Goal: Task Accomplishment & Management: Use online tool/utility

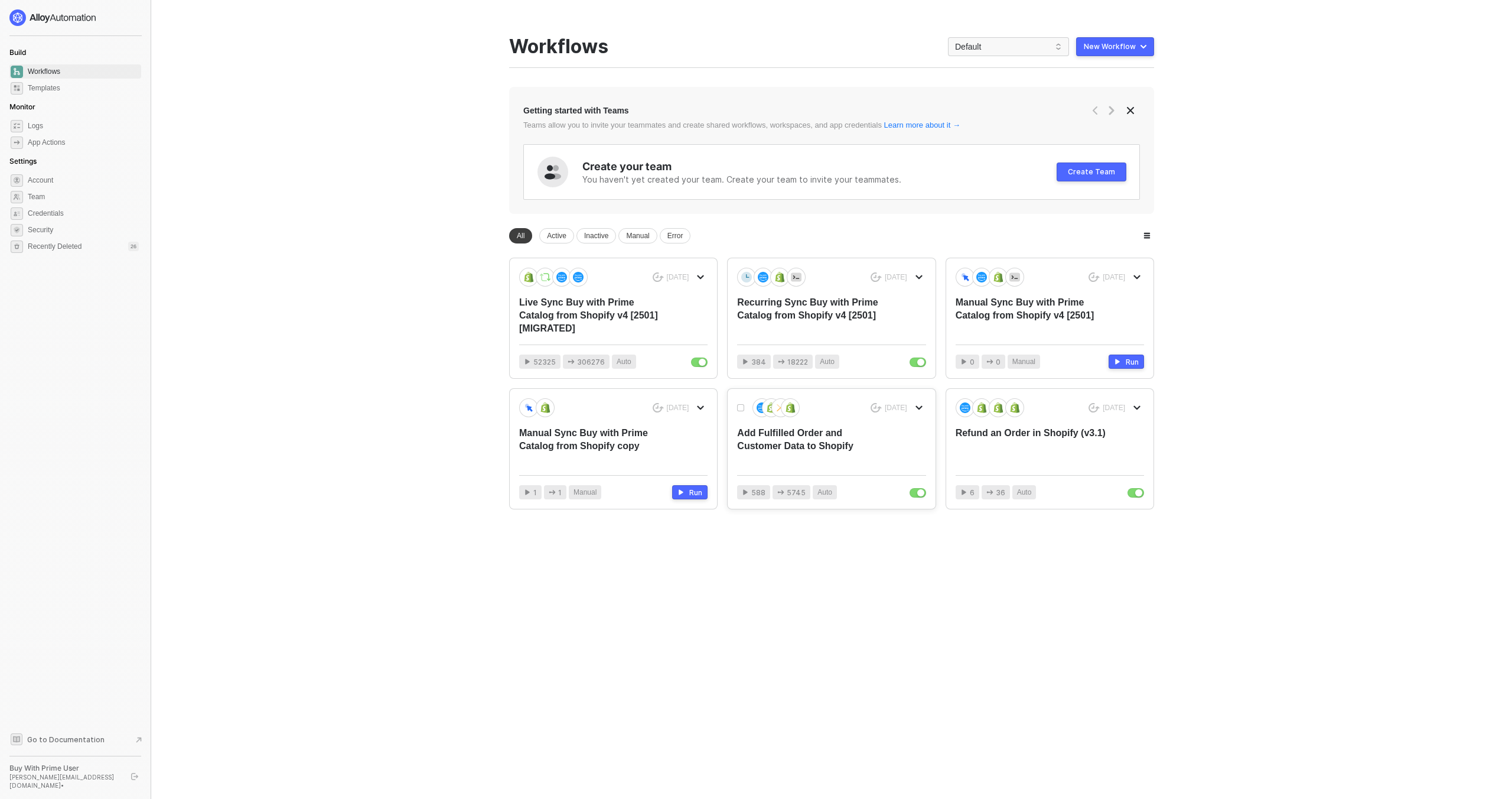
click at [872, 445] on div "Add Fulfilled Order and Customer Data to Shopify" at bounding box center [812, 446] width 151 height 39
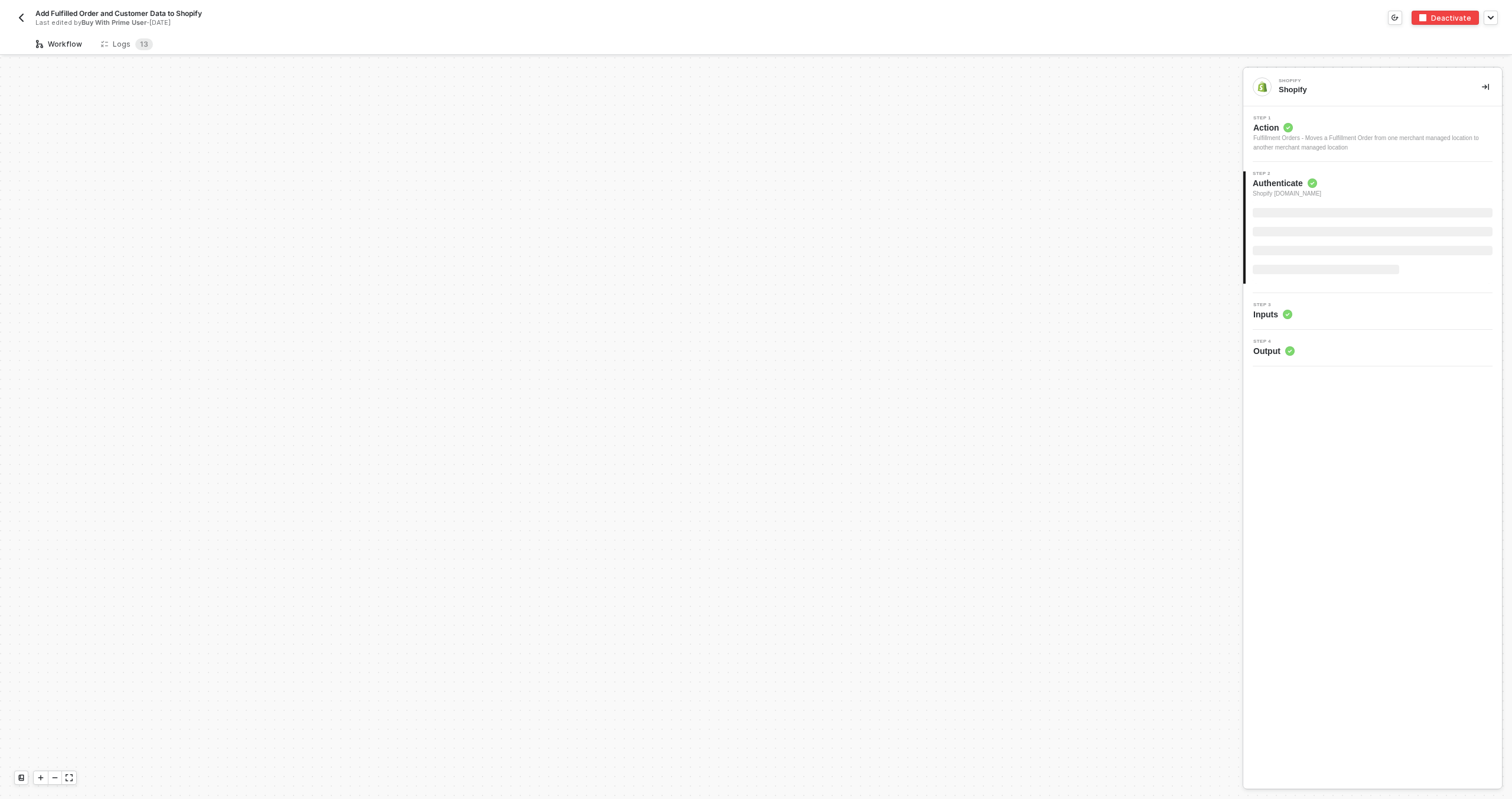
scroll to position [1729, 0]
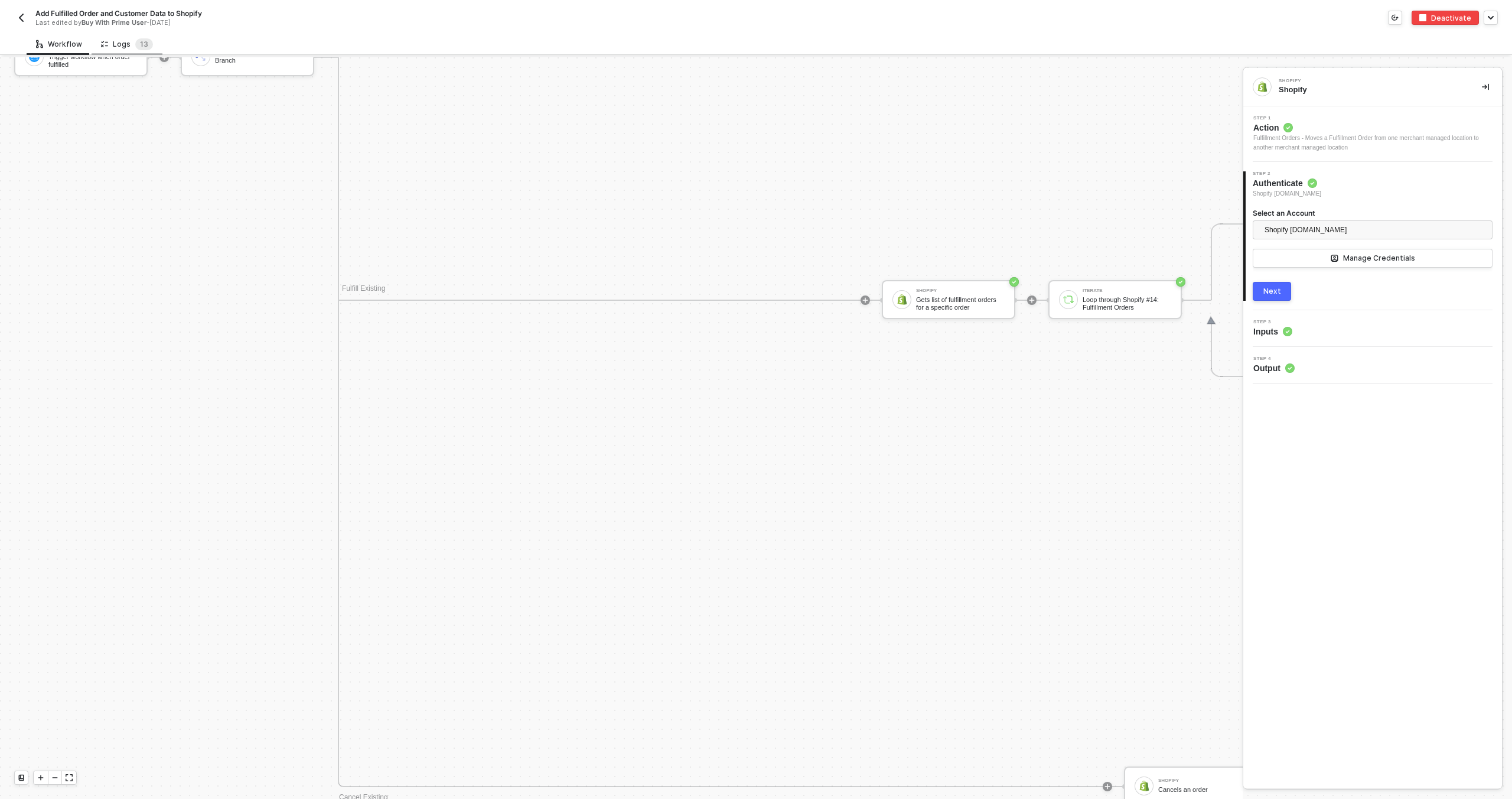
click at [127, 45] on div "Logs 1 3" at bounding box center [127, 44] width 52 height 12
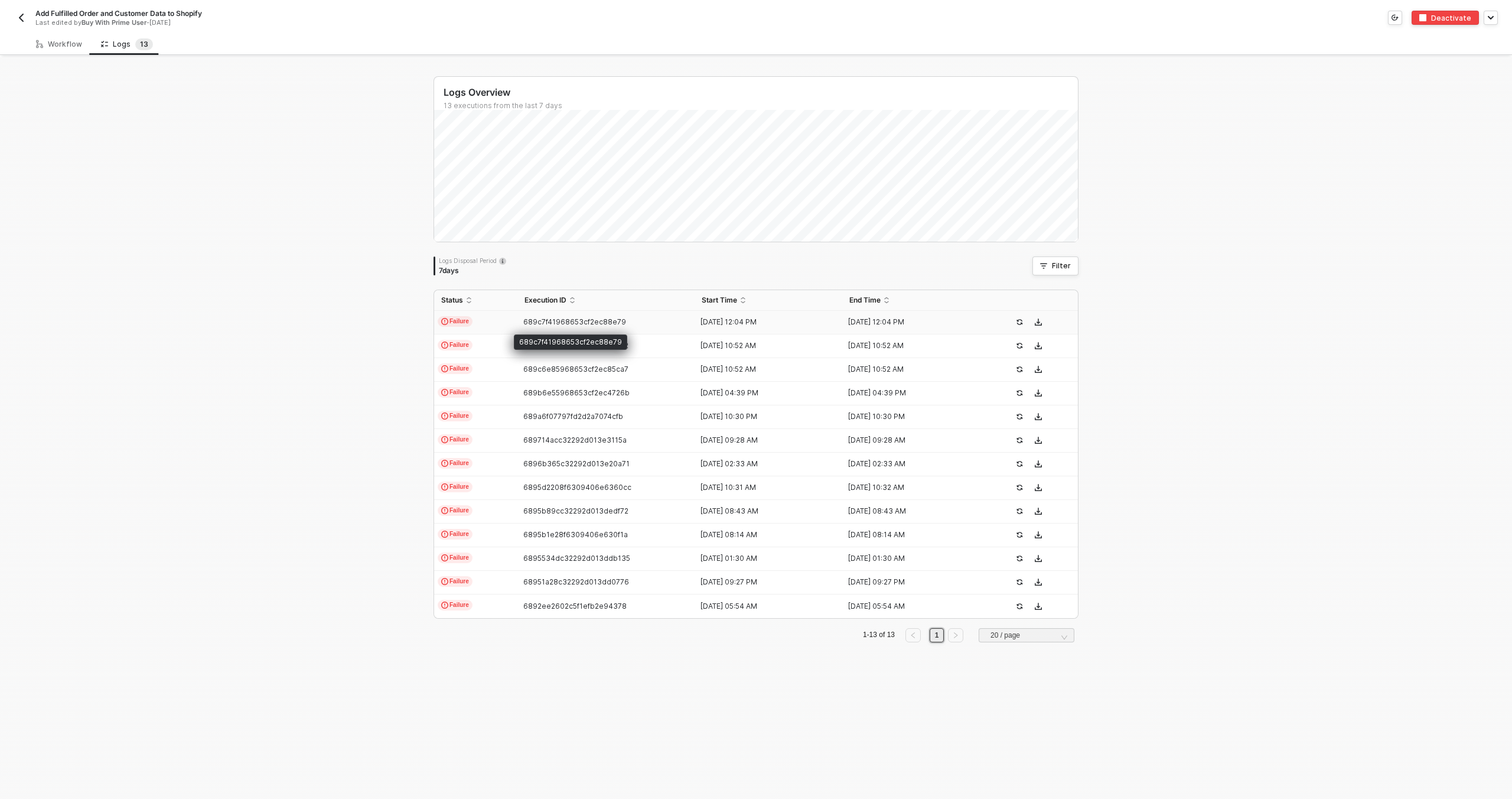
click at [577, 321] on span "689c7f41968653cf2ec88e79" at bounding box center [574, 322] width 103 height 9
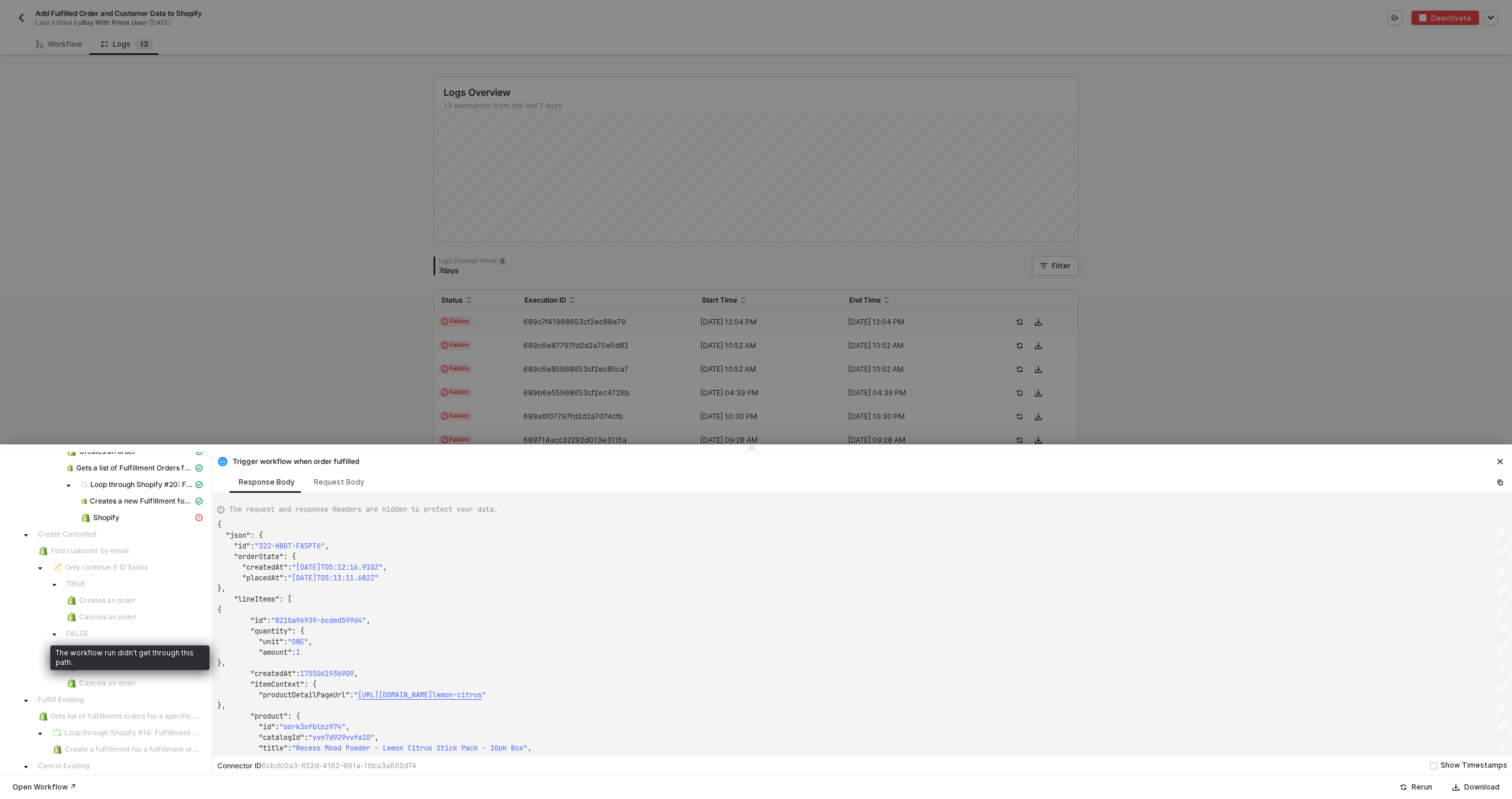
scroll to position [235, 0]
click at [134, 528] on div "Shopify" at bounding box center [137, 532] width 113 height 10
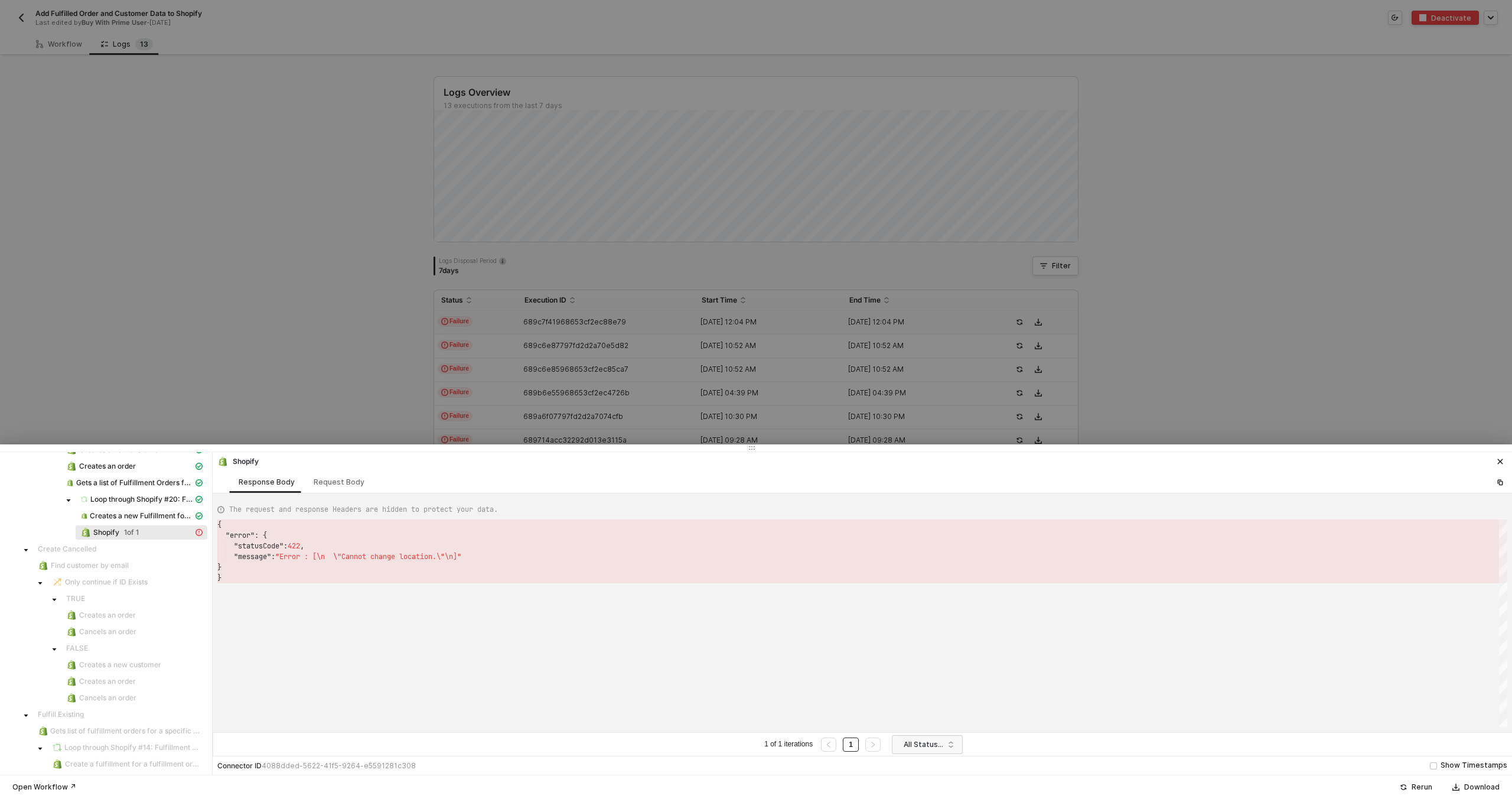
scroll to position [53, 0]
click at [419, 301] on div at bounding box center [756, 400] width 1512 height 799
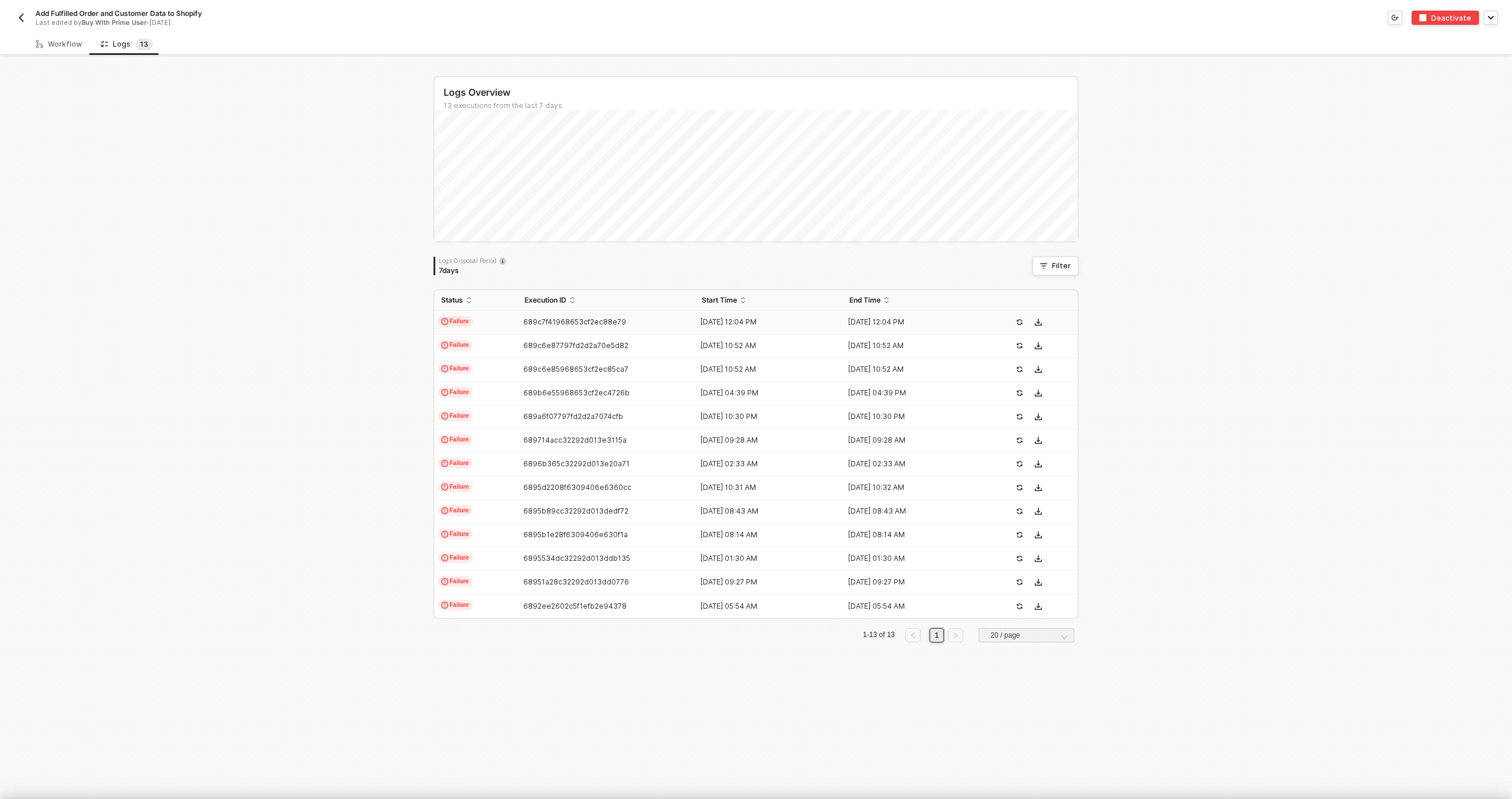
scroll to position [0, 0]
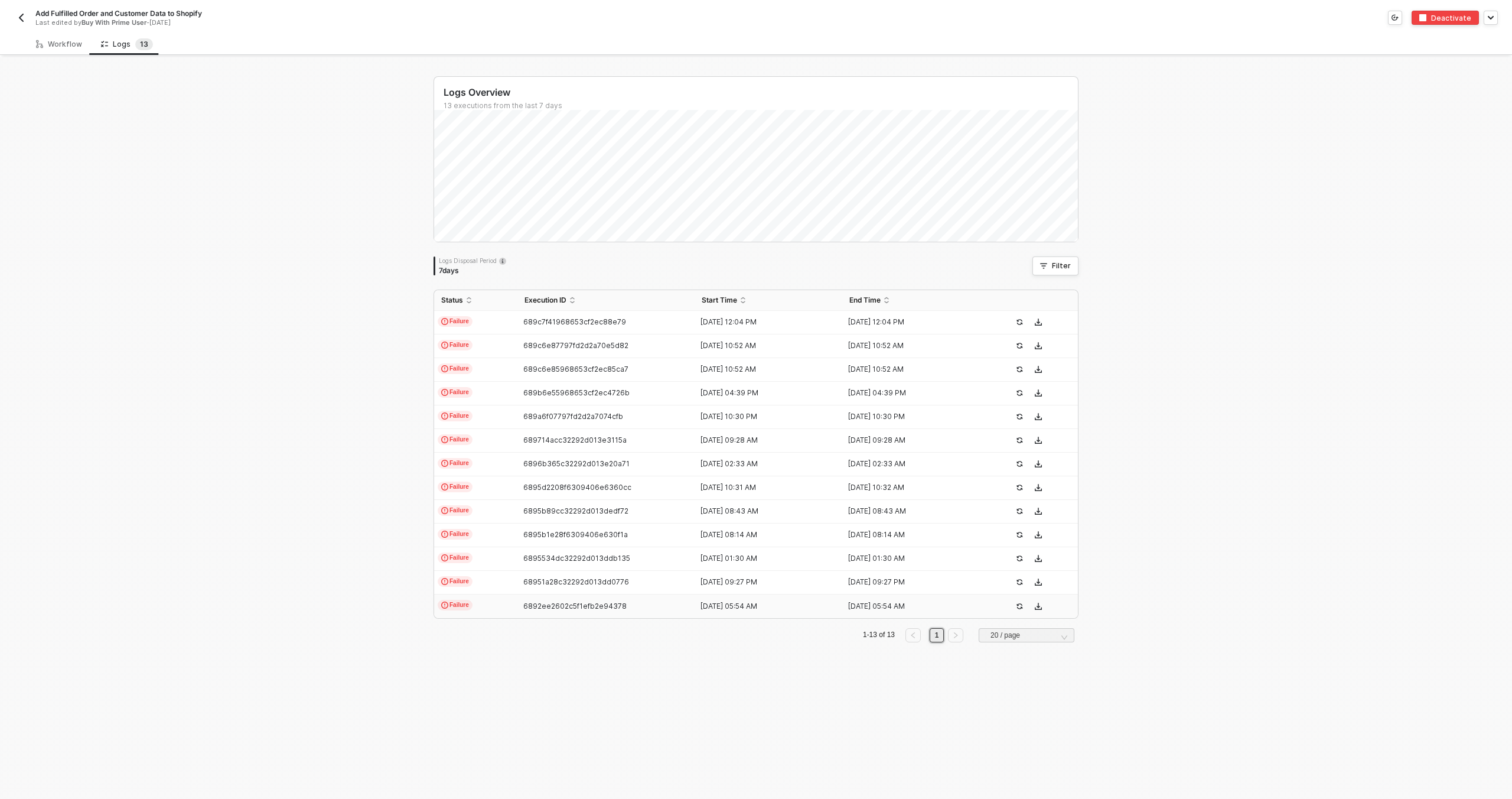
click at [578, 601] on span "6892ee2602c5f1efb2e94378" at bounding box center [575, 605] width 103 height 9
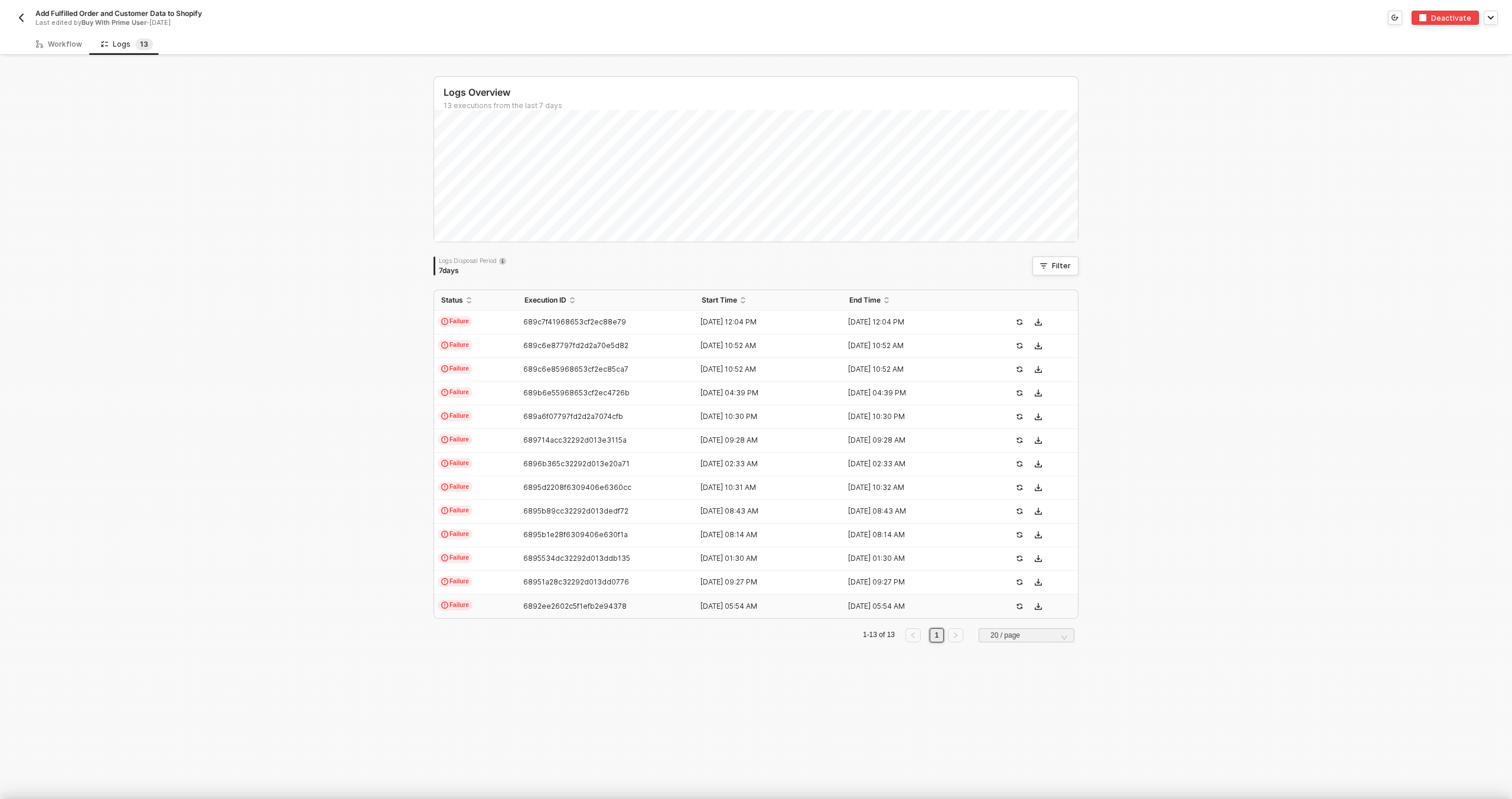
scroll to position [106, 0]
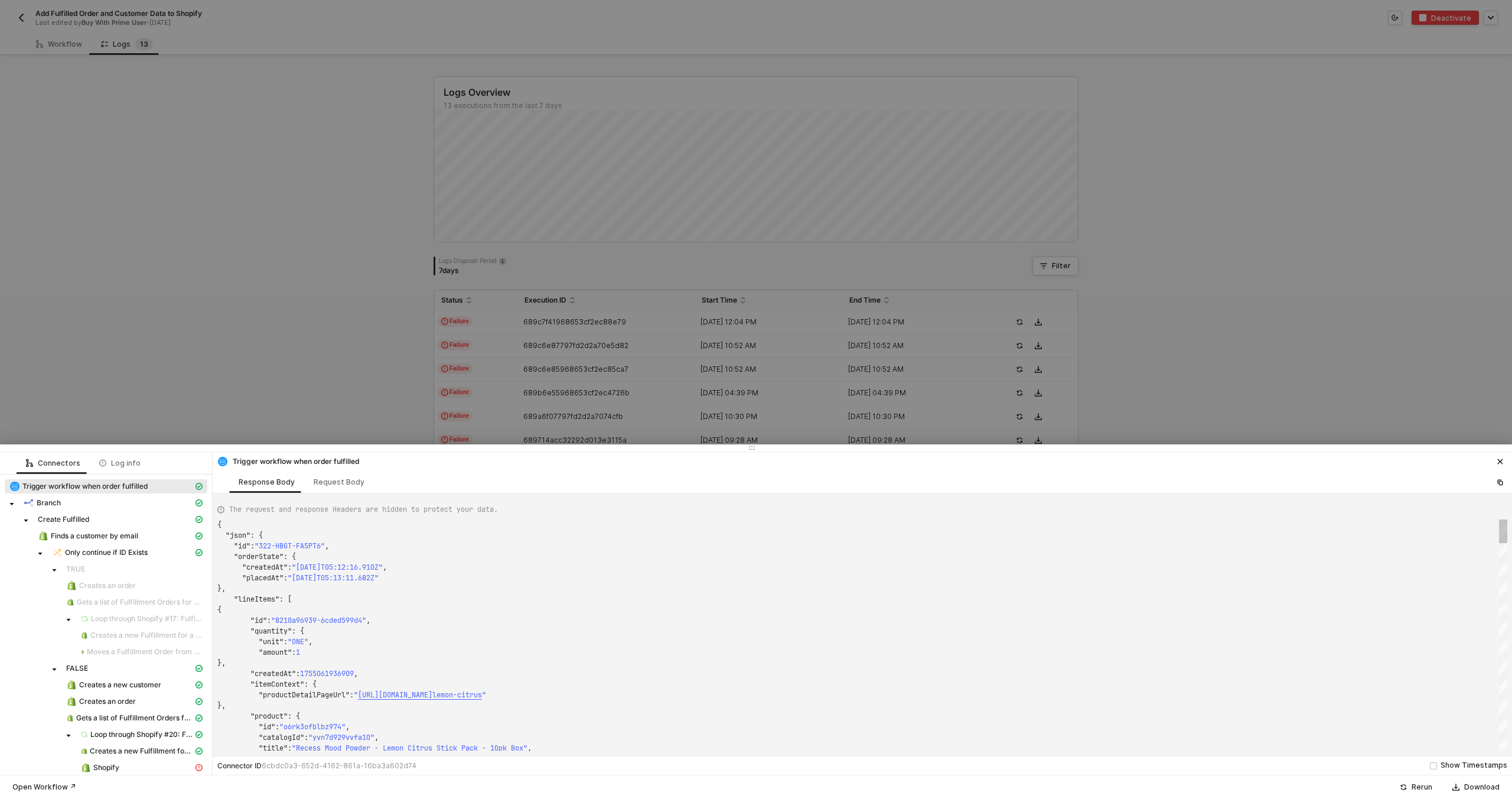
type textarea "{ "json": { "id": "322-AH9Z-MW9Z26", "orderState": { "createdAt": "2025-08-05T1…"
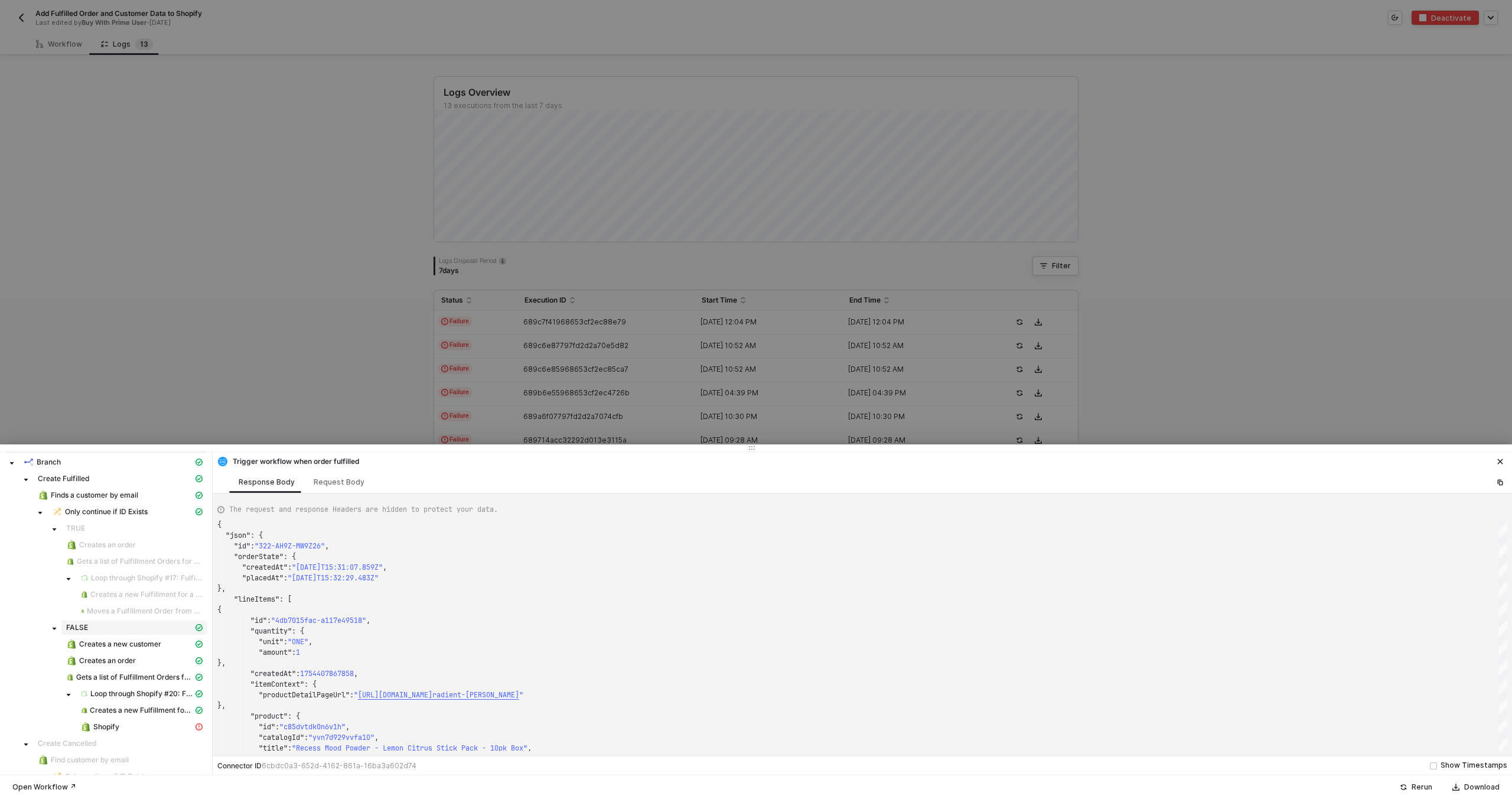
scroll to position [48, 0]
click at [129, 719] on div "Shopify" at bounding box center [137, 719] width 113 height 10
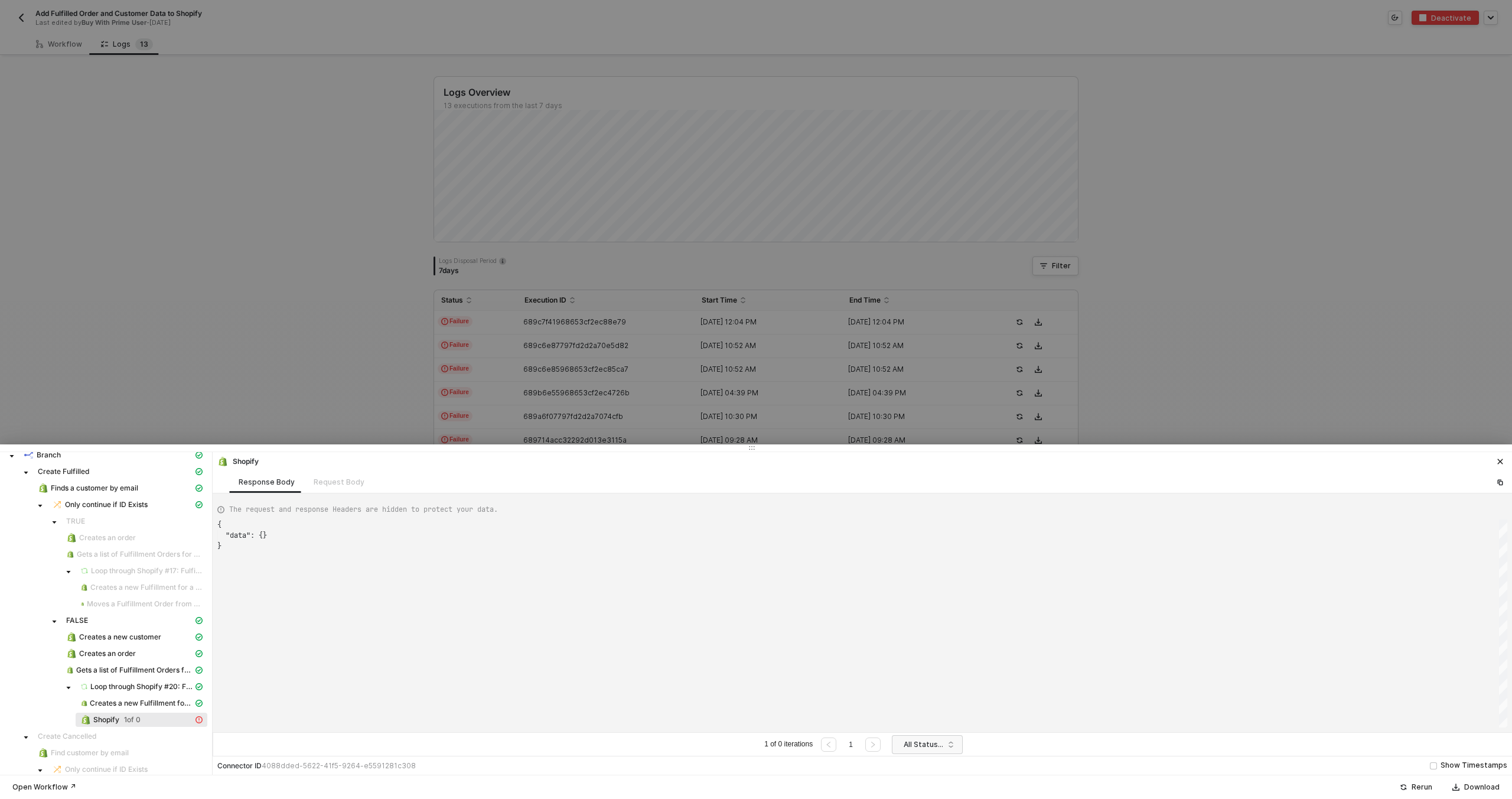
scroll to position [21, 0]
click at [146, 716] on div "Shopify 1 of 0" at bounding box center [137, 719] width 113 height 10
click at [317, 483] on div "Request Body" at bounding box center [339, 482] width 70 height 22
click at [268, 481] on div "Response Body" at bounding box center [266, 482] width 56 height 10
click at [420, 314] on div at bounding box center [756, 400] width 1512 height 799
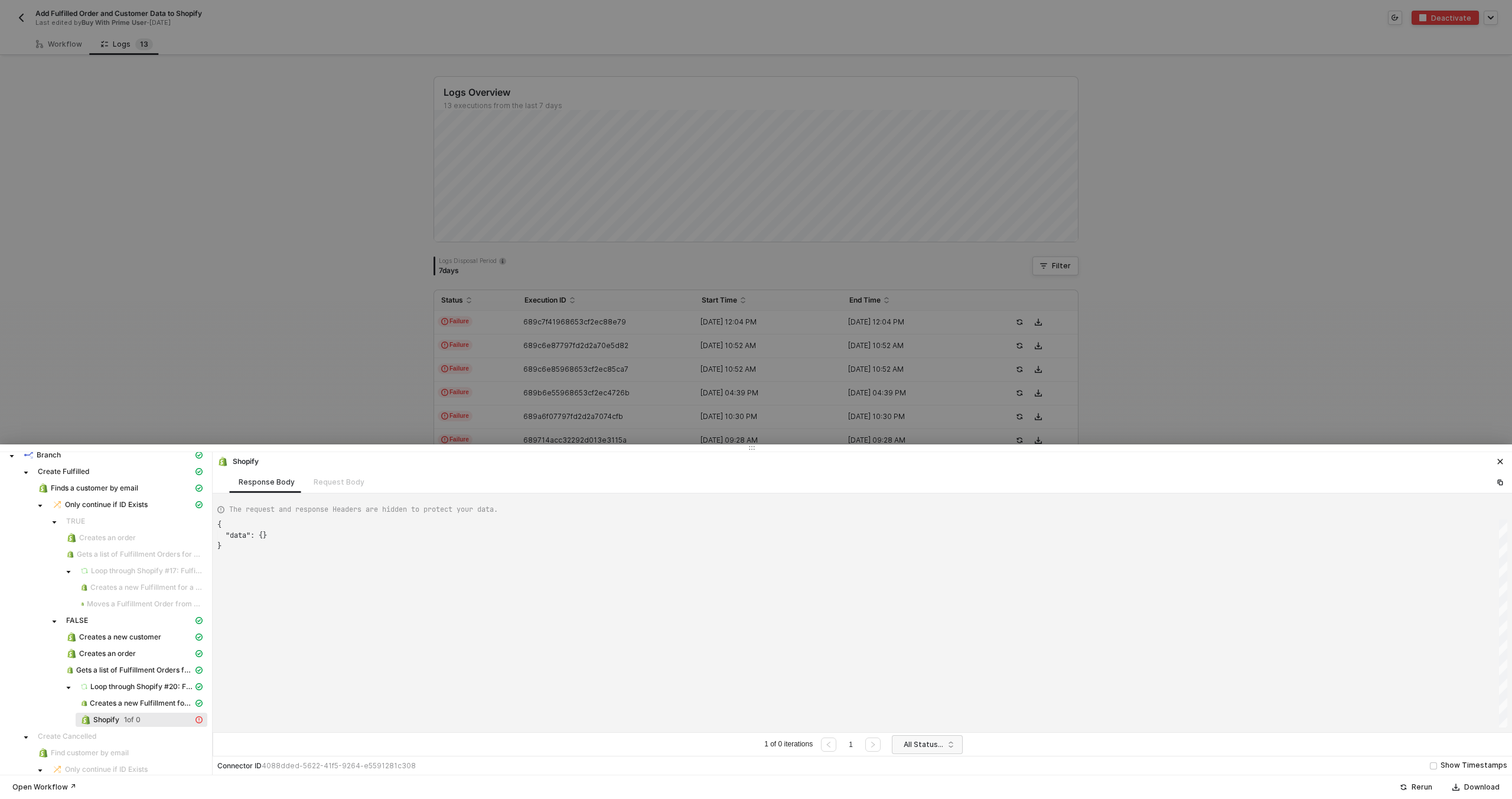
scroll to position [0, 0]
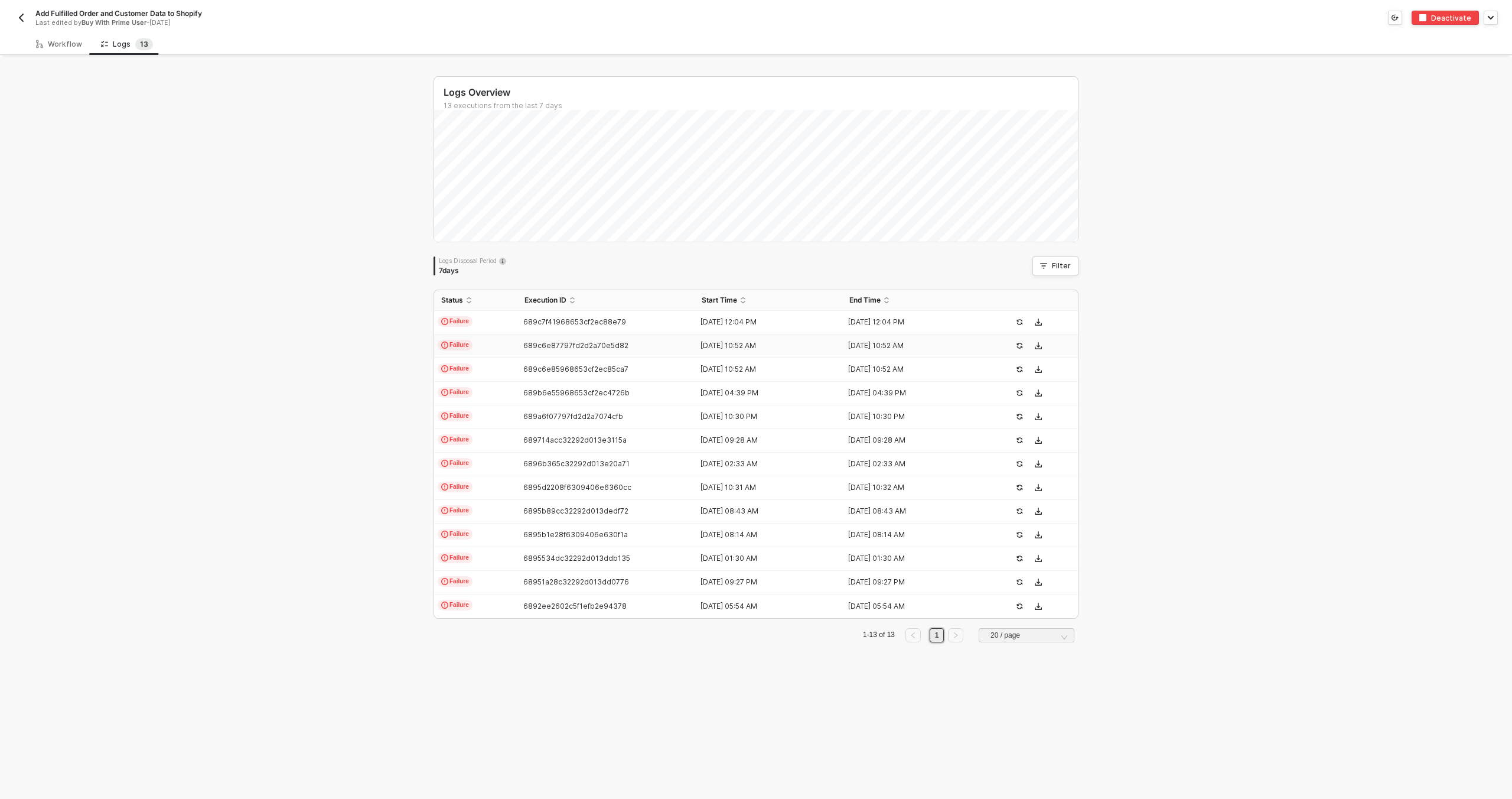
click at [523, 342] on span "689c6e87797fd2d2a70e5d82" at bounding box center [576, 345] width 105 height 9
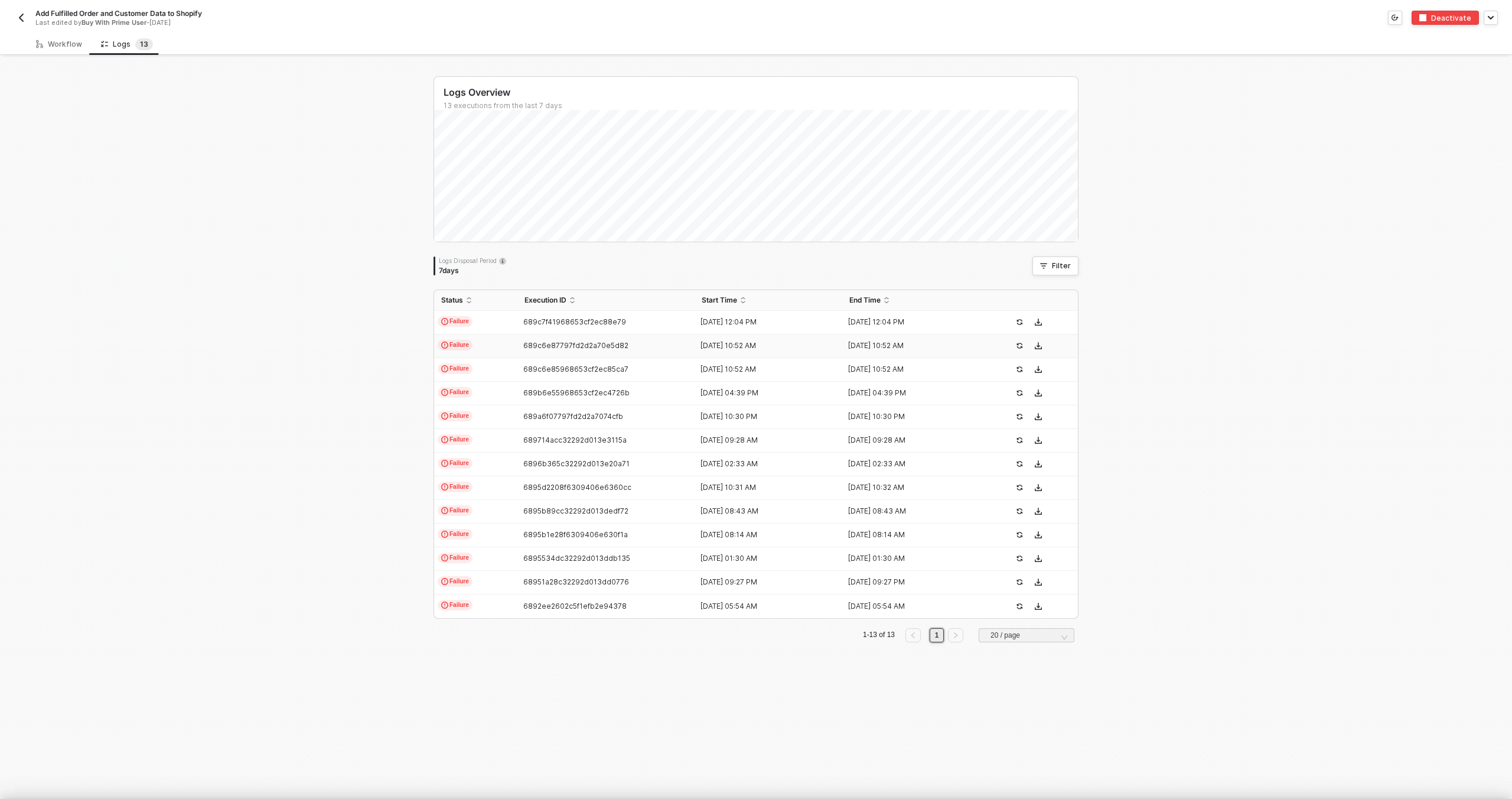
scroll to position [106, 0]
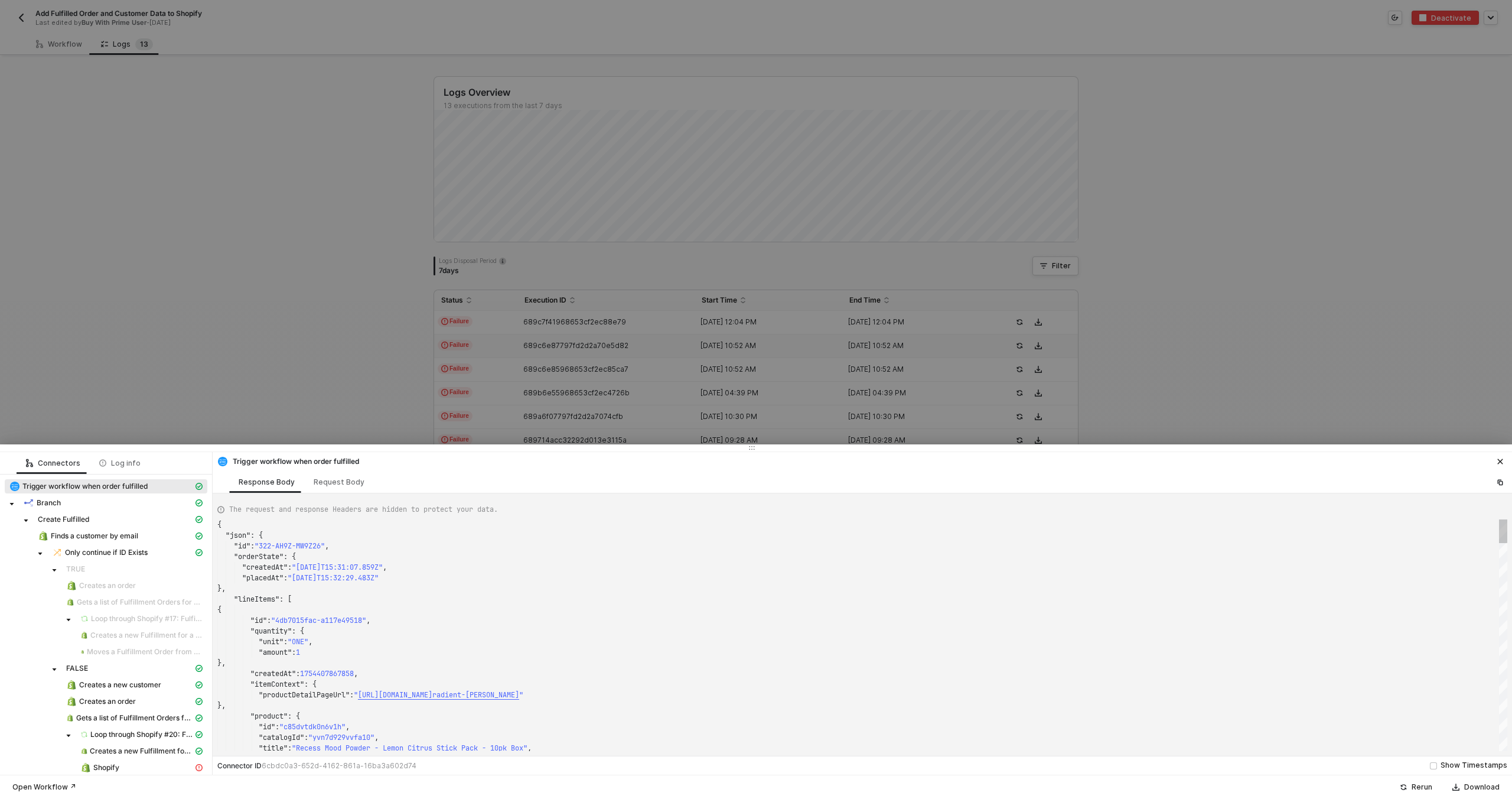
type textarea "{ "json": { "id": "322-N7W2-332GWF", "orderState": { "createdAt": "2025-08-12T1…"
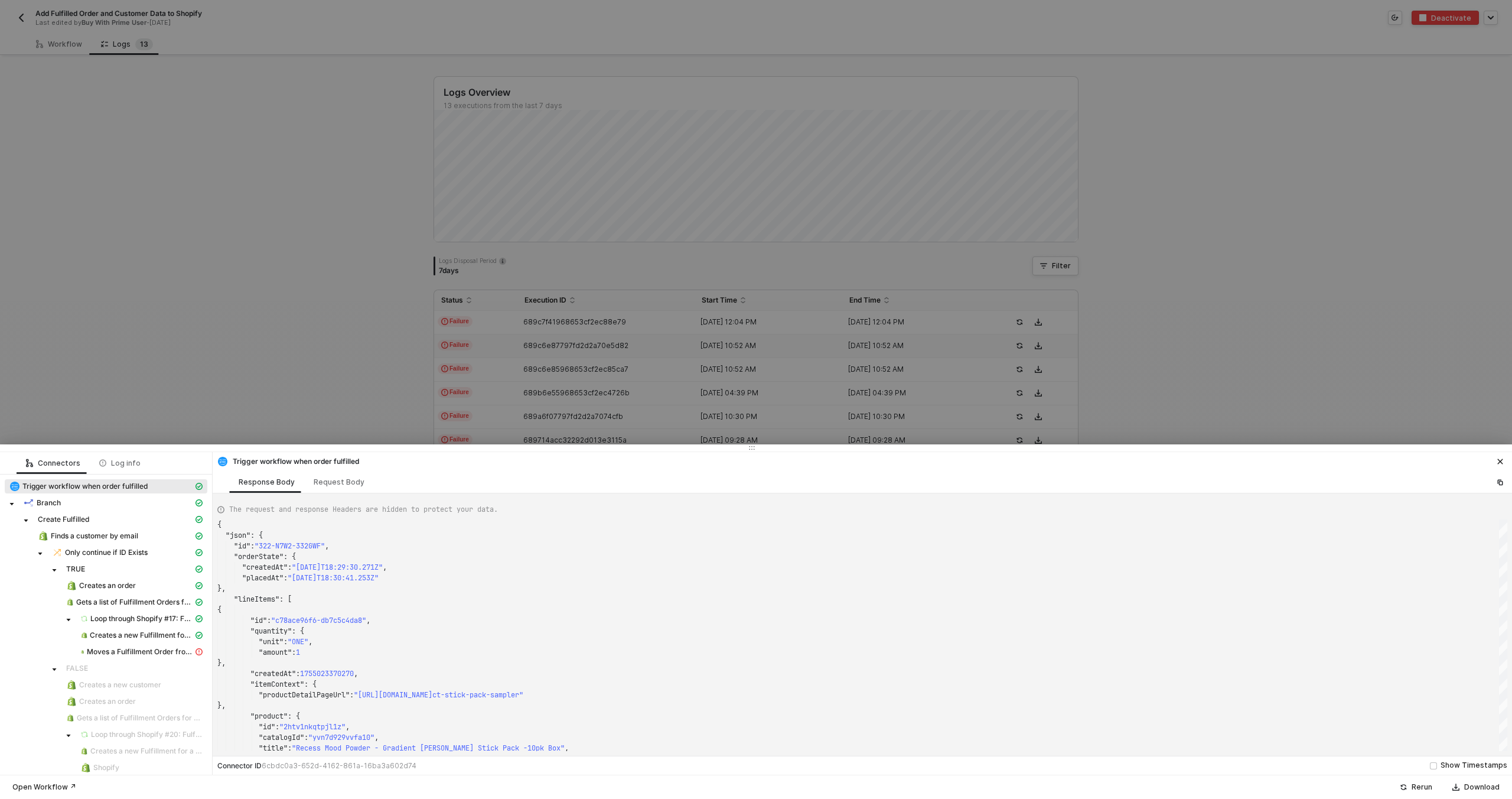
scroll to position [129, 0]
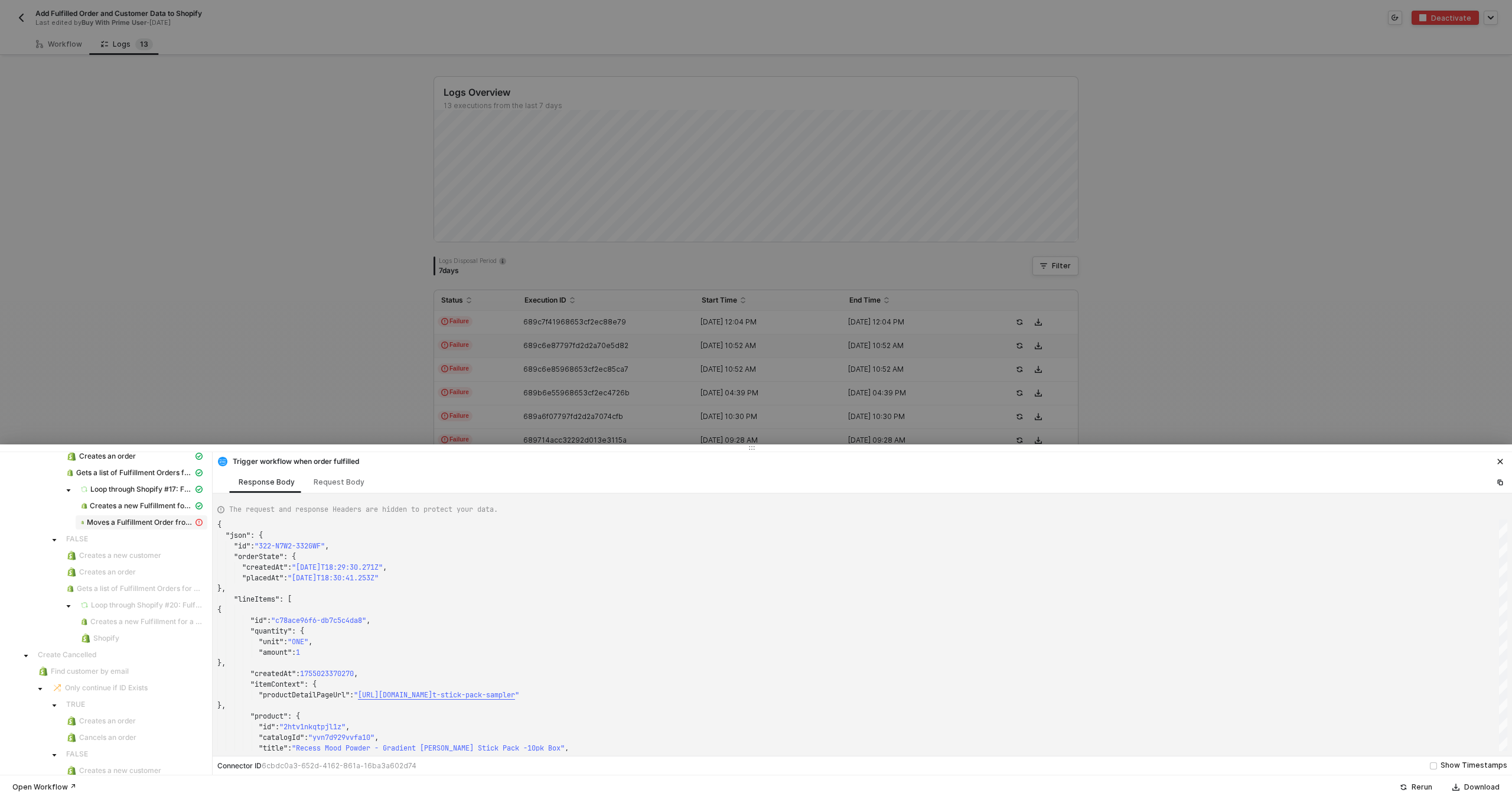
click at [132, 517] on span "Moves a Fulfillment Order from one merchant managed location to another merchan…" at bounding box center [140, 522] width 106 height 10
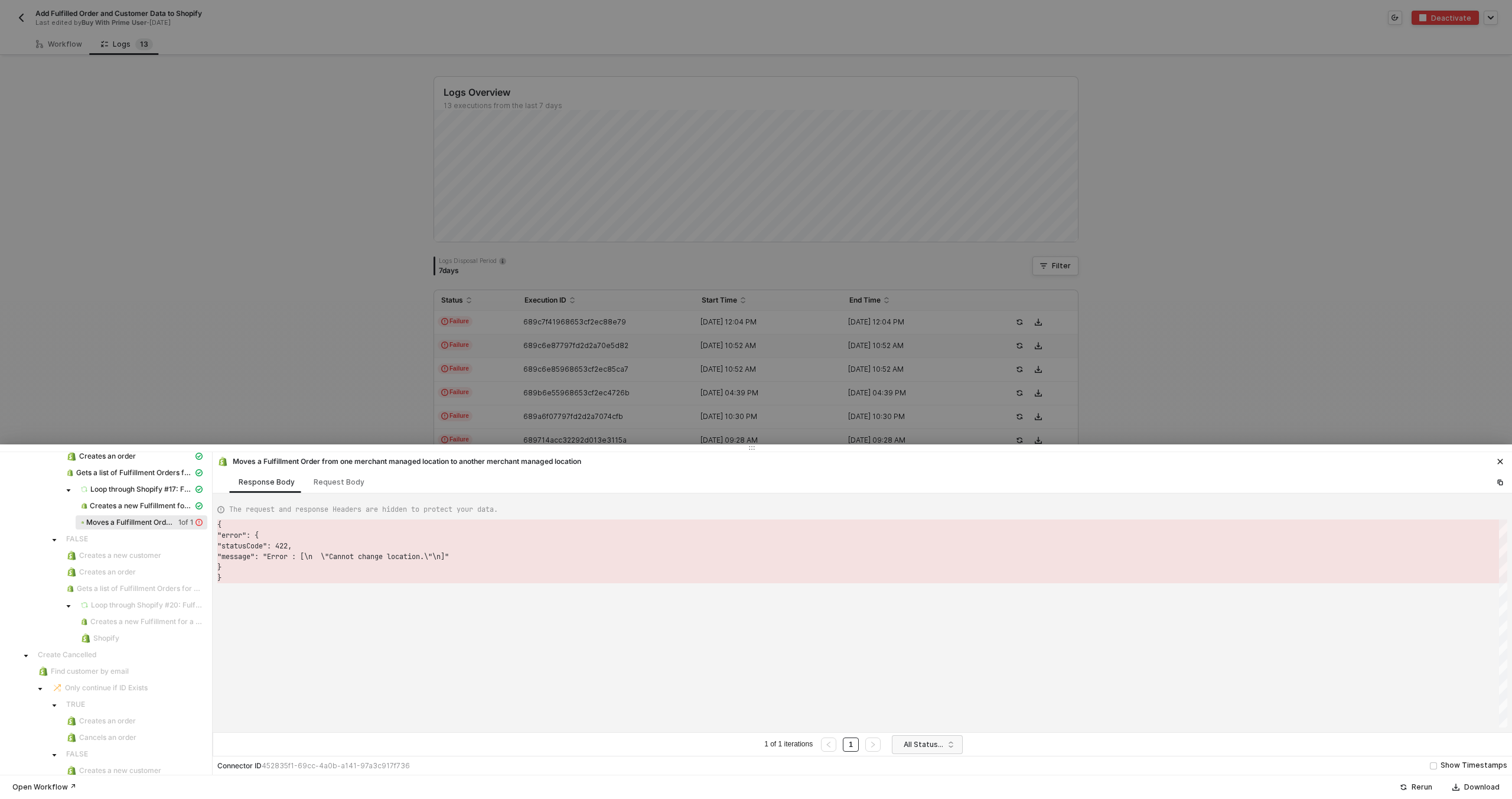
scroll to position [53, 0]
click at [421, 354] on div at bounding box center [756, 400] width 1512 height 799
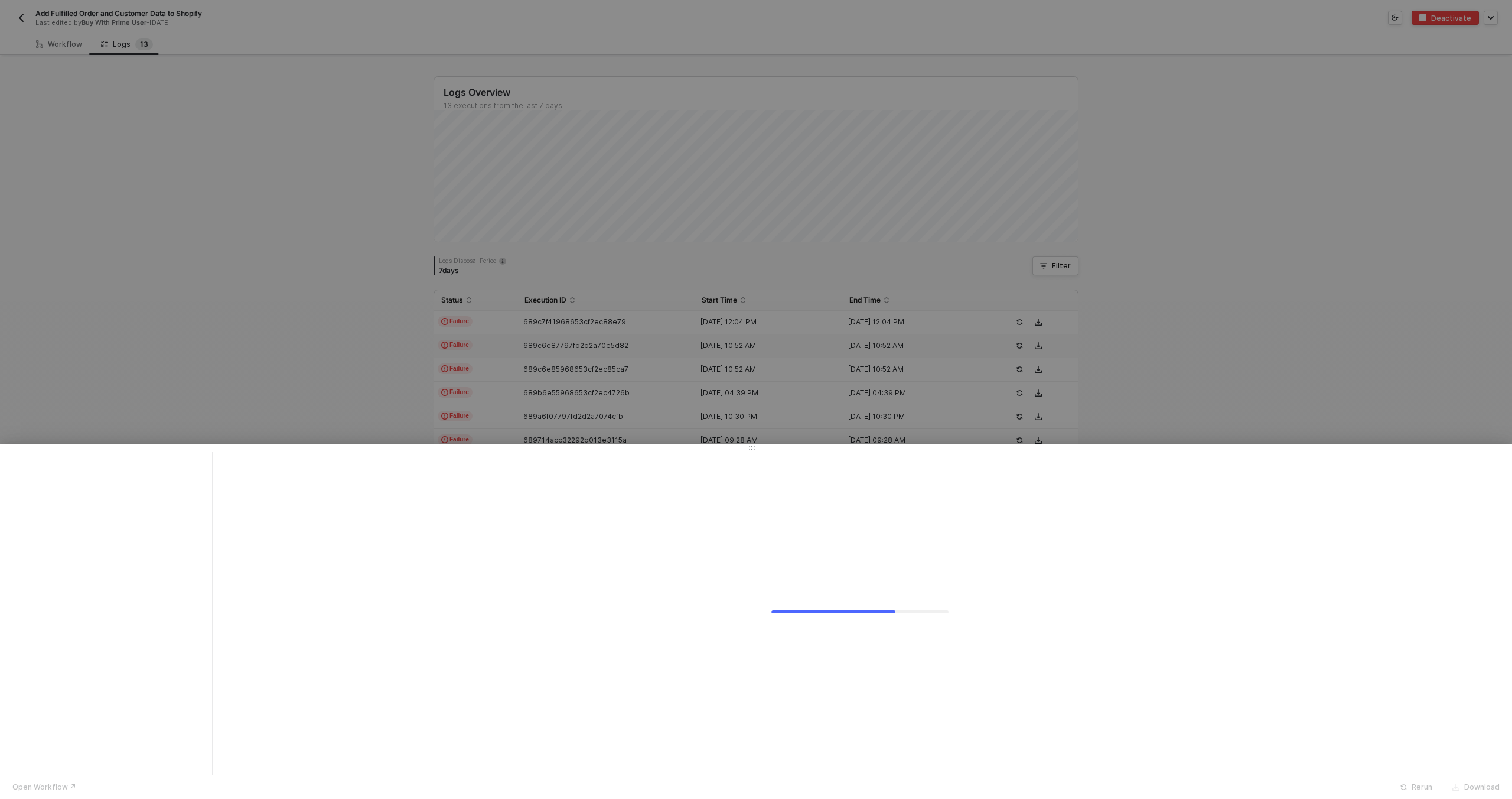
scroll to position [0, 0]
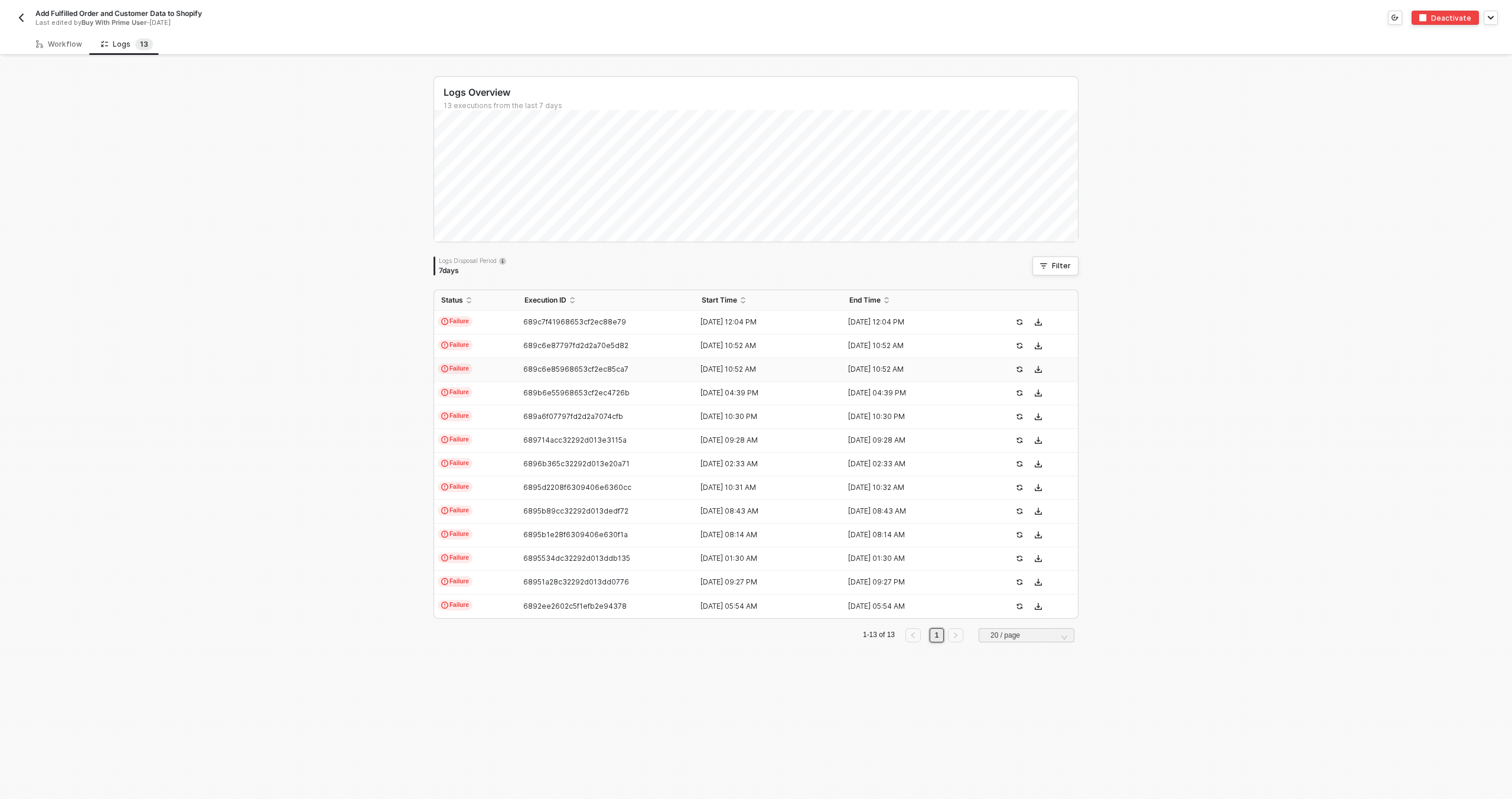
click at [556, 367] on span "689c6e85968653cf2ec85ca7" at bounding box center [576, 369] width 105 height 9
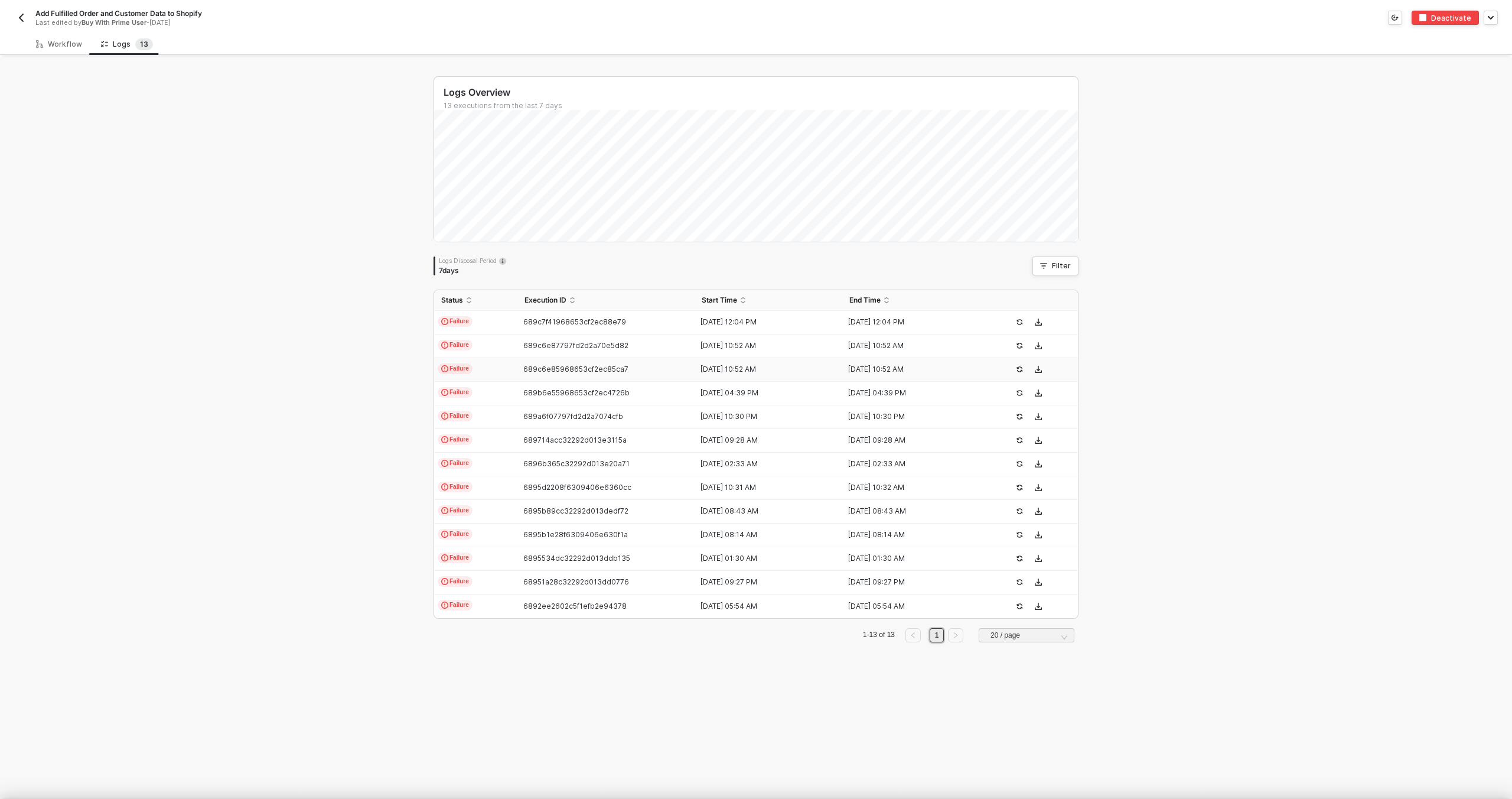
scroll to position [106, 0]
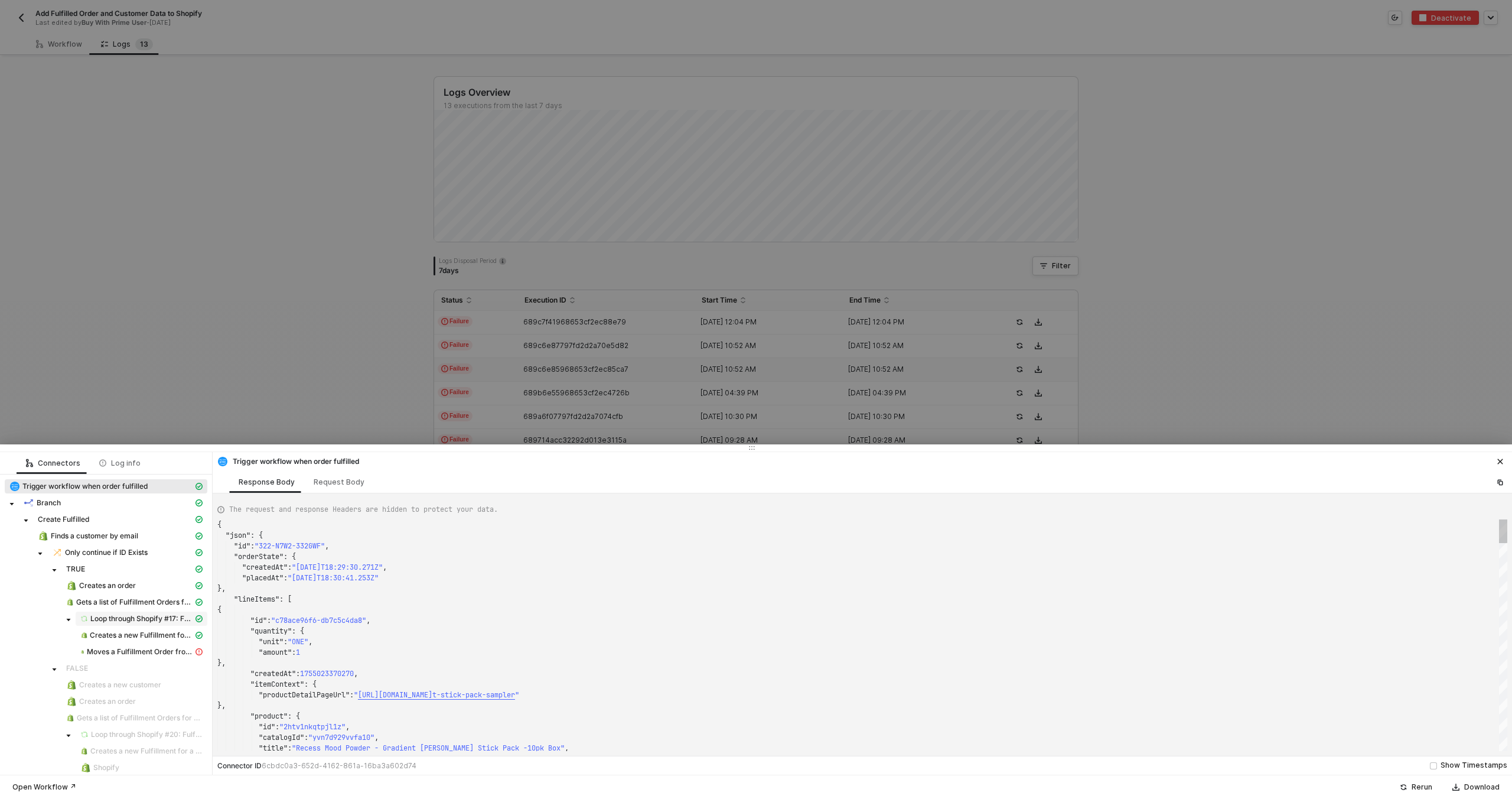
type textarea "{ "json": { "id": "322-7DEW-QFF5DF", "orderState": { "createdAt": "2025-08-12T1…"
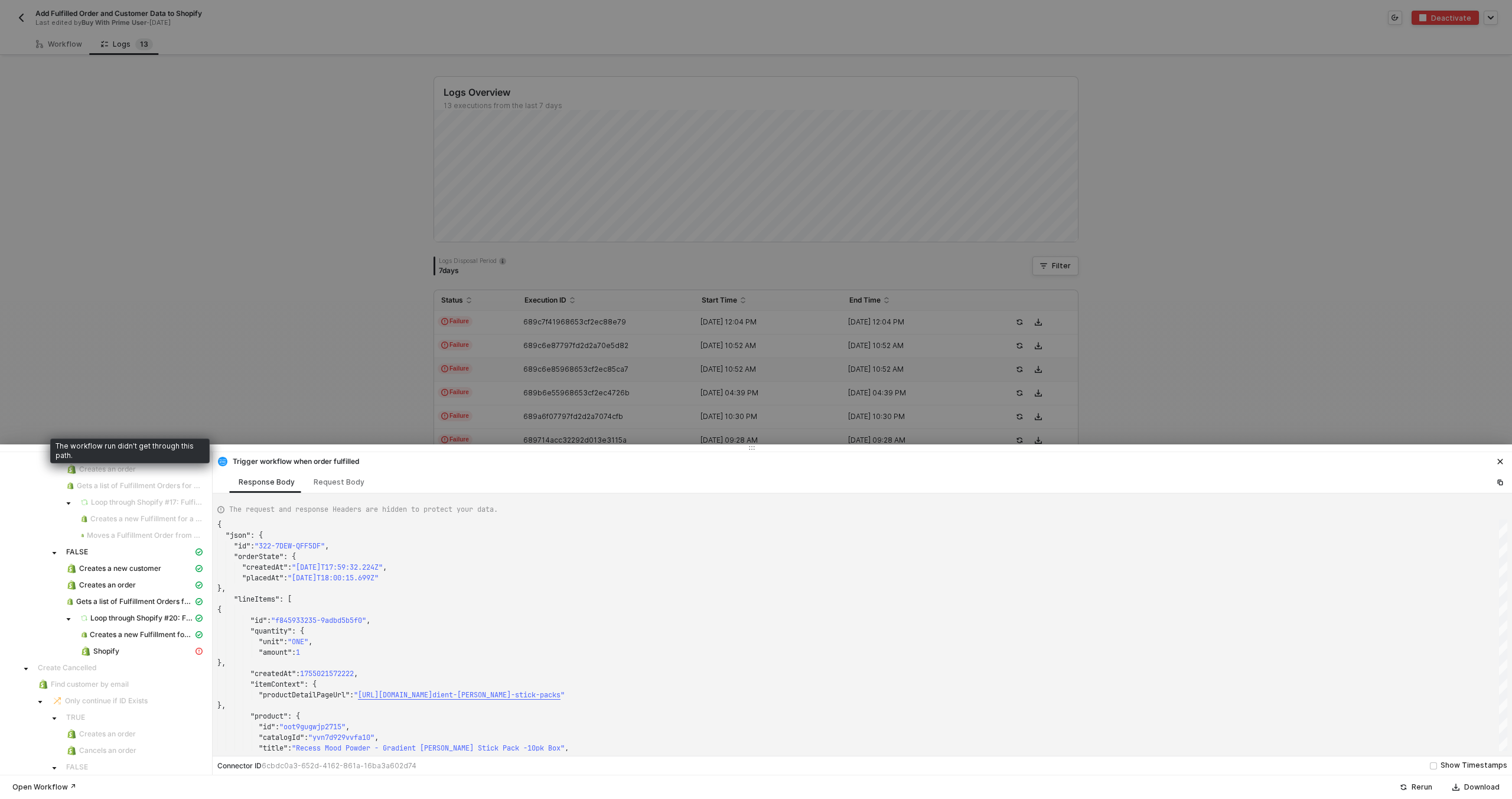
scroll to position [177, 0]
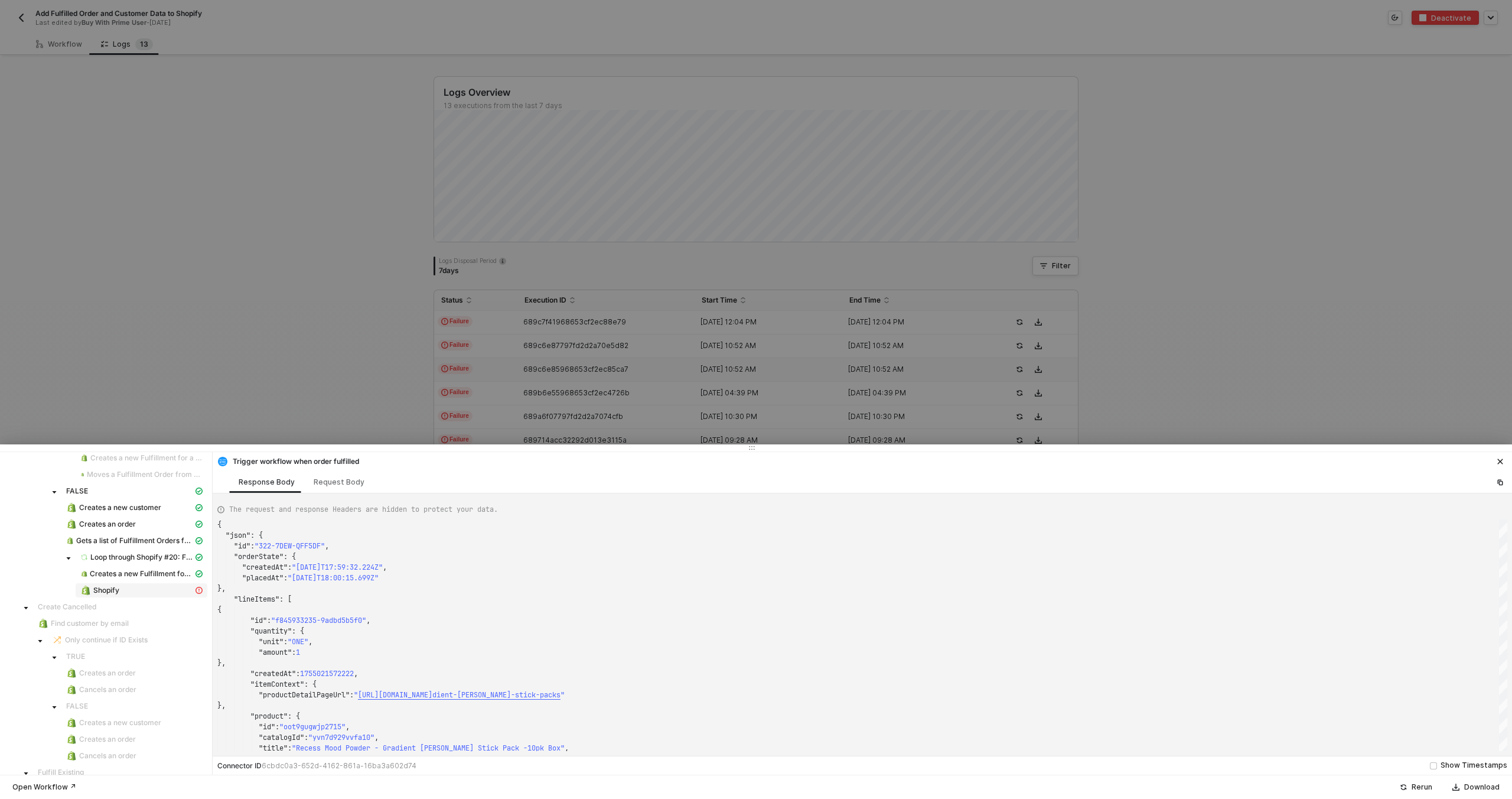
click at [132, 588] on div "Shopify" at bounding box center [137, 590] width 113 height 10
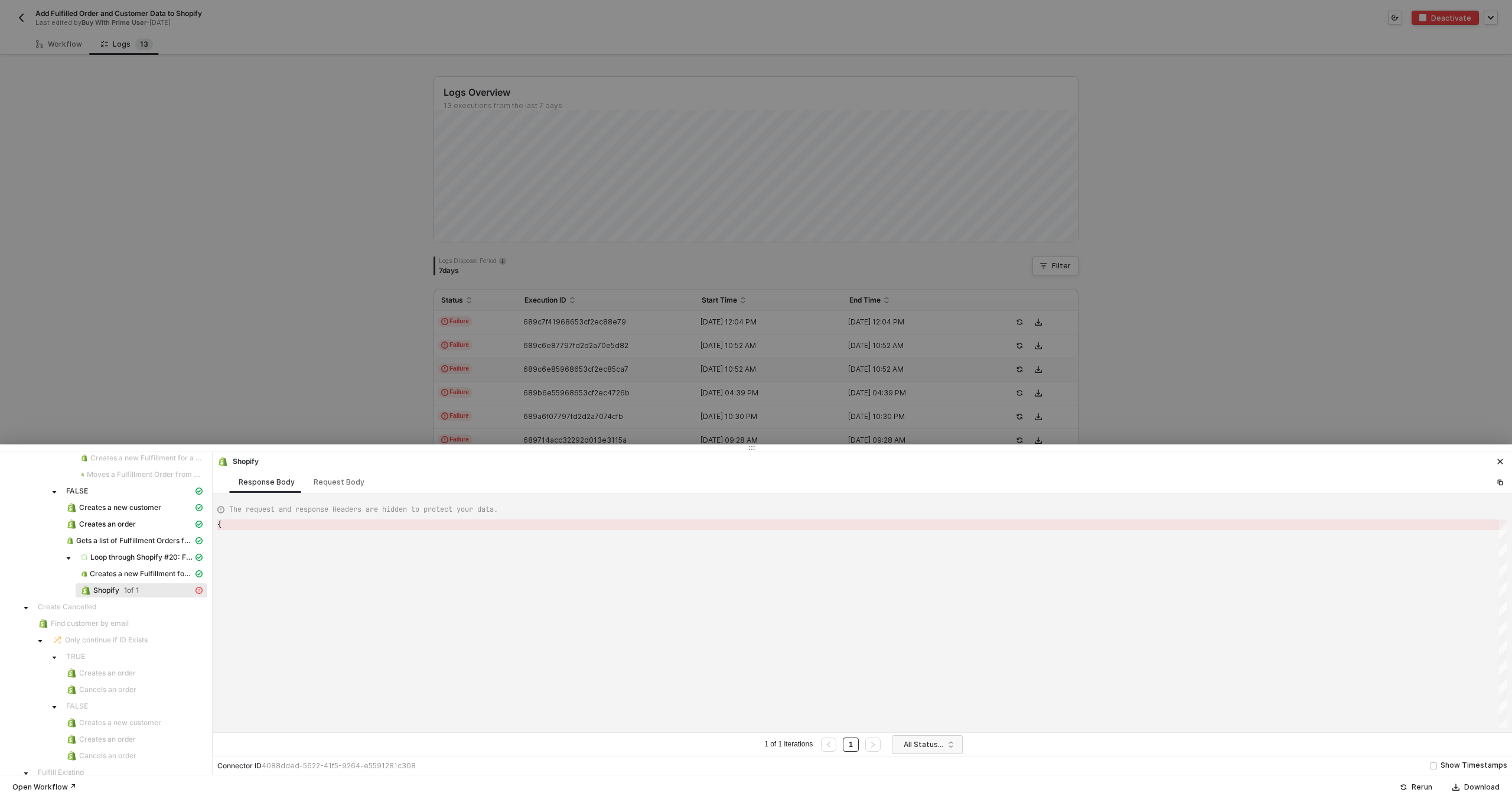
type textarea "{ "error": { "statusCode": 422, "message": "Error : [\n \"Cannot change locatio…"
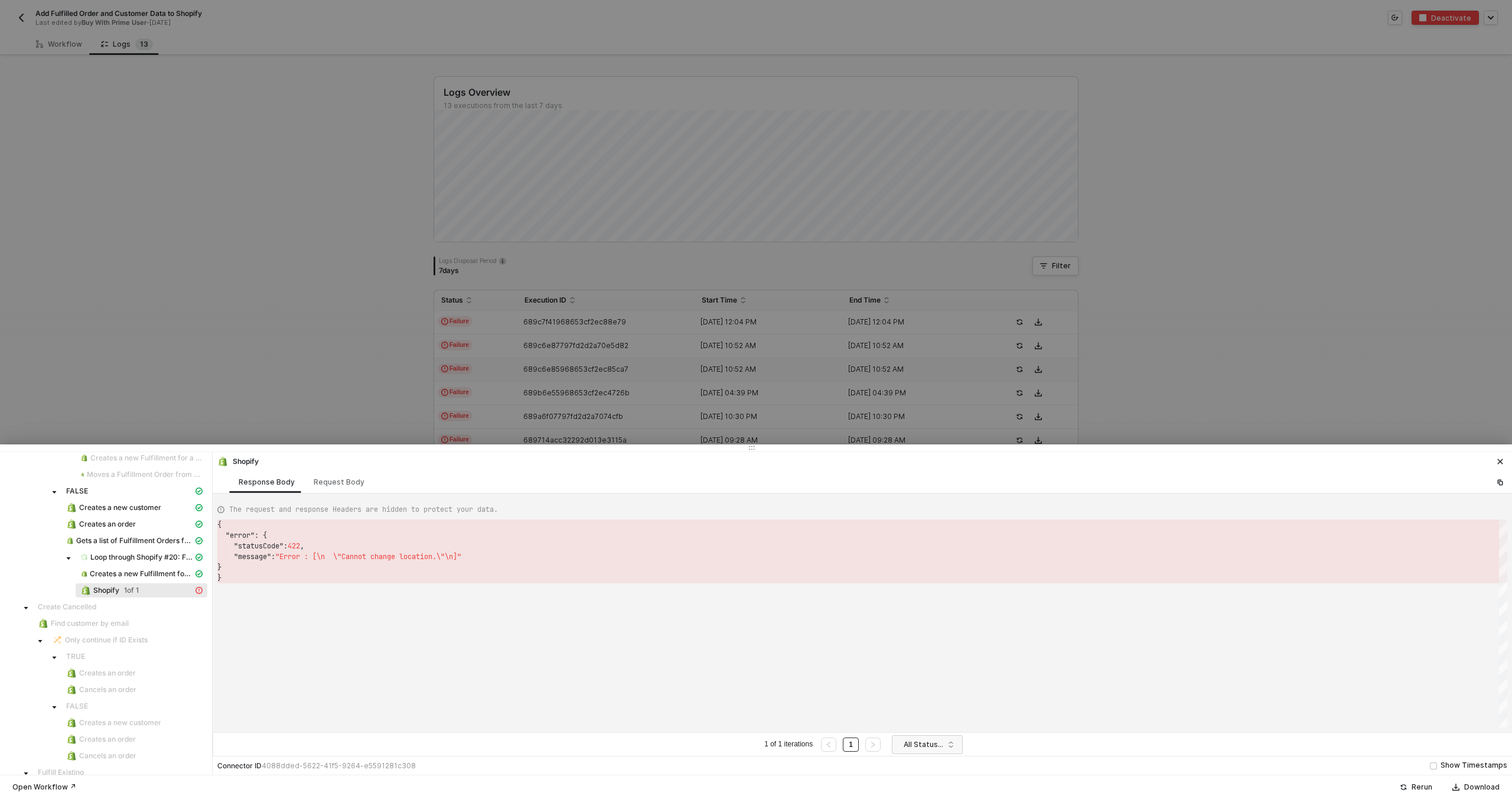
click at [571, 417] on div at bounding box center [756, 400] width 1512 height 799
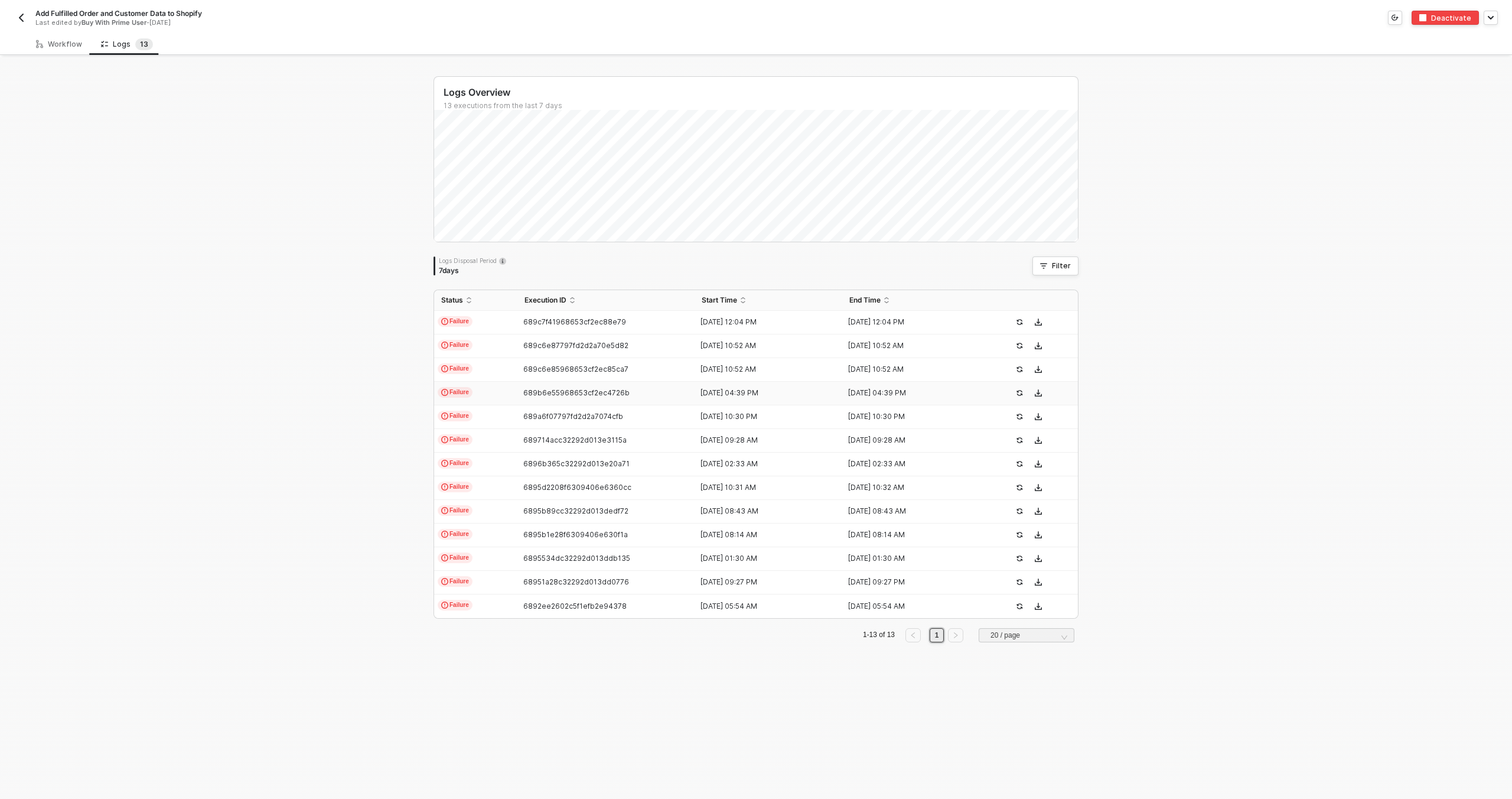
click at [549, 397] on span "689b6e55968653cf2ec4726b" at bounding box center [576, 393] width 106 height 9
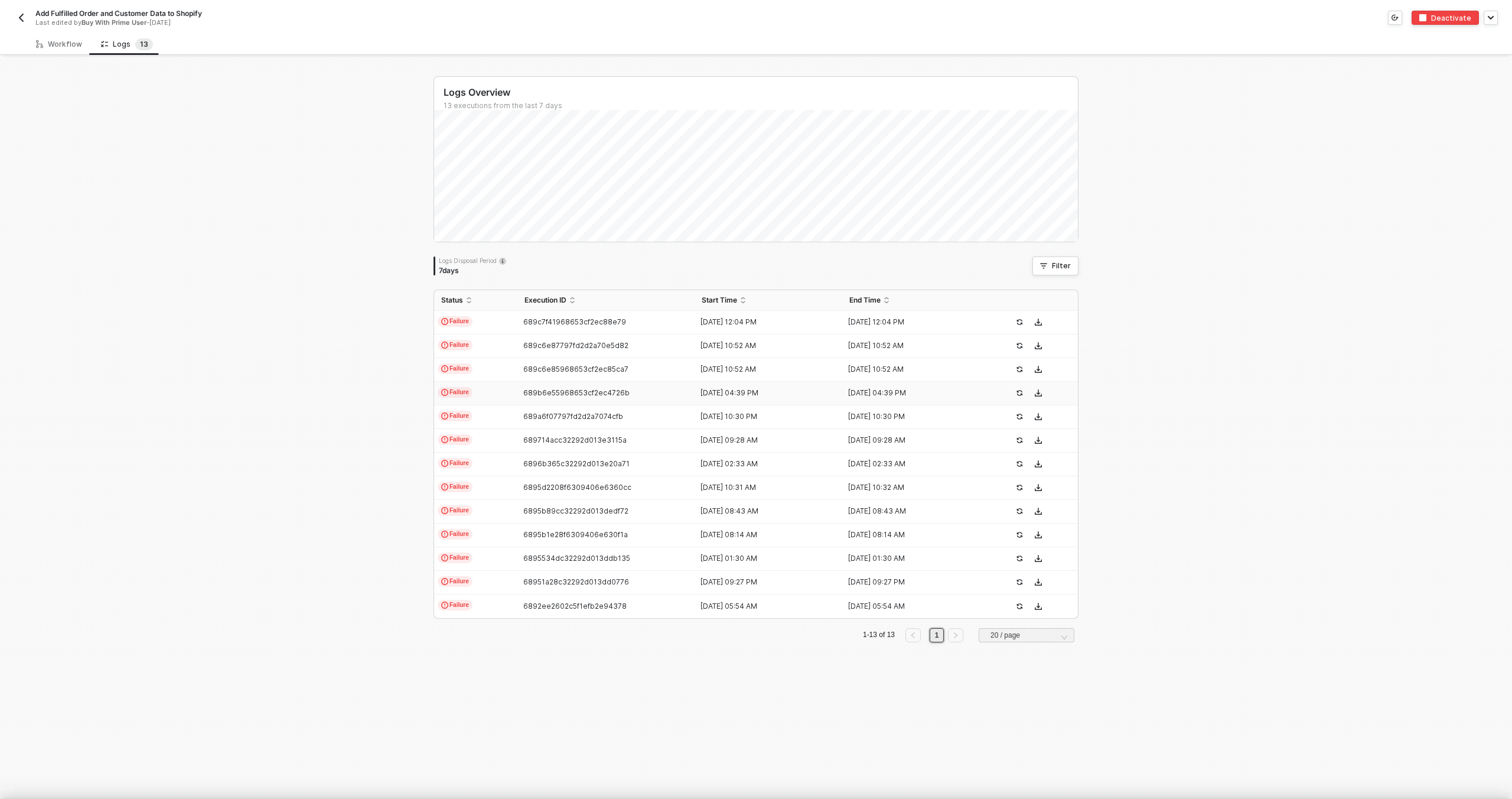
scroll to position [106, 0]
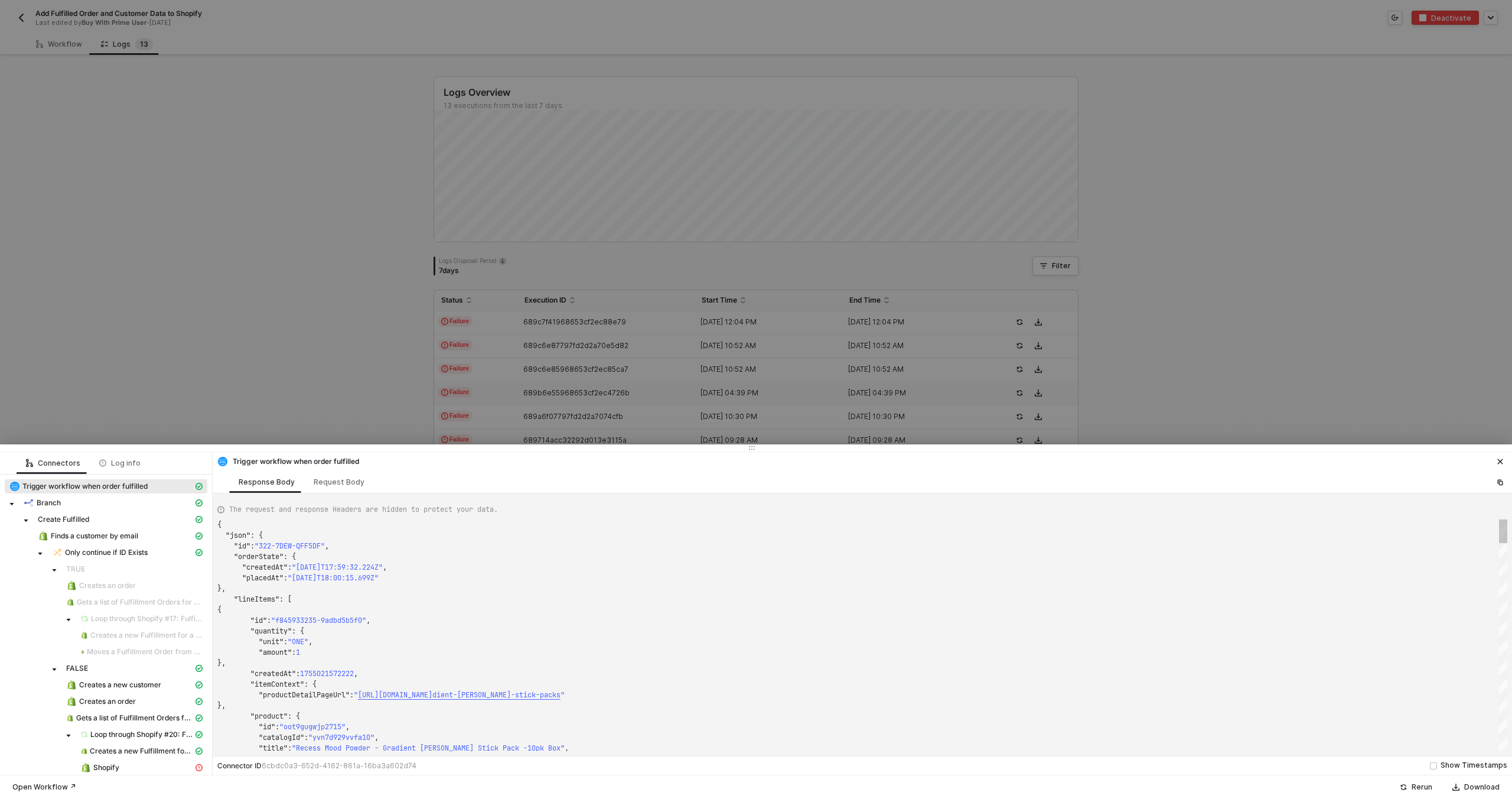
type textarea "{ "json": { "id": "322-KP3U-QS737K", "orderState": { "createdAt": "2025-08-12T0…"
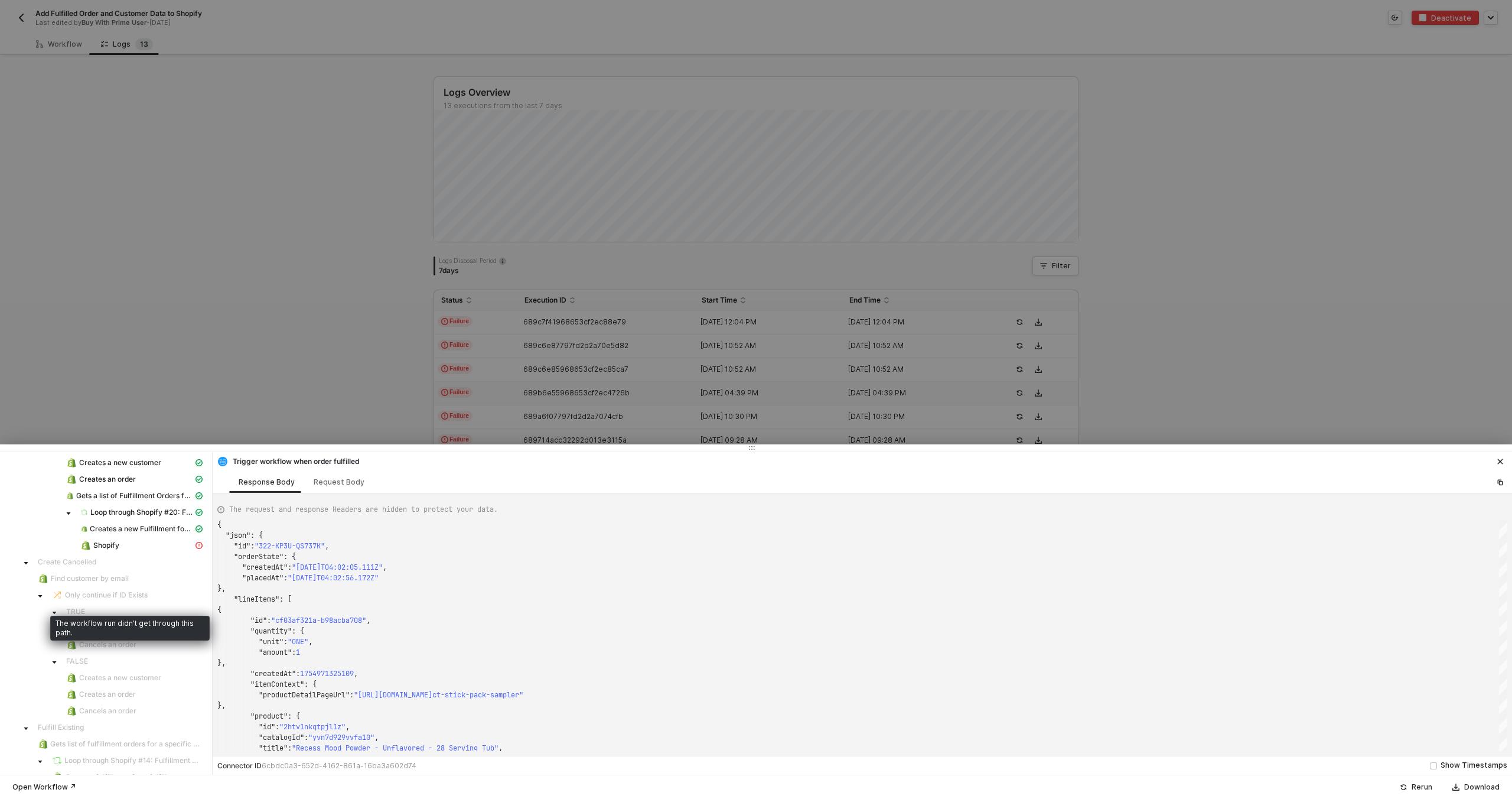
scroll to position [272, 0]
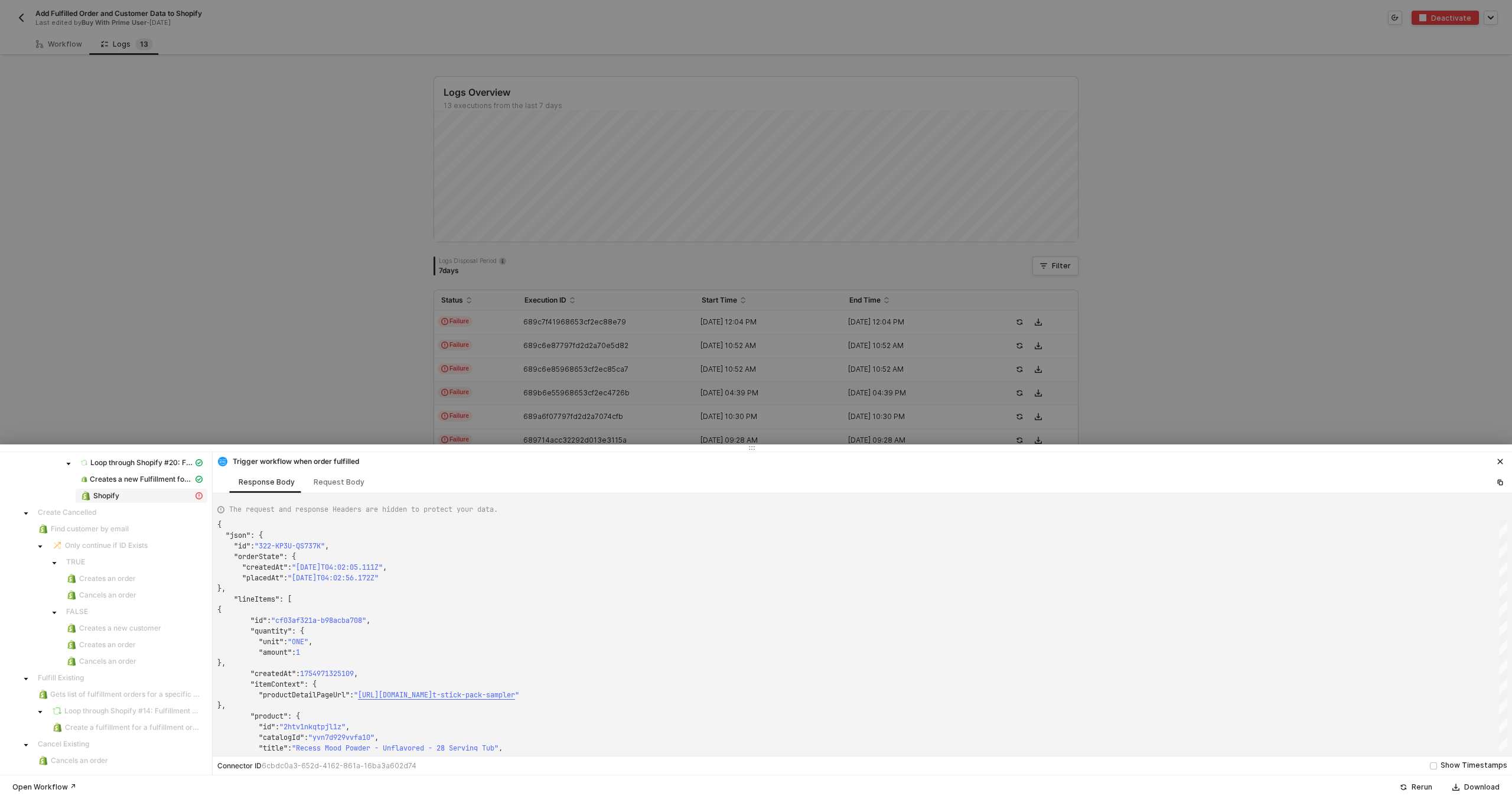
click at [159, 498] on div "Shopify" at bounding box center [137, 495] width 113 height 10
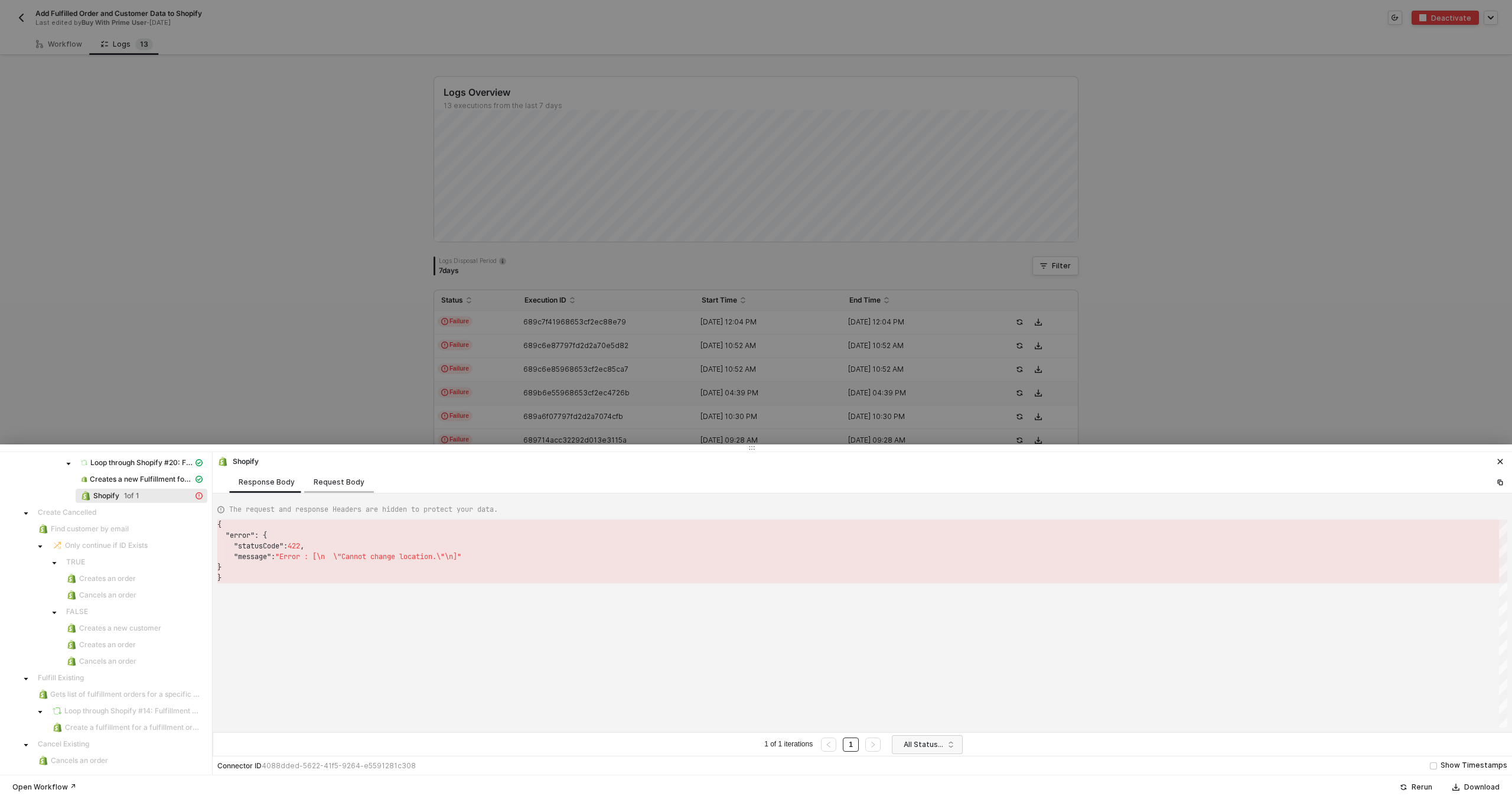
click at [328, 480] on div "Request Body" at bounding box center [339, 482] width 51 height 10
type textarea "[ { "keyValuePairs": [], "apiVersion": "shopifyV1", "resource": "fulfillmentOrd…"
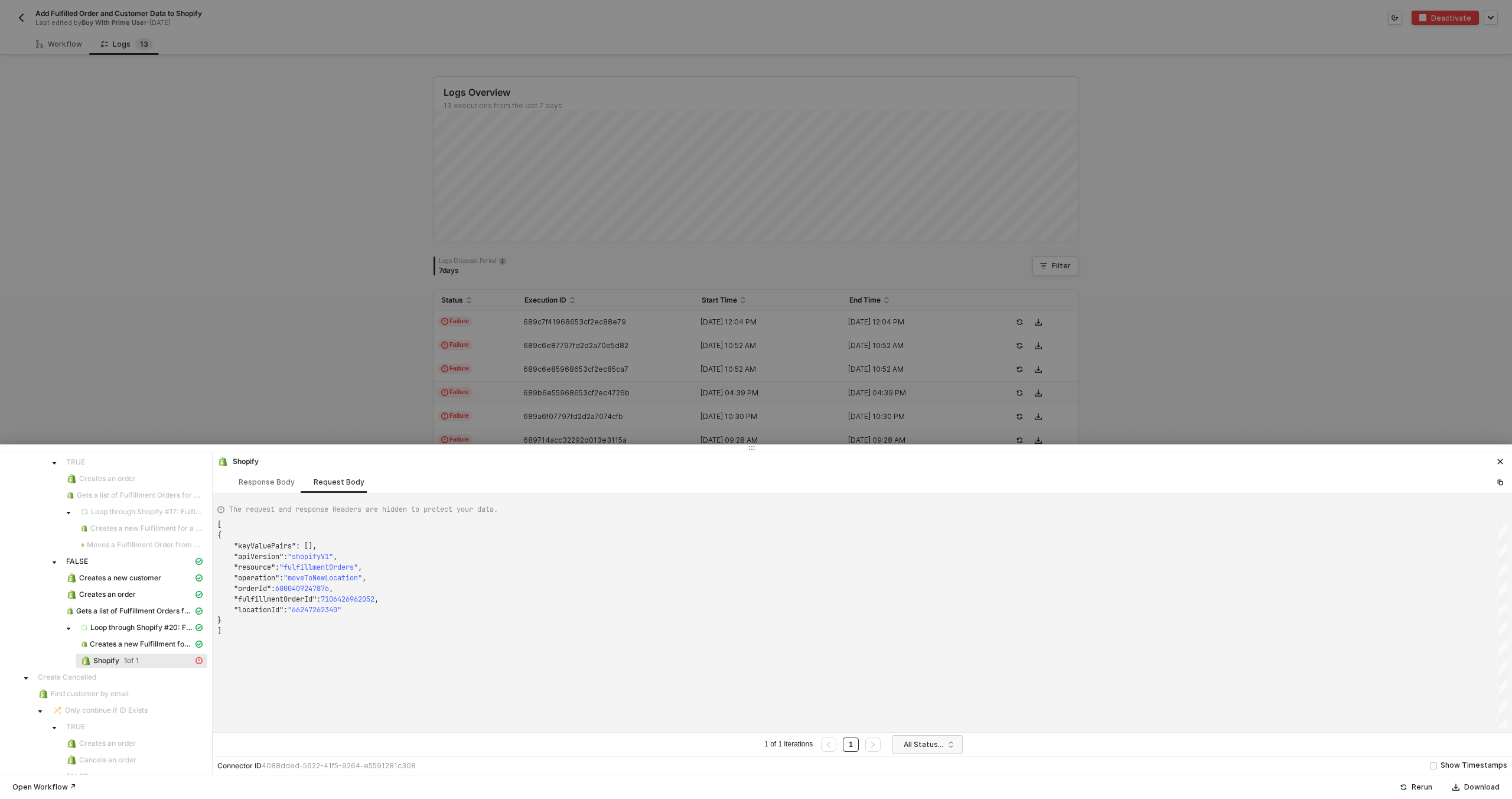
scroll to position [60, 0]
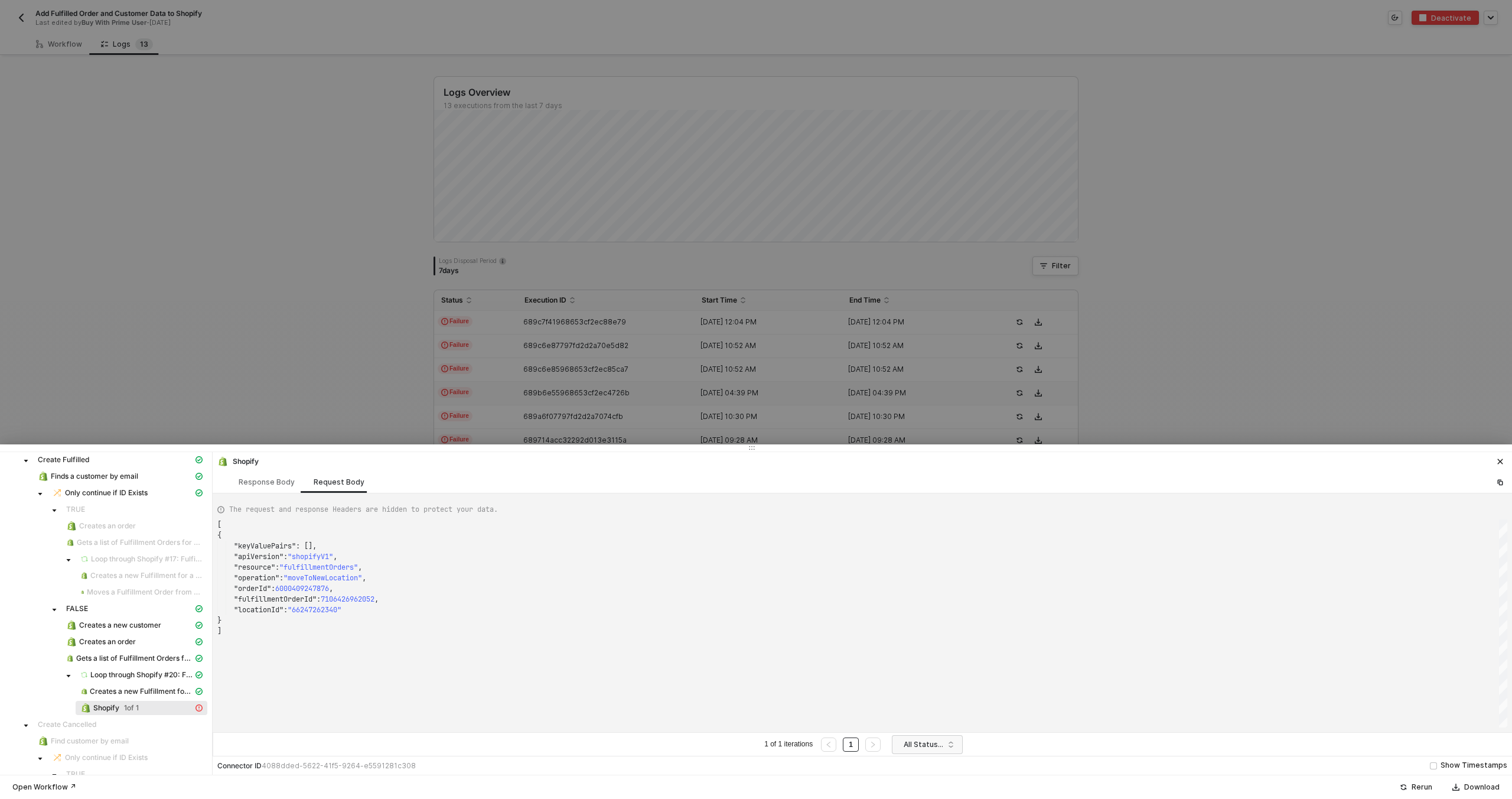
drag, startPoint x: 326, startPoint y: 276, endPoint x: 230, endPoint y: 167, distance: 145.2
click at [326, 272] on div at bounding box center [756, 400] width 1512 height 799
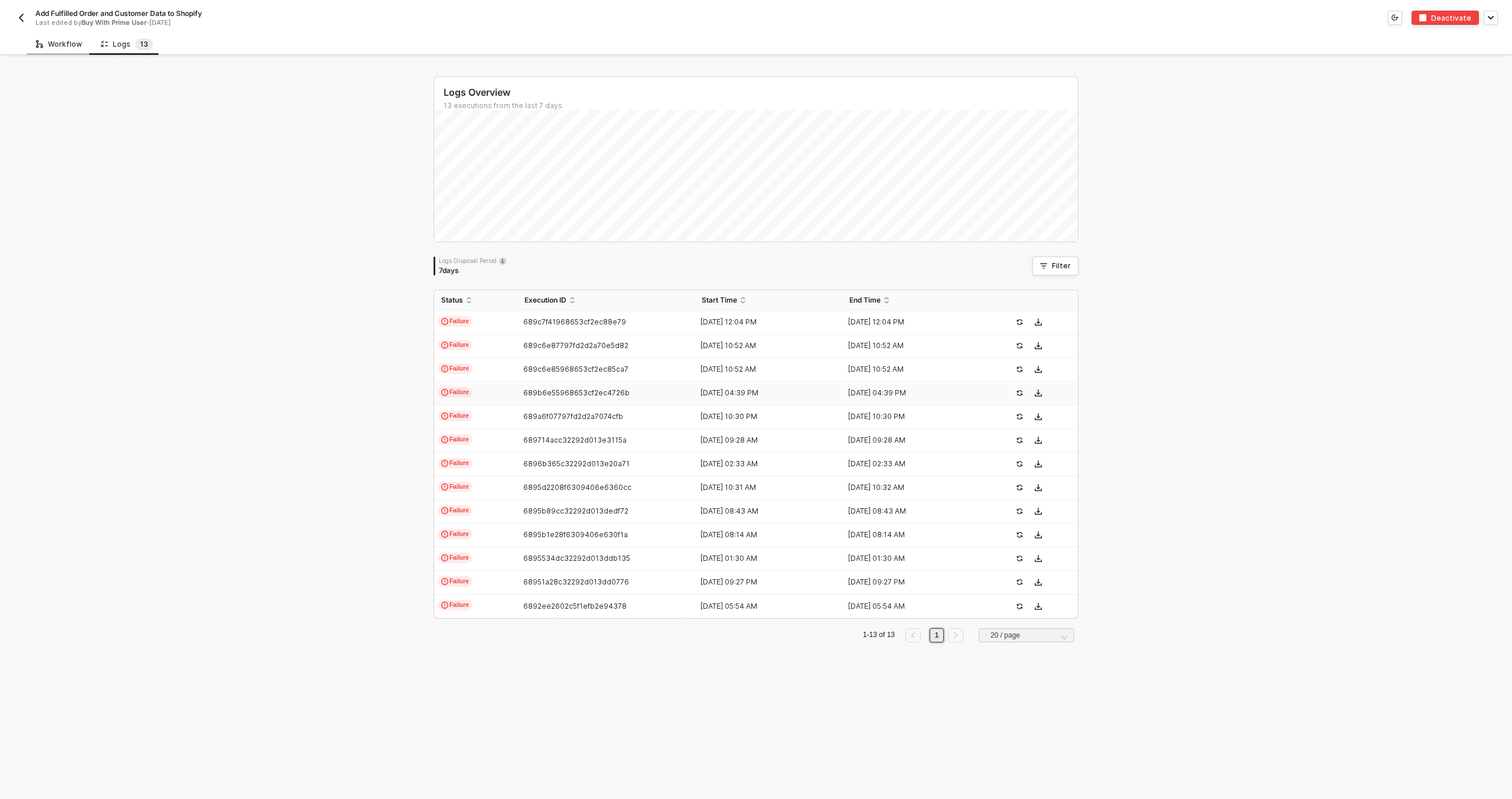
click at [64, 37] on div "Workflow" at bounding box center [59, 44] width 65 height 22
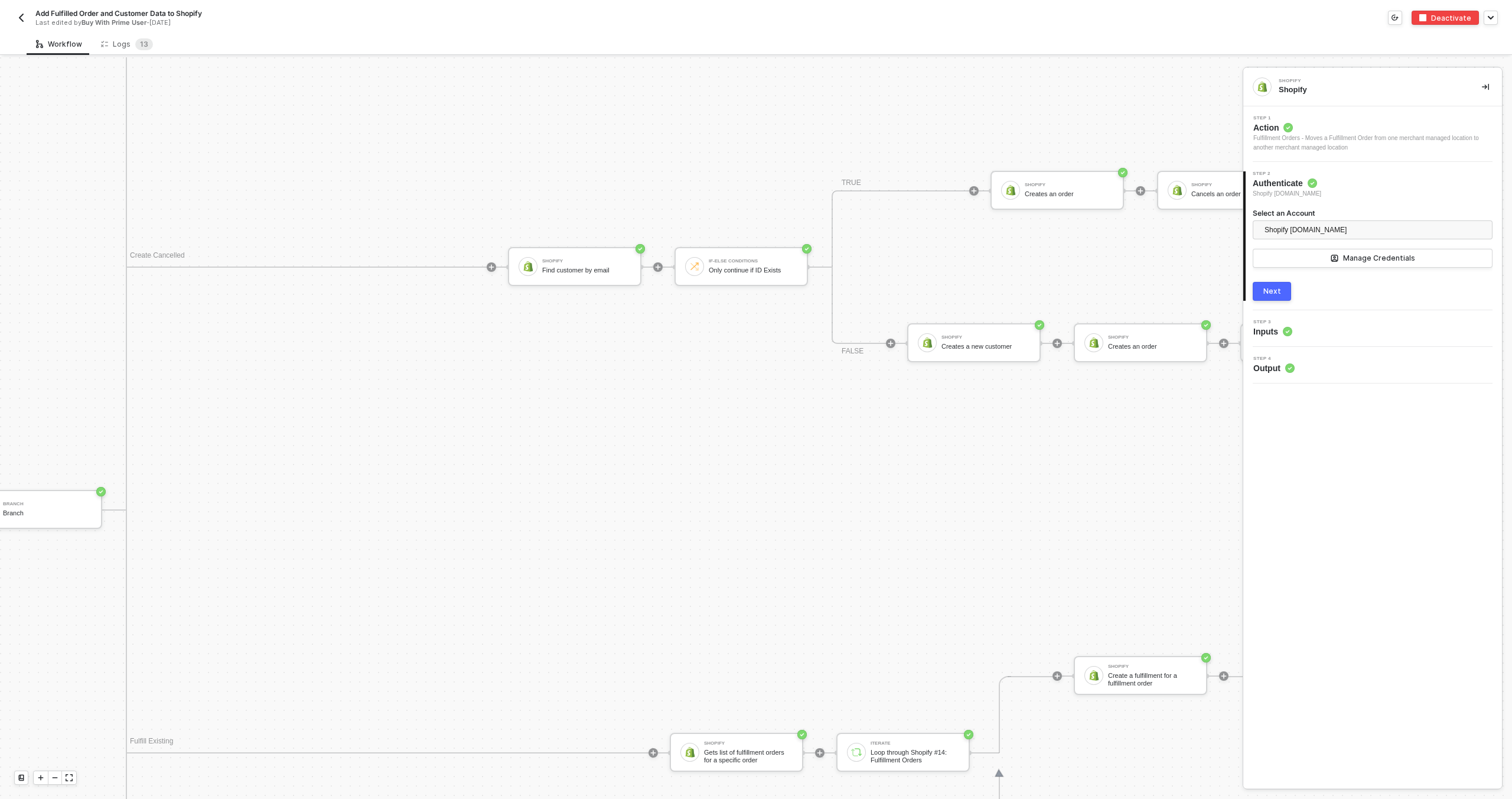
scroll to position [1276, 324]
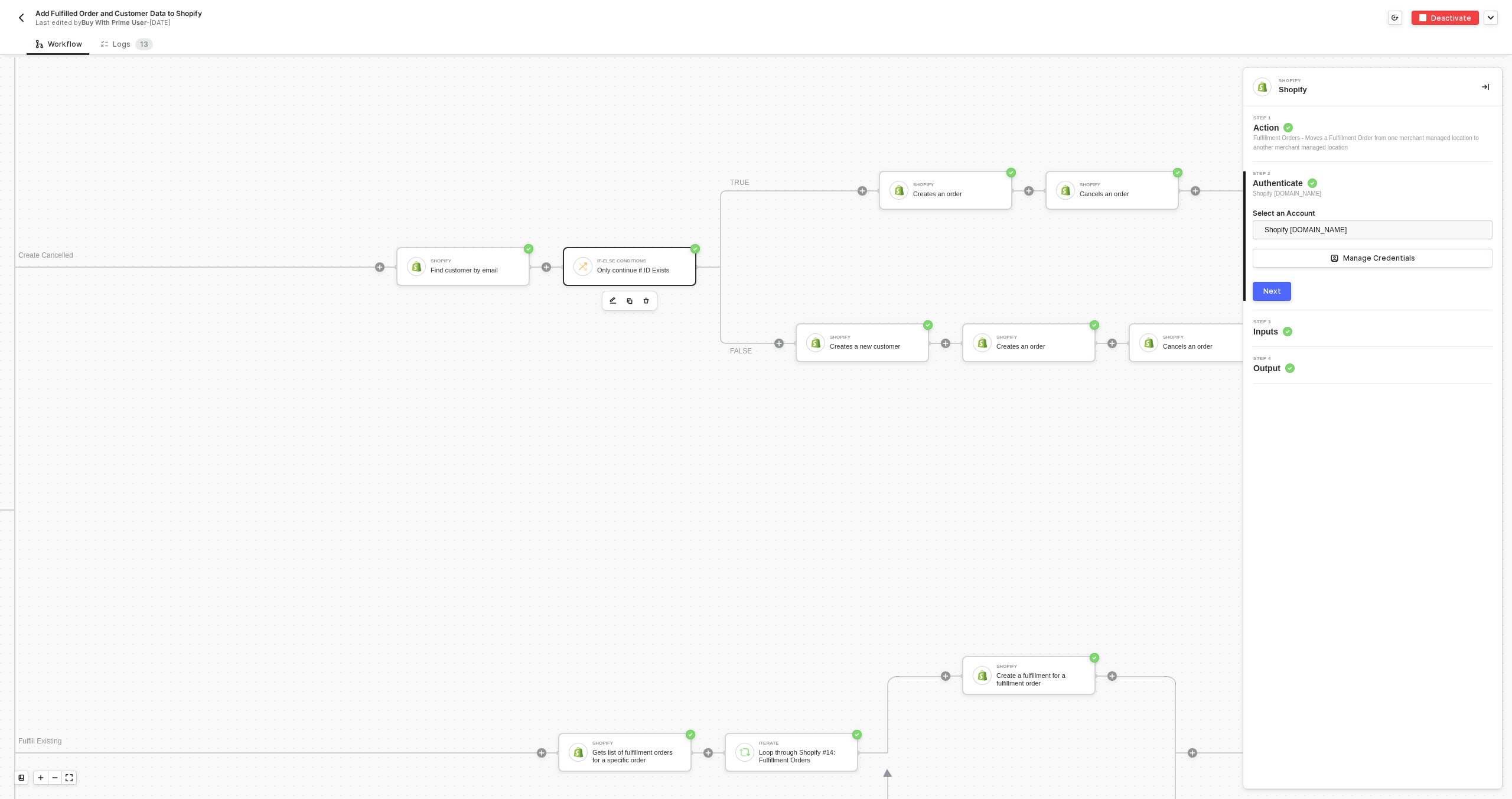
click at [589, 264] on div at bounding box center [582, 266] width 19 height 19
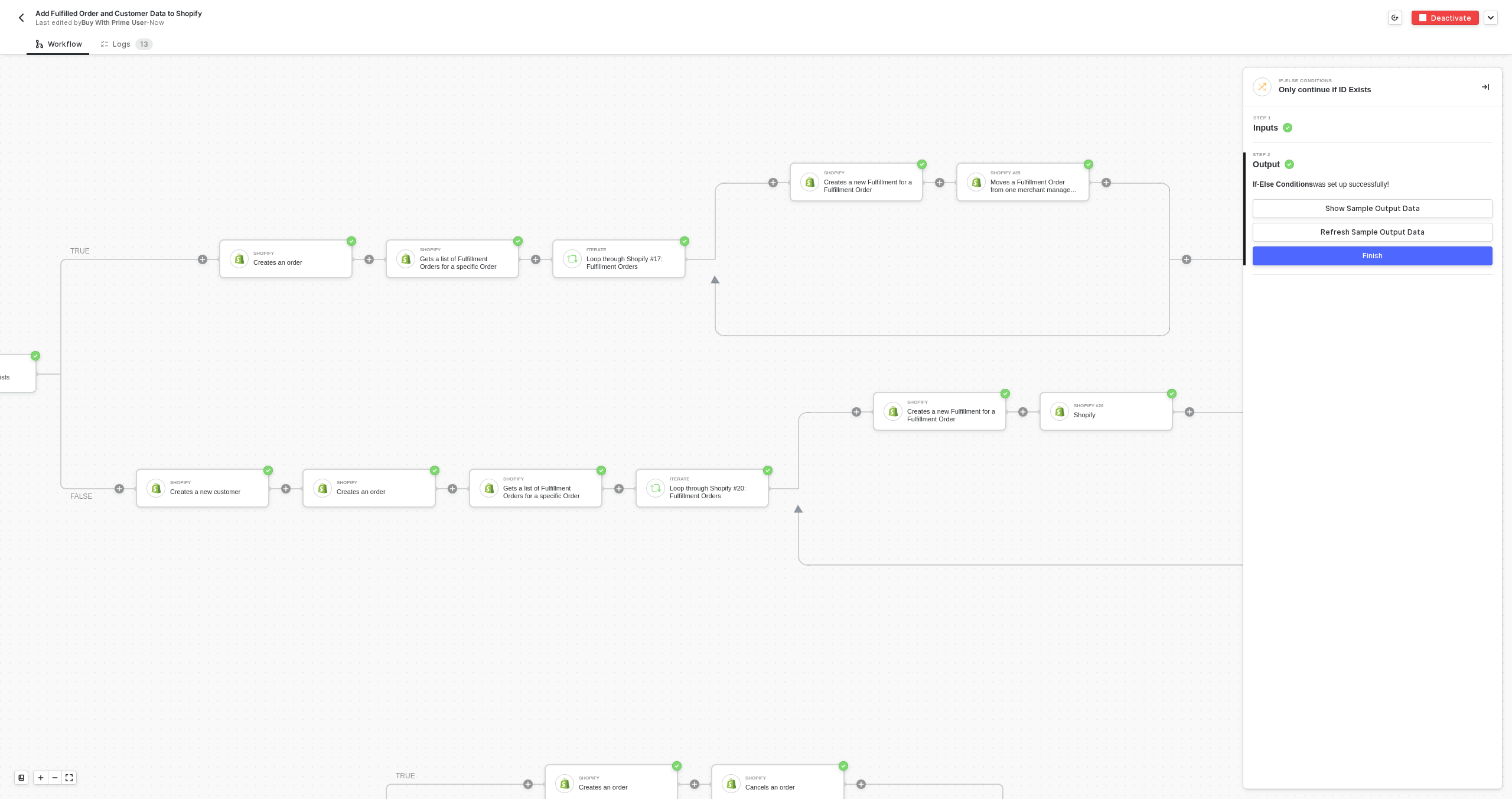
scroll to position [683, 637]
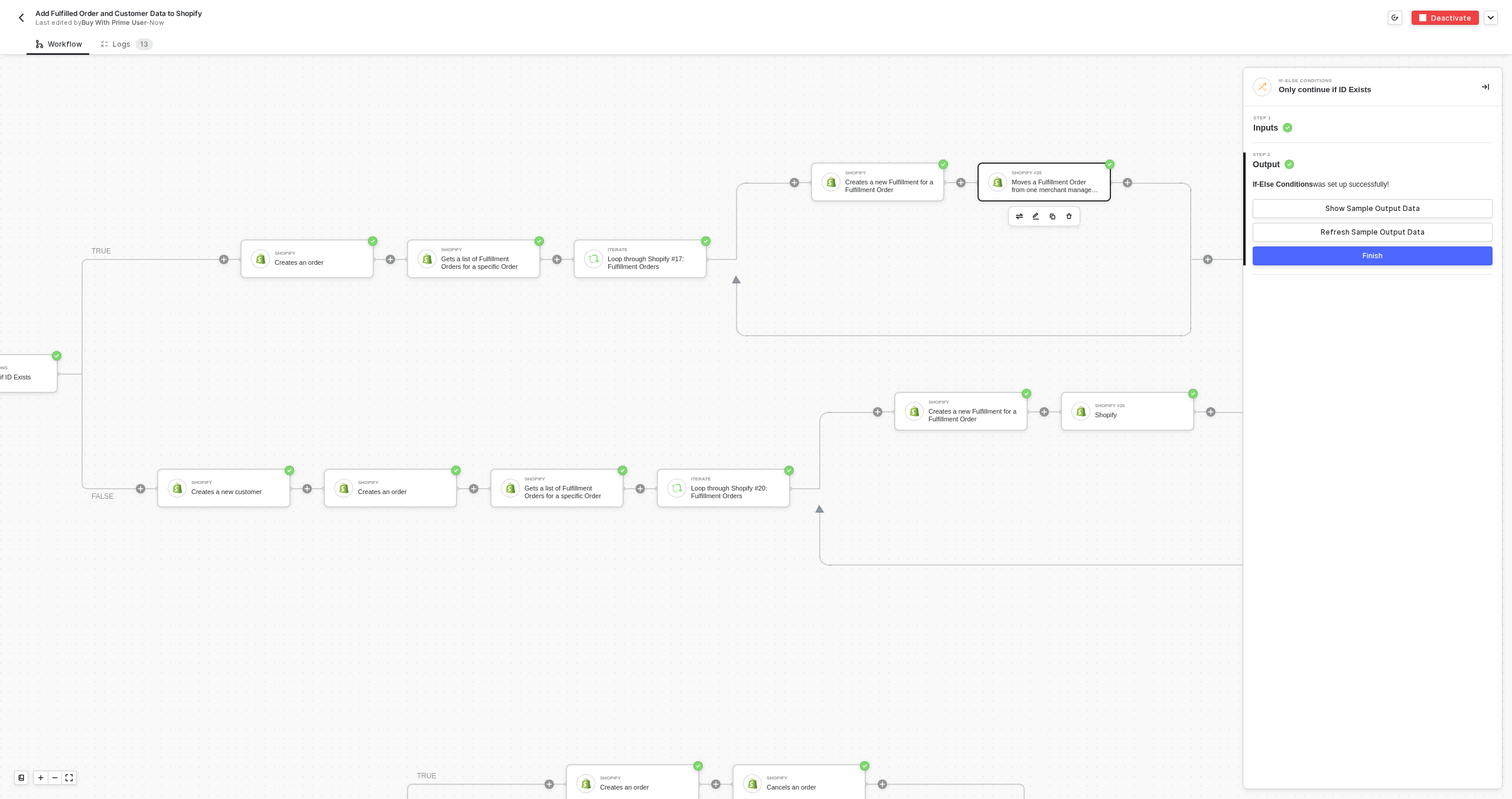
click at [1013, 186] on div "Moves a Fulfillment Order from one merchant managed location to another merchan…" at bounding box center [1056, 185] width 89 height 14
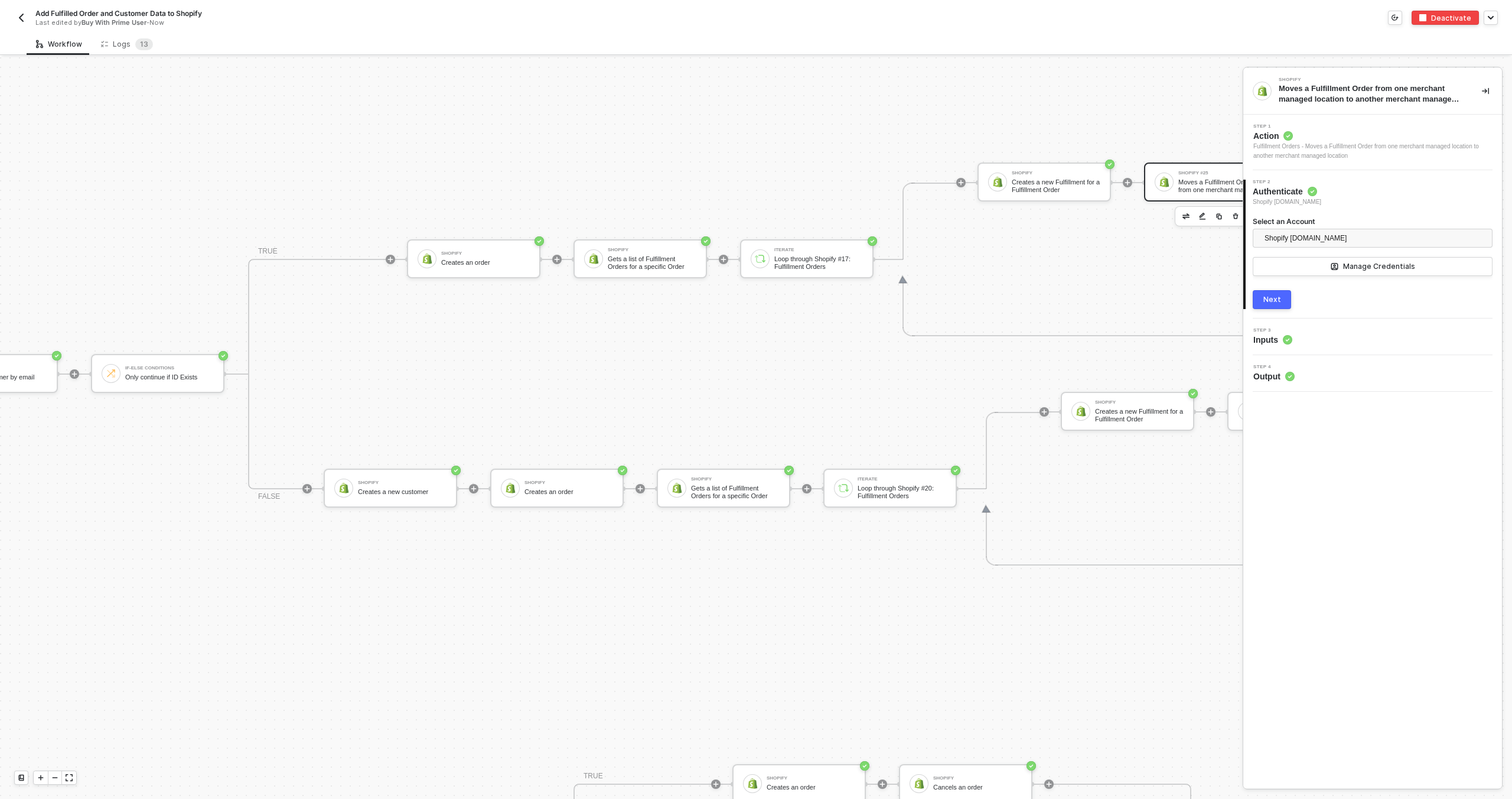
scroll to position [683, 463]
click at [210, 382] on div "If-Else Conditions Only continue if ID Exists" at bounding box center [176, 373] width 89 height 23
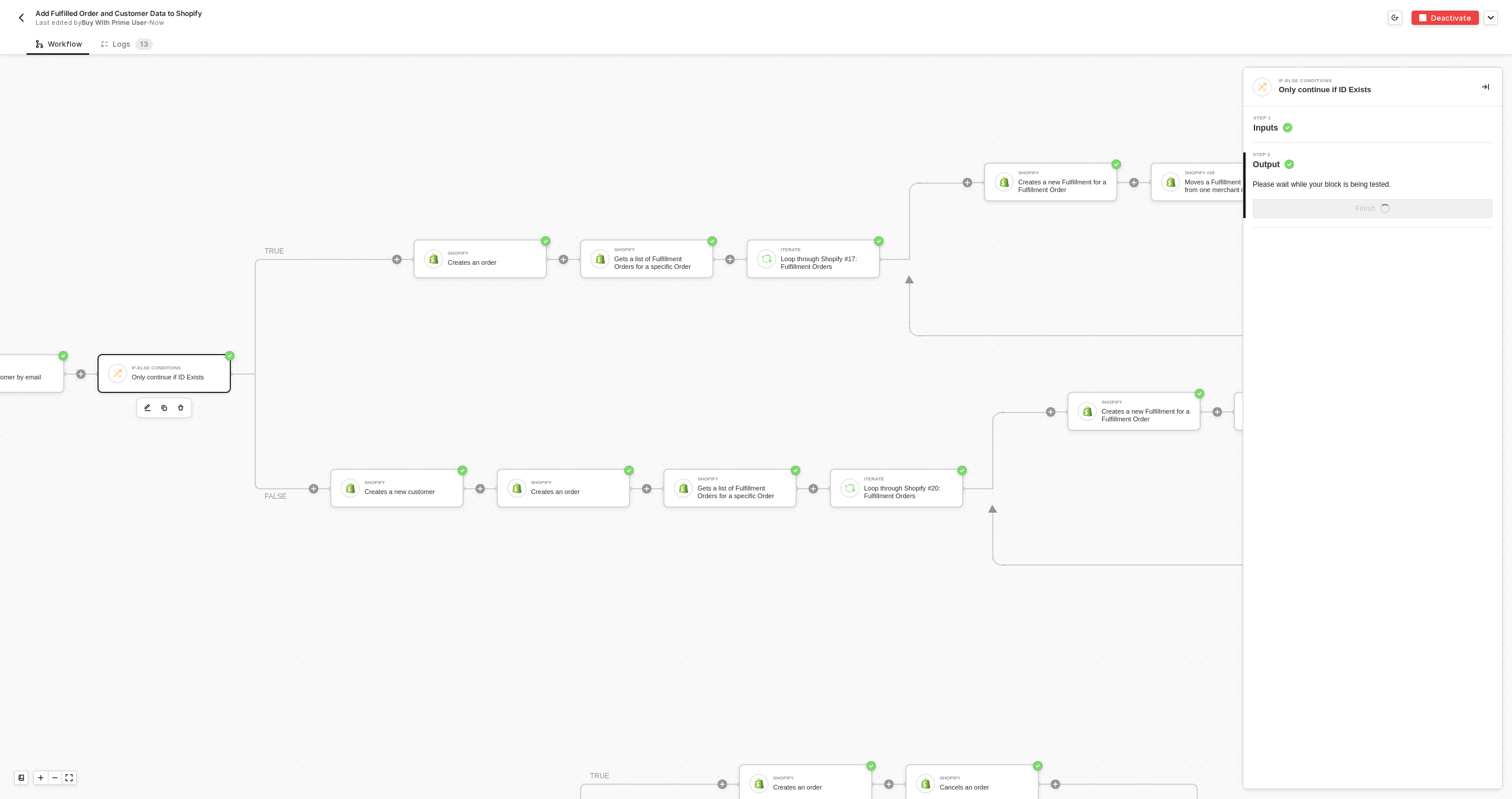
click at [1329, 129] on div "Step 1 Inputs" at bounding box center [1374, 125] width 255 height 18
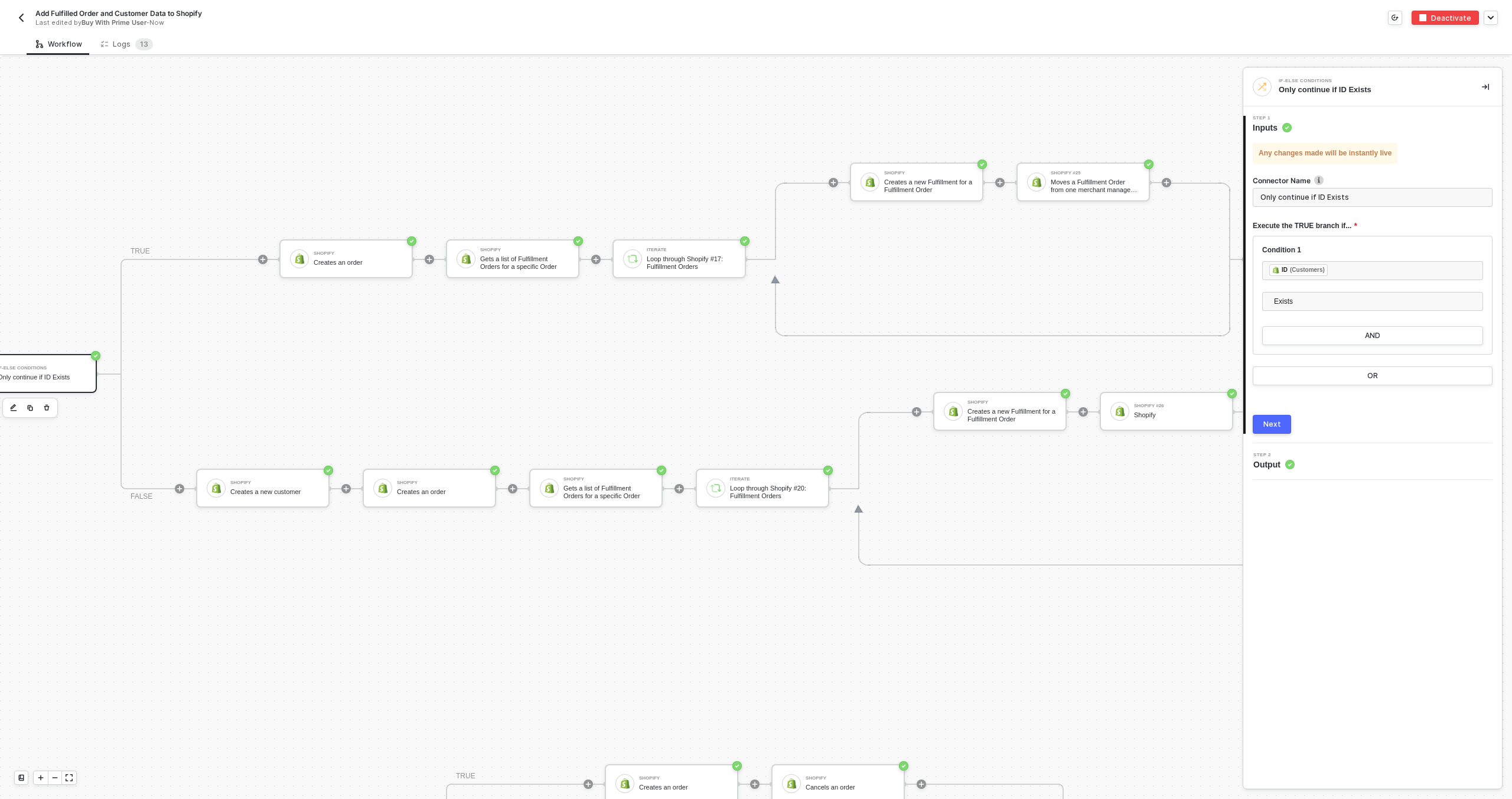
scroll to position [683, 605]
click at [1078, 187] on div "Moves a Fulfillment Order from one merchant managed location to another merchan…" at bounding box center [1088, 185] width 89 height 14
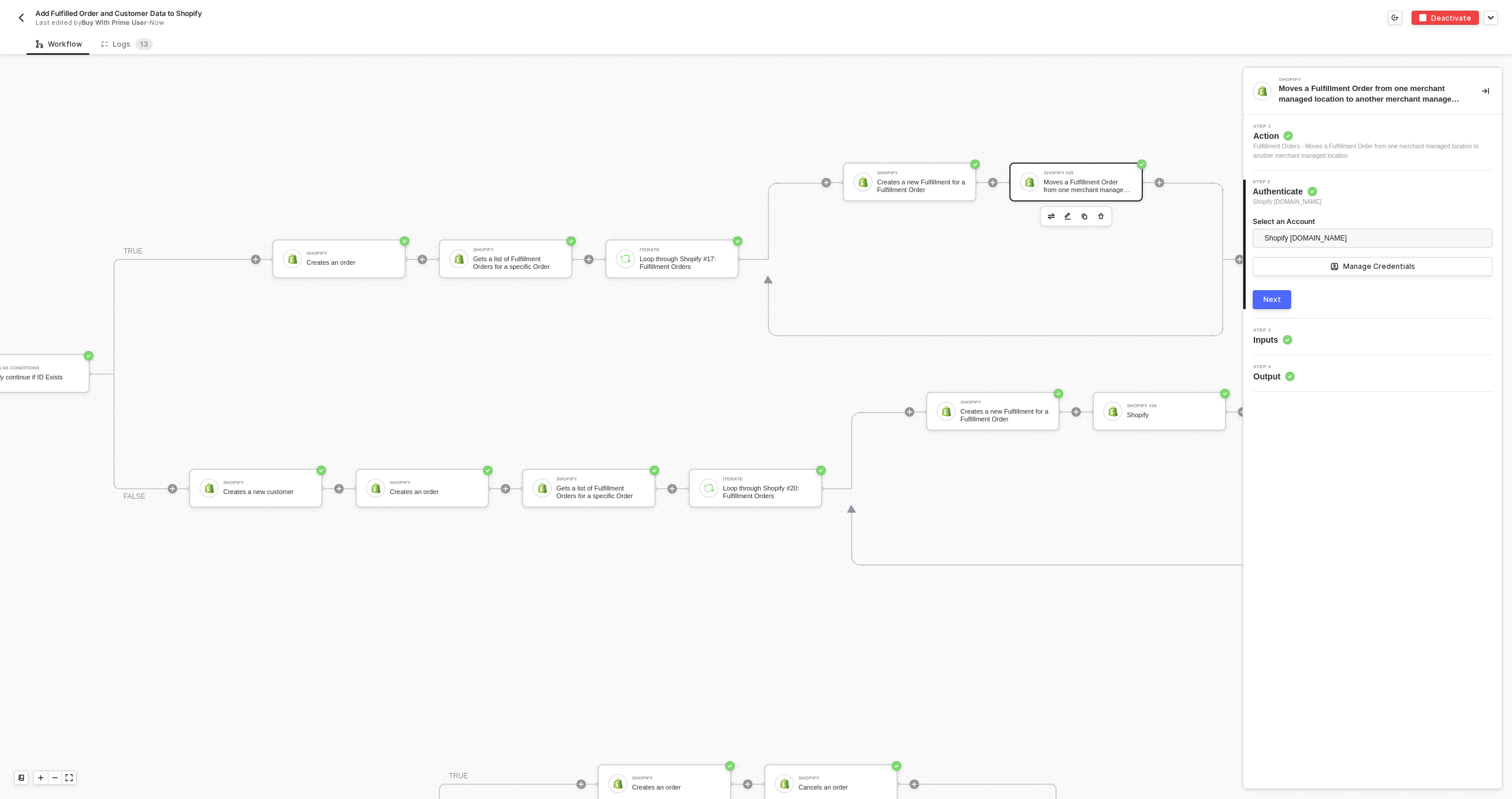
click at [1309, 338] on div "Step 3 Inputs" at bounding box center [1374, 337] width 255 height 18
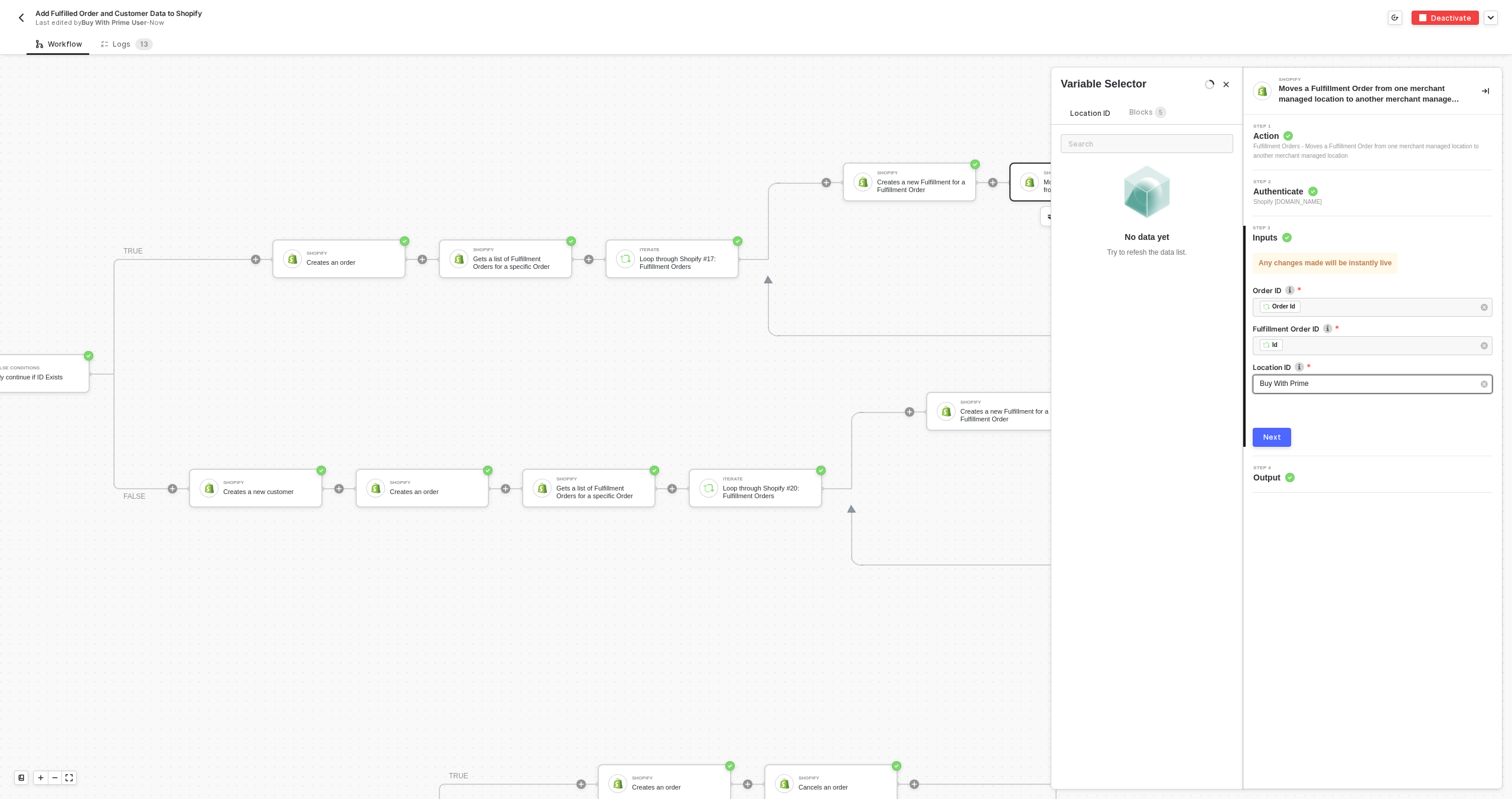
click at [1292, 382] on span "Buy With Prime" at bounding box center [1284, 384] width 49 height 8
click at [1208, 85] on img "button" at bounding box center [1210, 85] width 7 height 7
click at [1207, 90] on icon at bounding box center [1210, 85] width 10 height 10
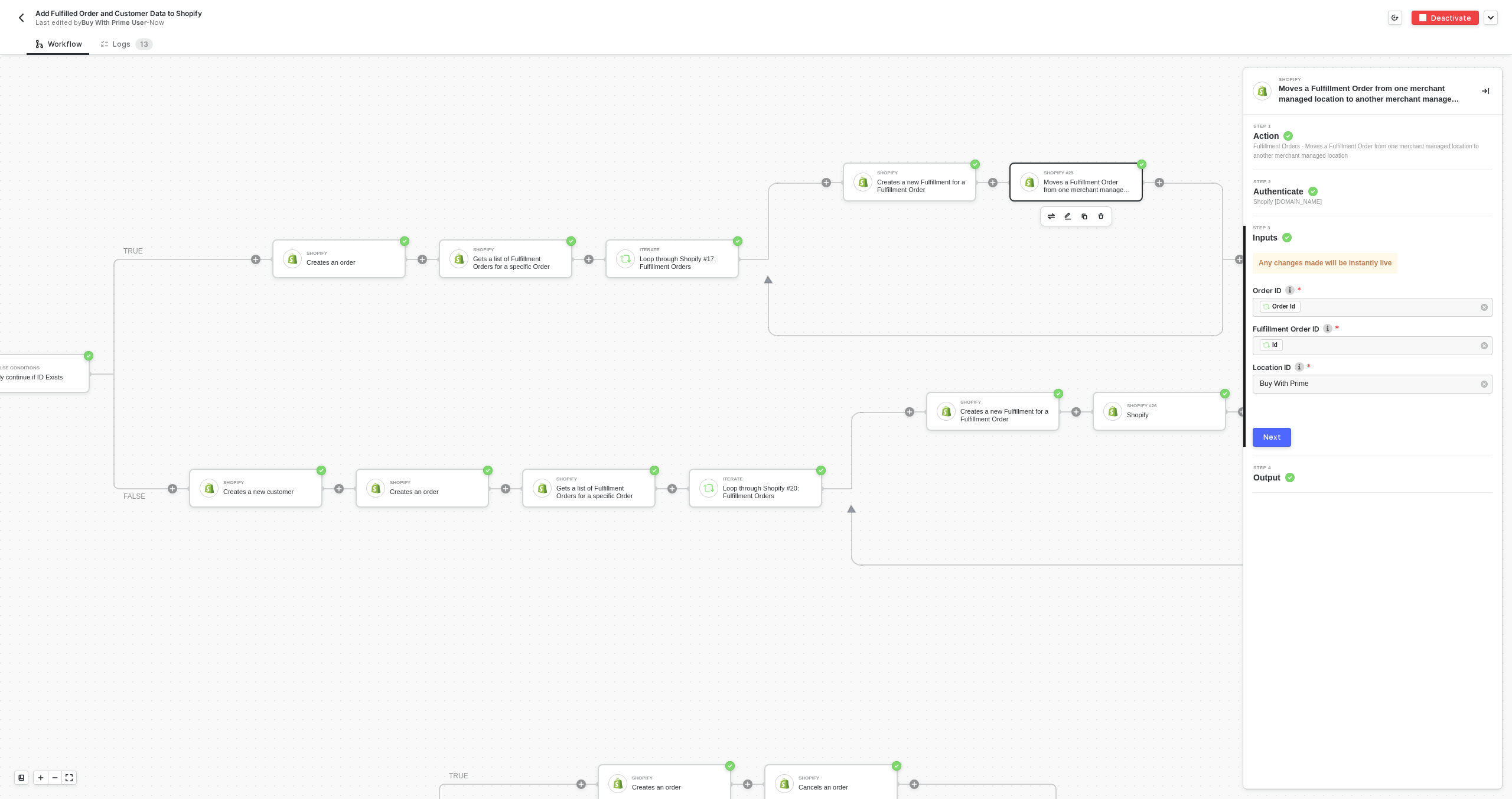
click at [1308, 193] on span "Authenticate" at bounding box center [1287, 191] width 68 height 12
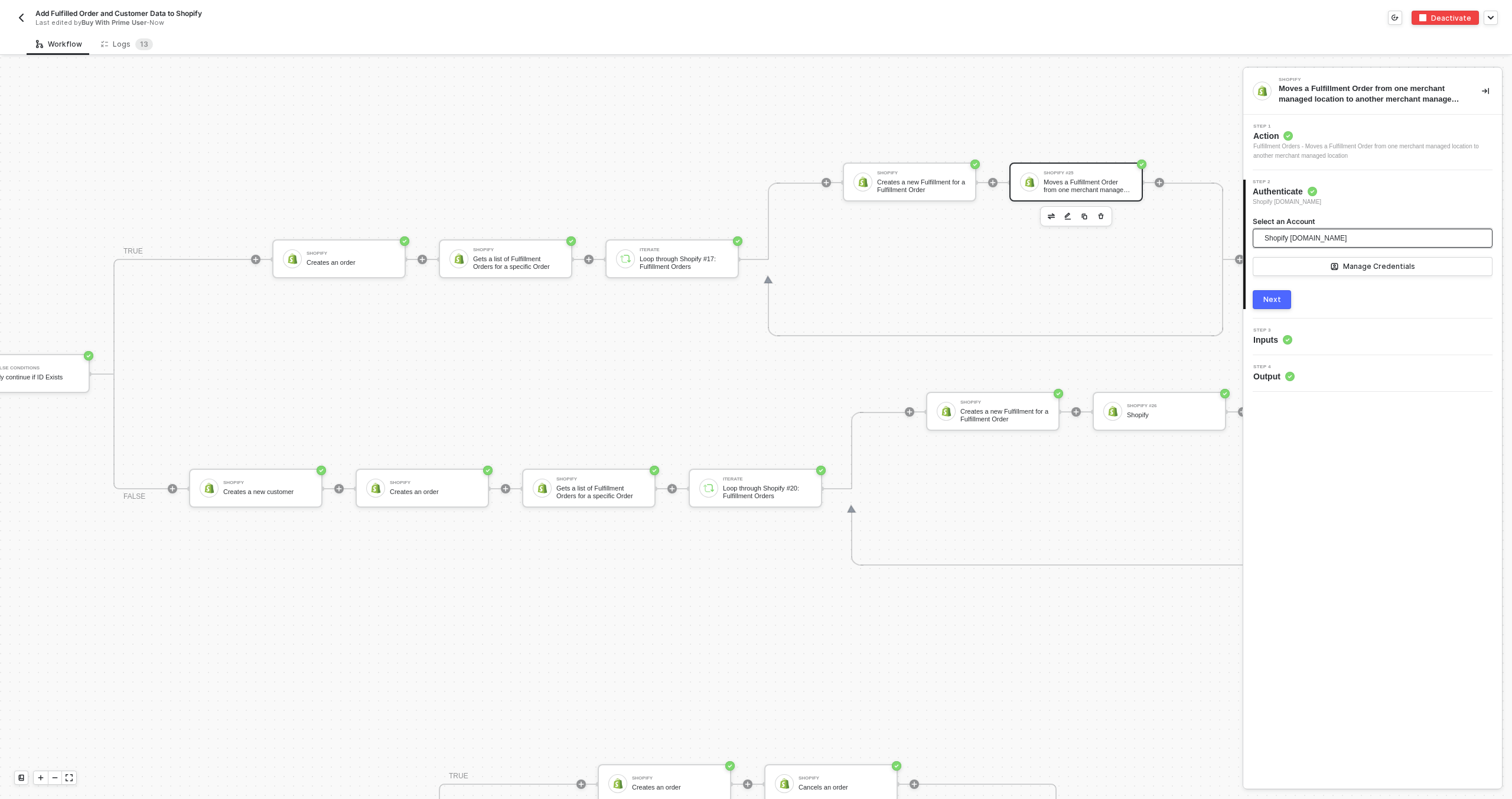
click at [1309, 236] on span "Shopify takearecess.myshopify.com" at bounding box center [1305, 238] width 82 height 18
click at [1334, 372] on div "Step 4 Output" at bounding box center [1374, 373] width 255 height 18
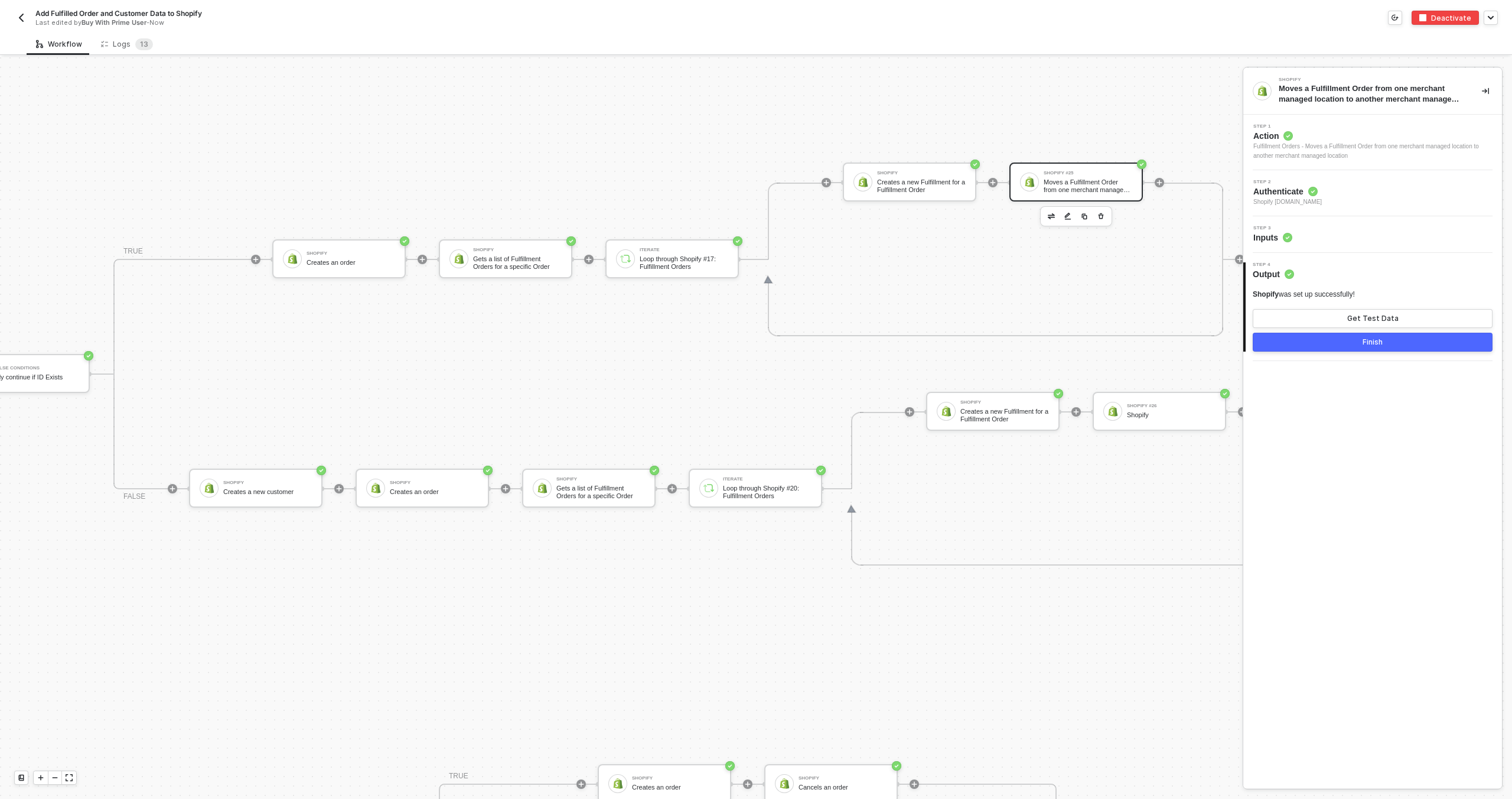
click at [1303, 240] on div "Step 3 Inputs" at bounding box center [1374, 235] width 255 height 18
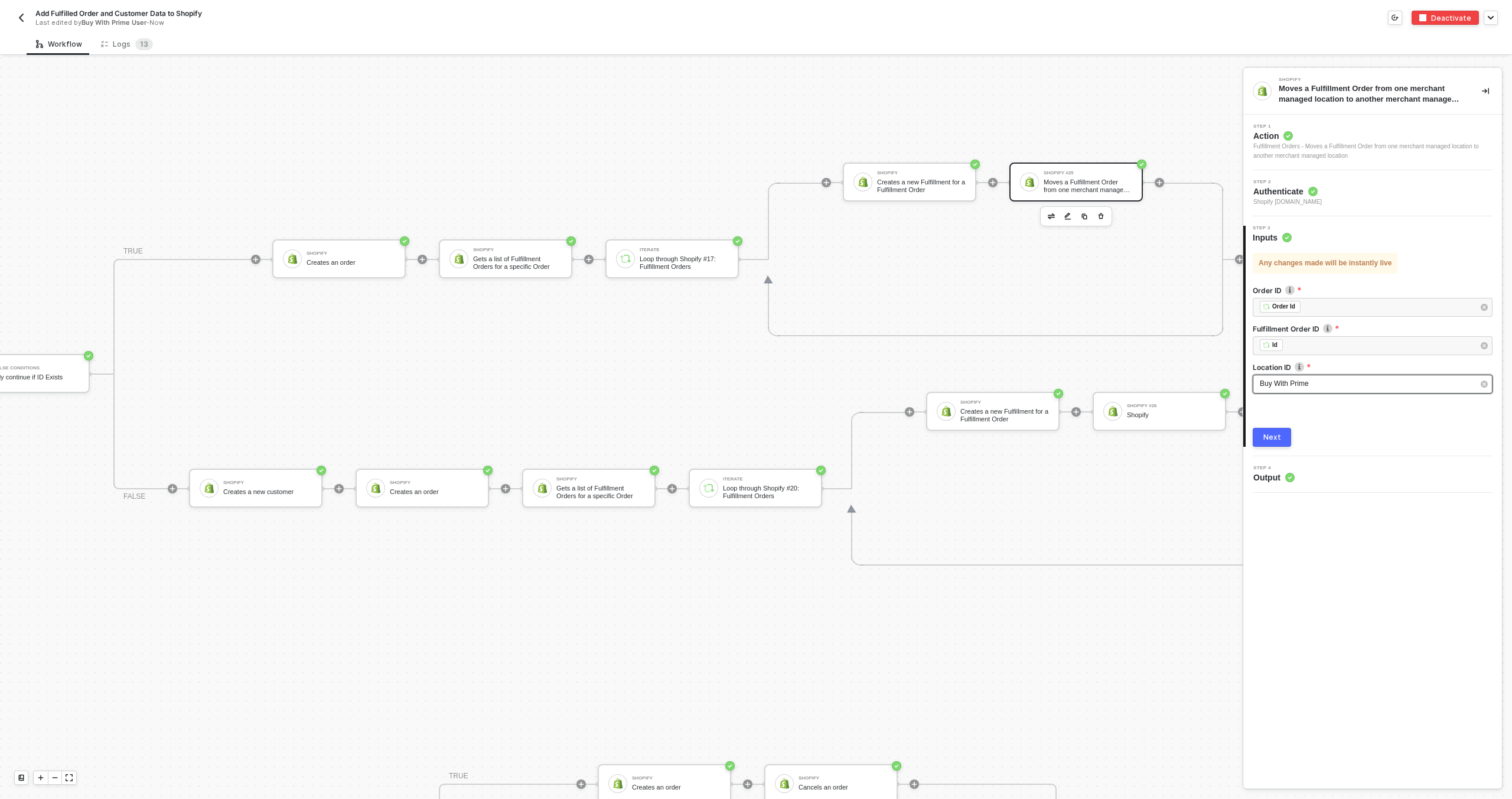
click at [1315, 375] on div "Buy With Prime" at bounding box center [1372, 384] width 240 height 19
click at [913, 176] on div "Shopify Creates a new Fulfillment for a Fulfillment Order" at bounding box center [921, 182] width 89 height 23
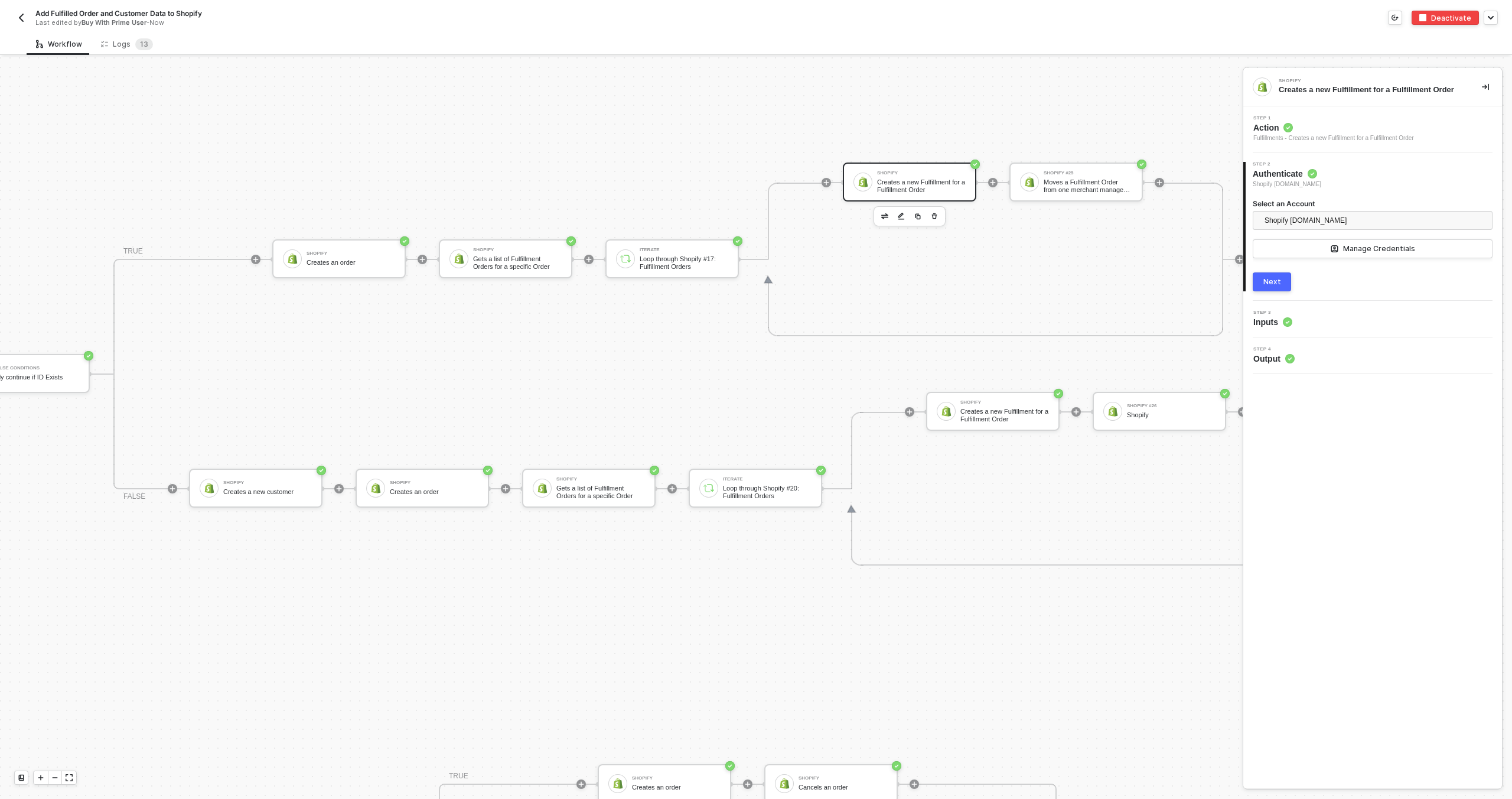
click at [1305, 317] on div "Step 3 Inputs" at bounding box center [1374, 319] width 255 height 18
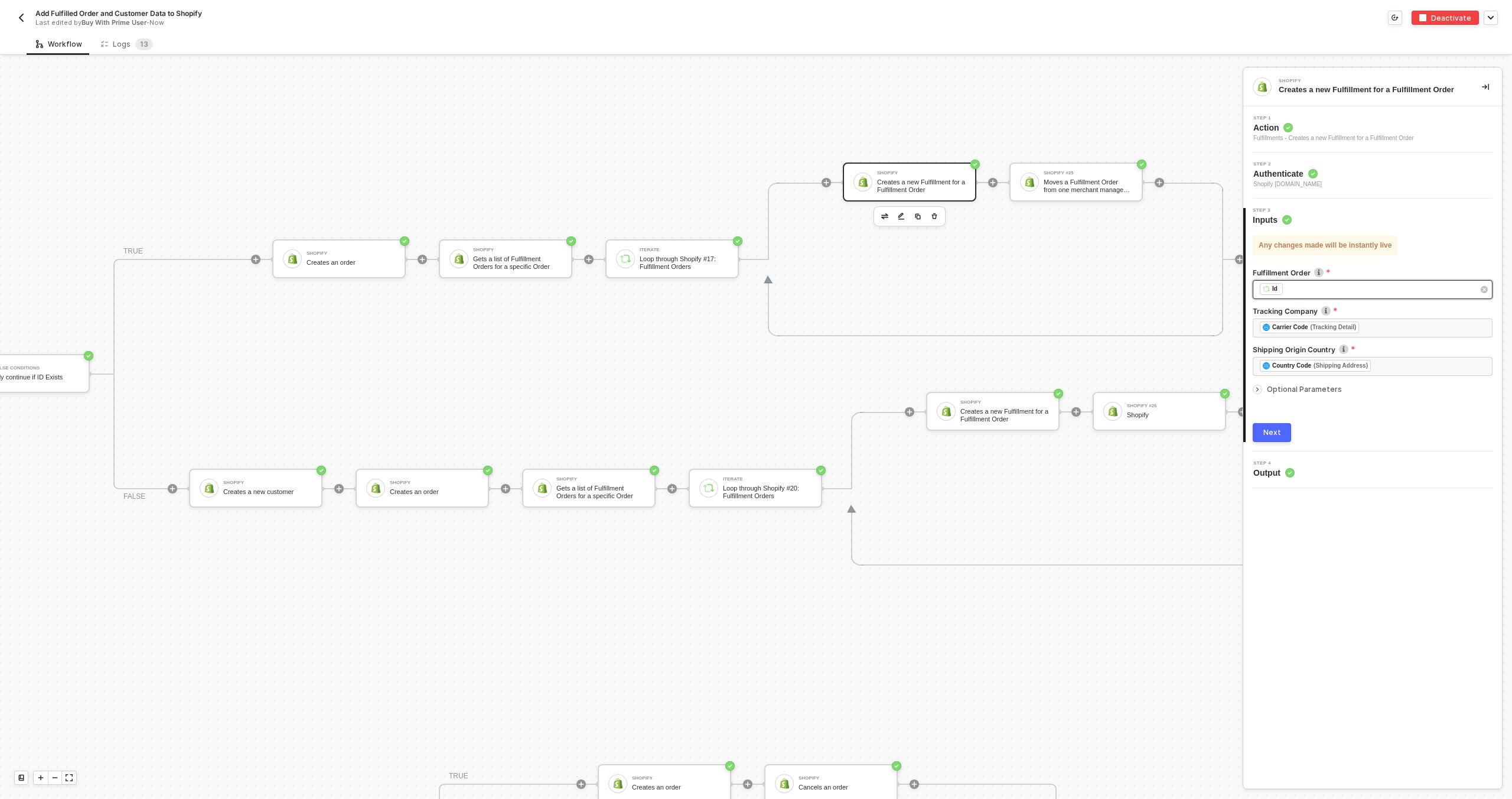
click at [1305, 287] on div "﻿ ﻿ Id ﻿" at bounding box center [1367, 289] width 214 height 13
click at [490, 249] on div "Shopify" at bounding box center [517, 249] width 89 height 5
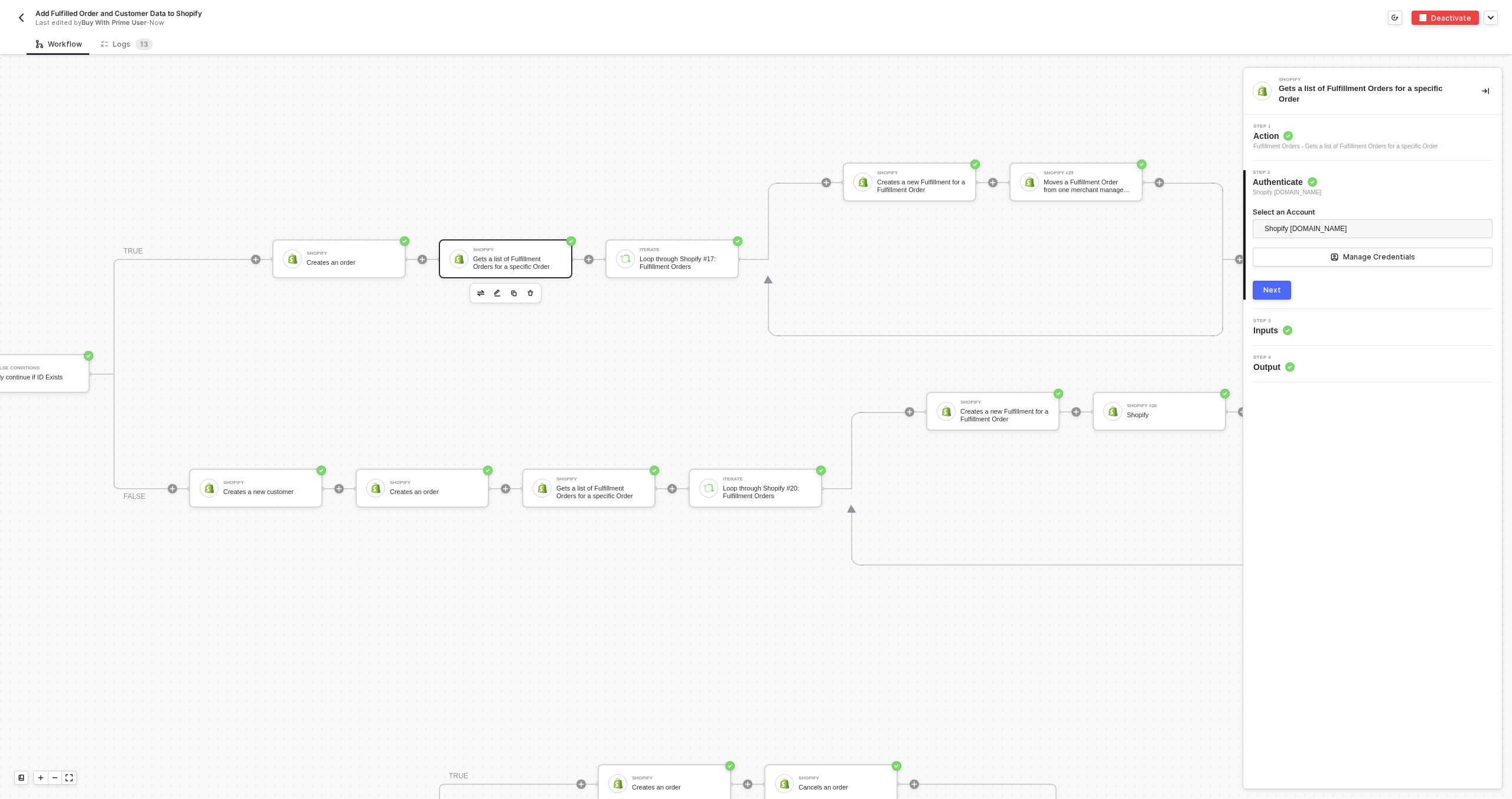
click at [1341, 314] on div "3 Step 3 Inputs" at bounding box center [1373, 327] width 259 height 37
click at [1340, 318] on div "3 Step 3 Inputs" at bounding box center [1373, 327] width 259 height 37
click at [1329, 325] on div "Step 3 Inputs" at bounding box center [1374, 327] width 255 height 18
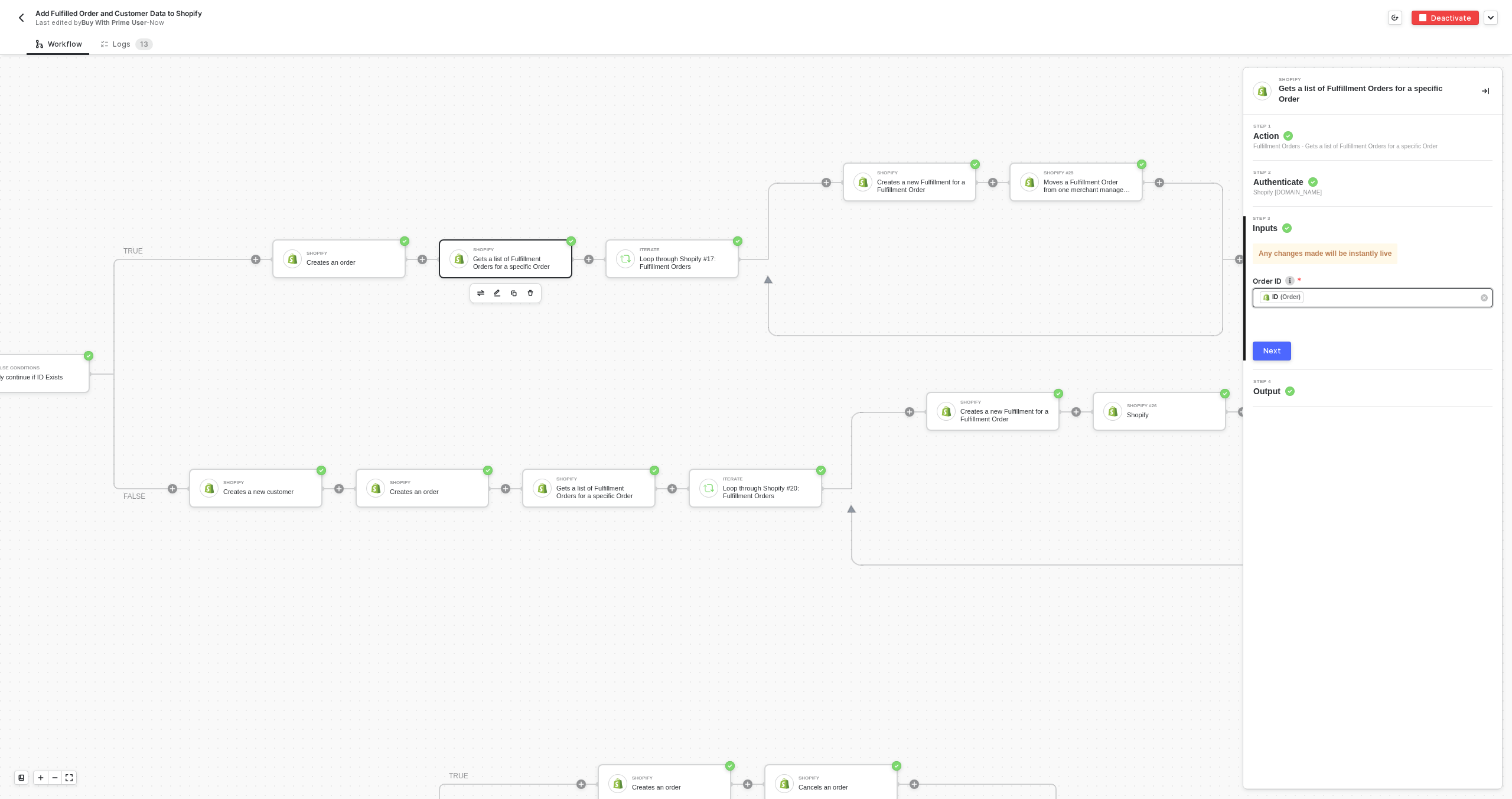
click at [1318, 297] on div "﻿ ﻿ ID (Order) ﻿" at bounding box center [1367, 298] width 214 height 13
click at [1056, 196] on div "Shopify #25 Moves a Fulfillment Order from one merchant managed location to ano…" at bounding box center [1076, 182] width 134 height 39
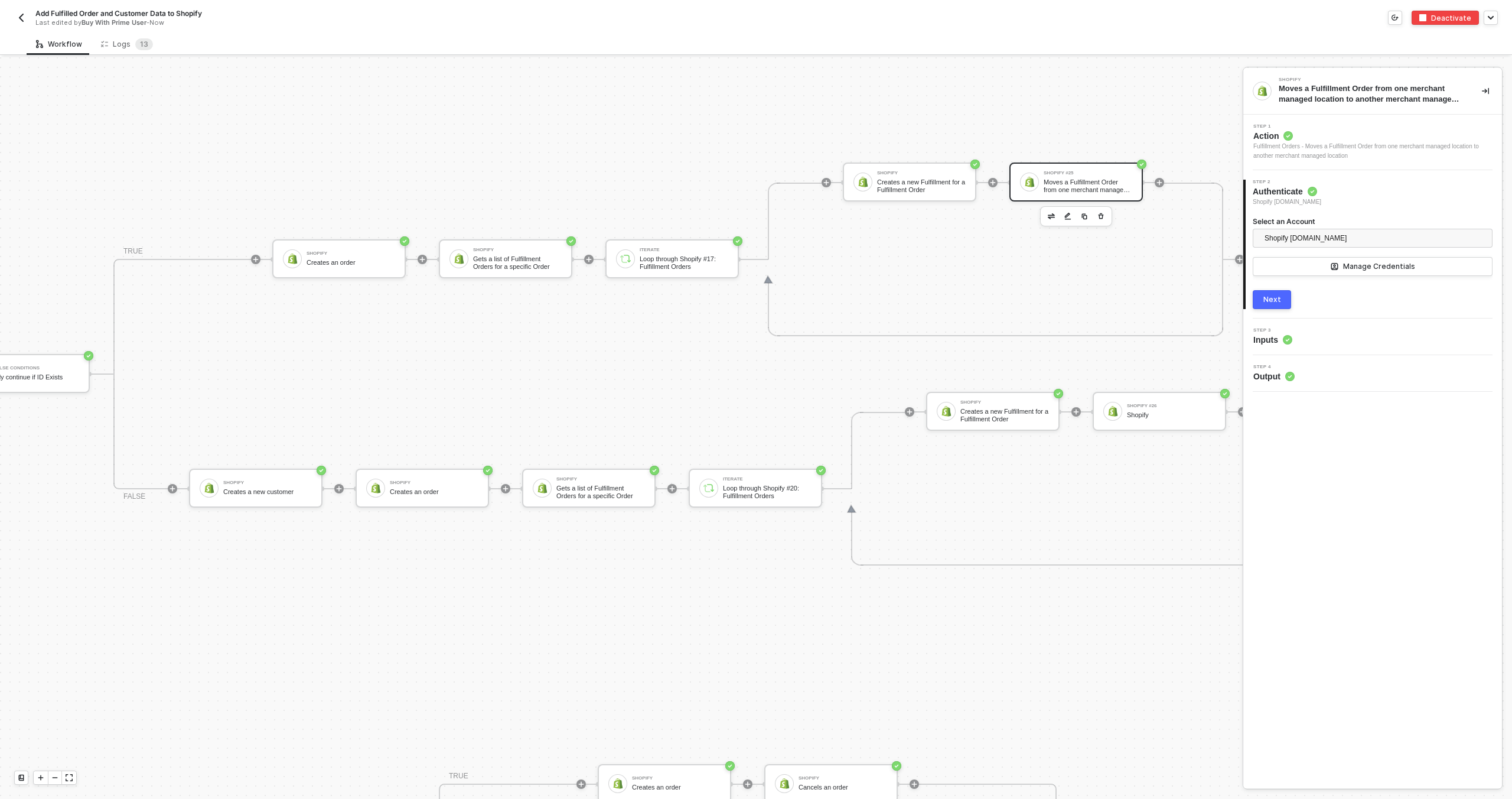
click at [1325, 330] on div "Step 3 Inputs" at bounding box center [1374, 337] width 255 height 18
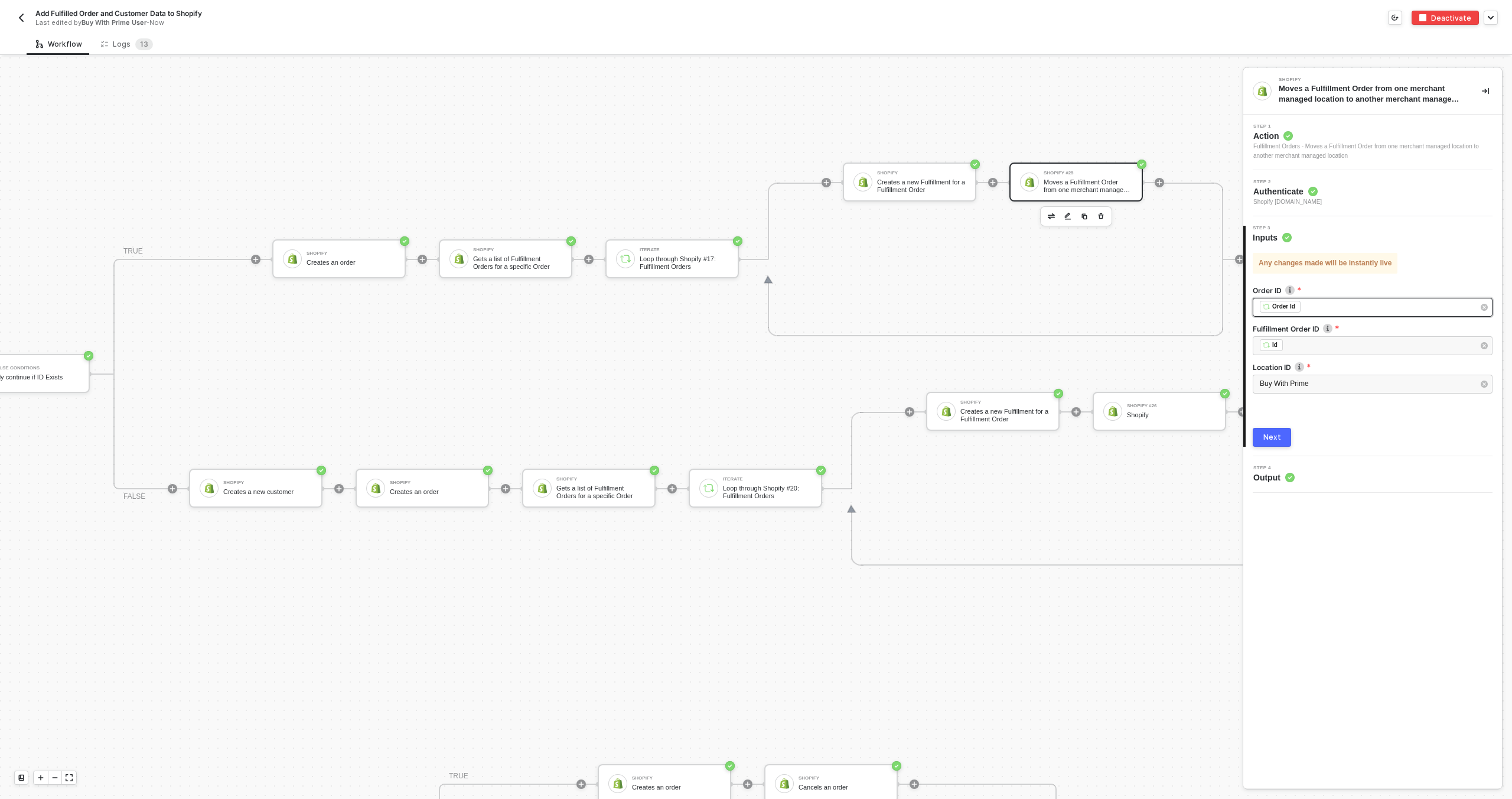
click at [1321, 311] on div "﻿ ﻿ Order Id ﻿" at bounding box center [1367, 307] width 214 height 13
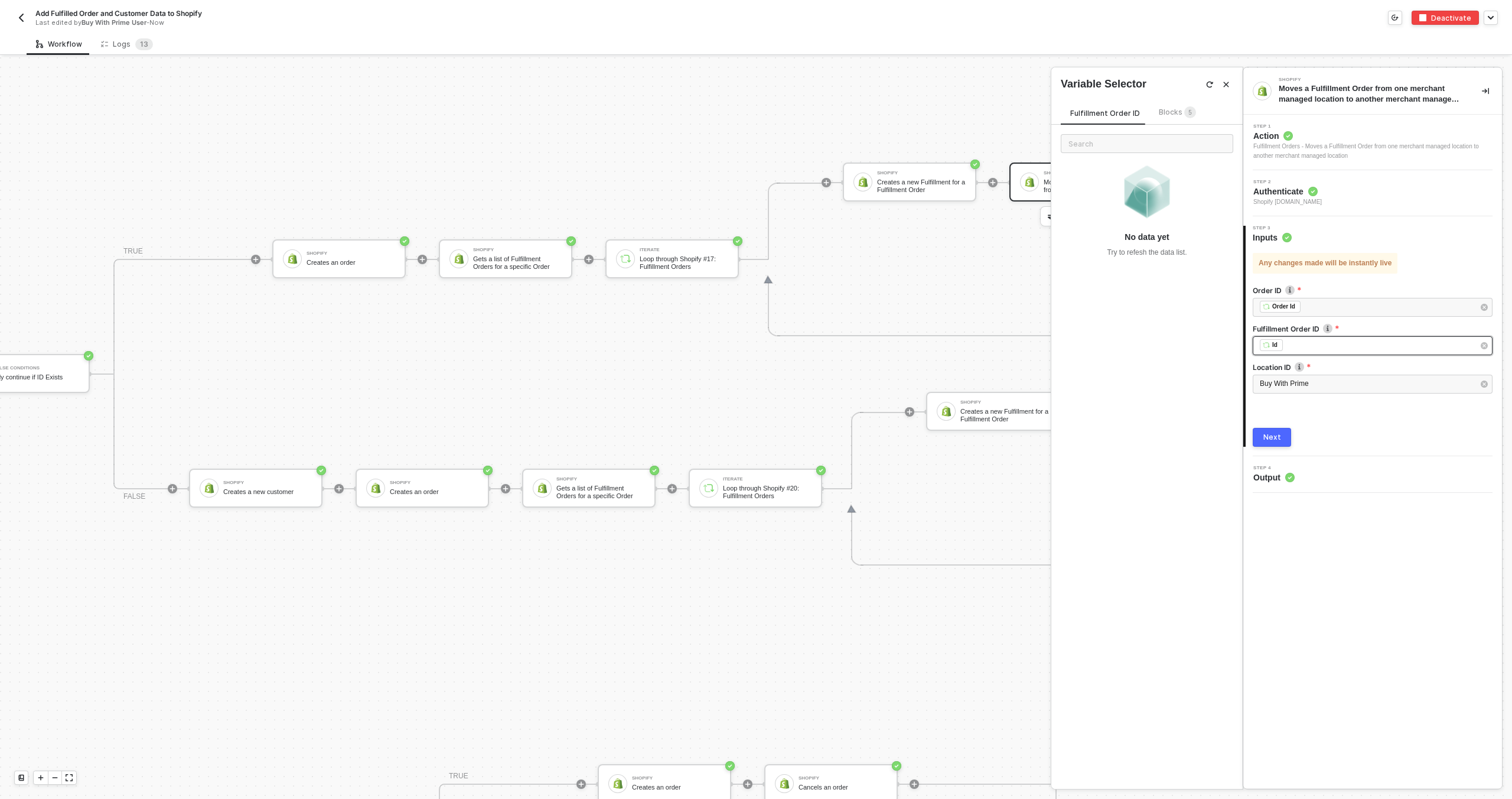
click at [1314, 346] on div "﻿ ﻿ Id ﻿" at bounding box center [1367, 345] width 214 height 13
click at [1323, 389] on div "Buy With Prime" at bounding box center [1372, 384] width 240 height 19
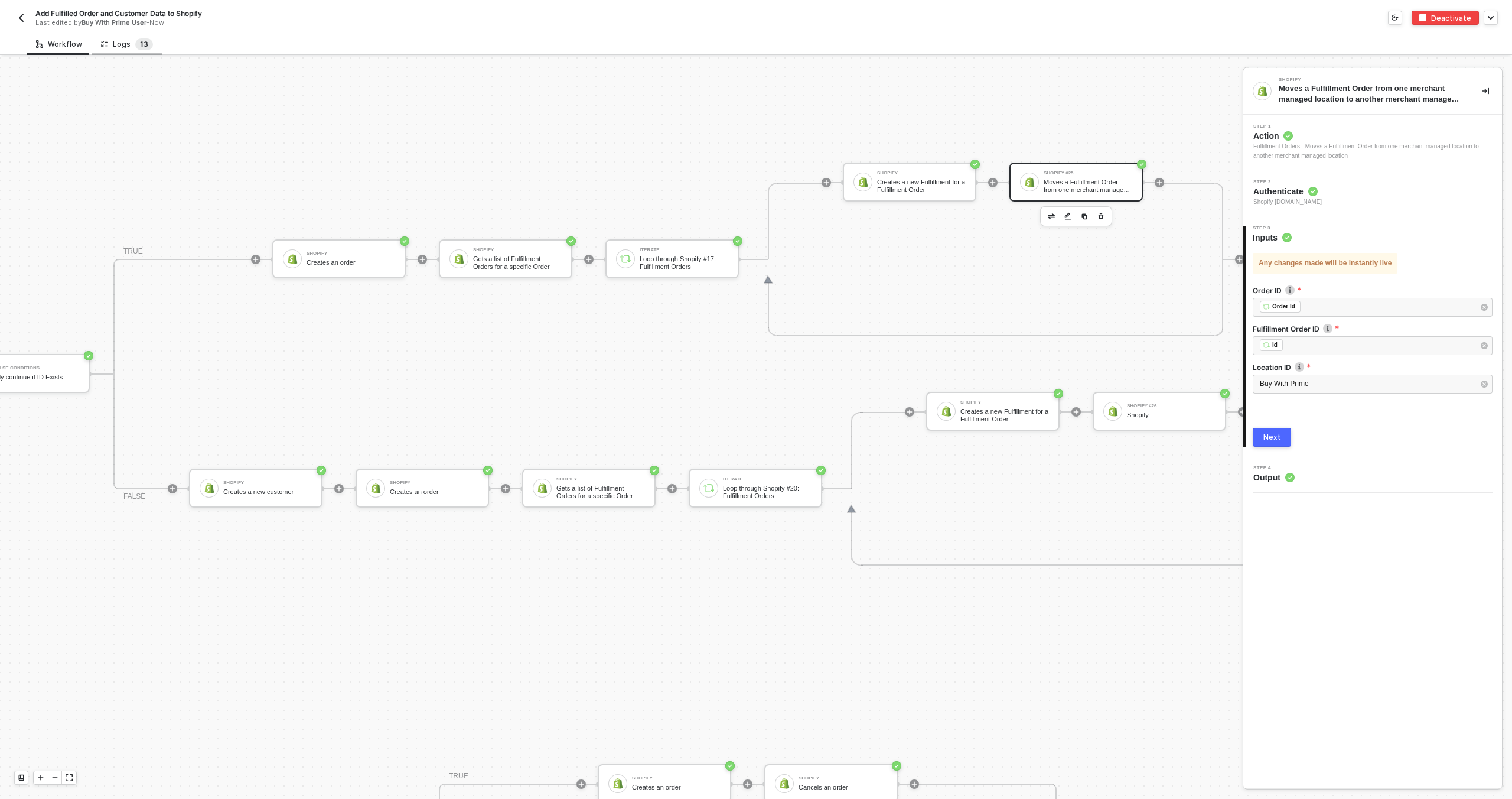
click at [144, 48] on span "3" at bounding box center [145, 43] width 5 height 9
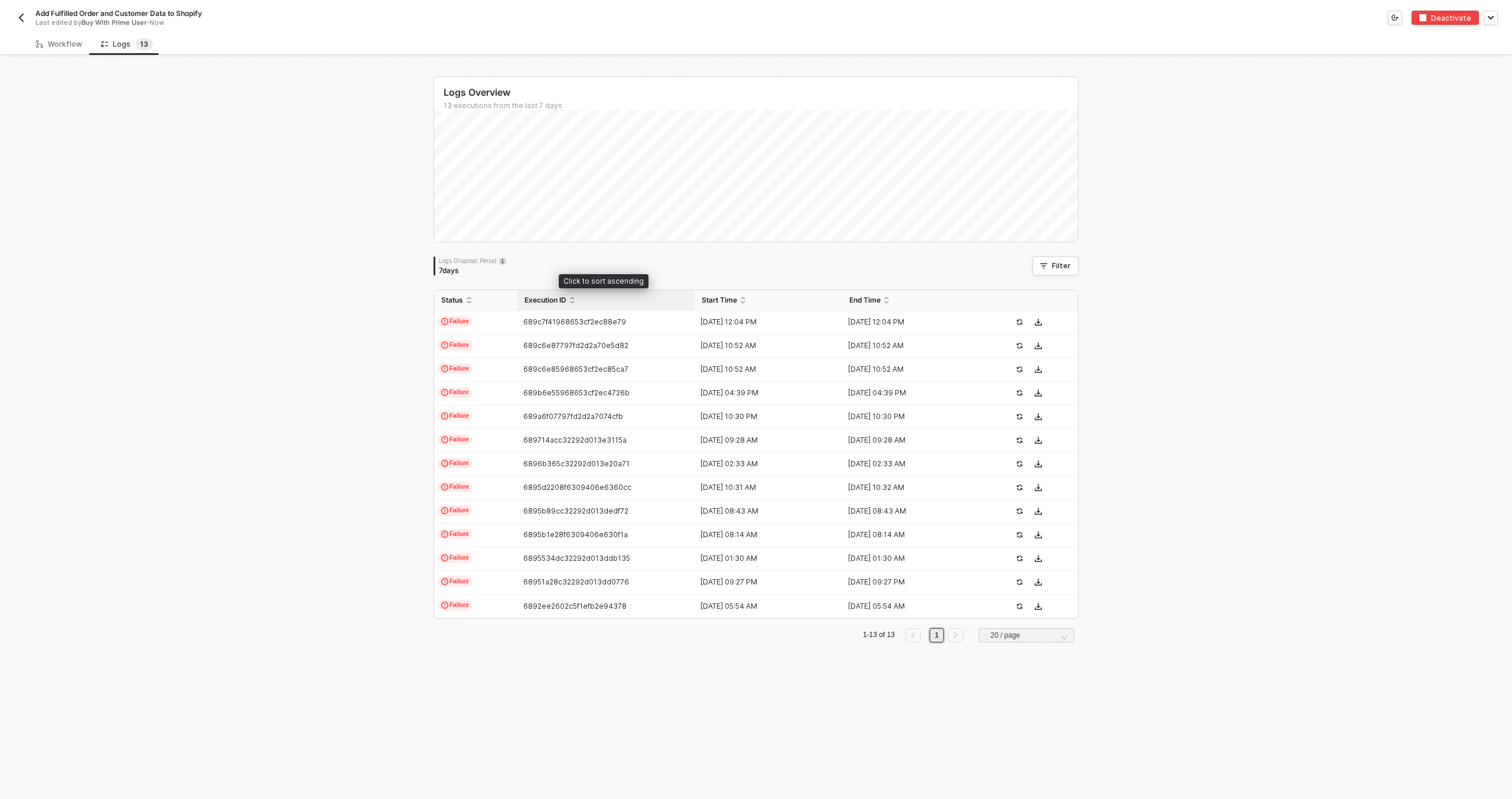
click at [544, 302] on span "Execution ID" at bounding box center [545, 300] width 42 height 10
click at [532, 326] on span "6892ee2602c5f1efb2e94378" at bounding box center [575, 322] width 103 height 9
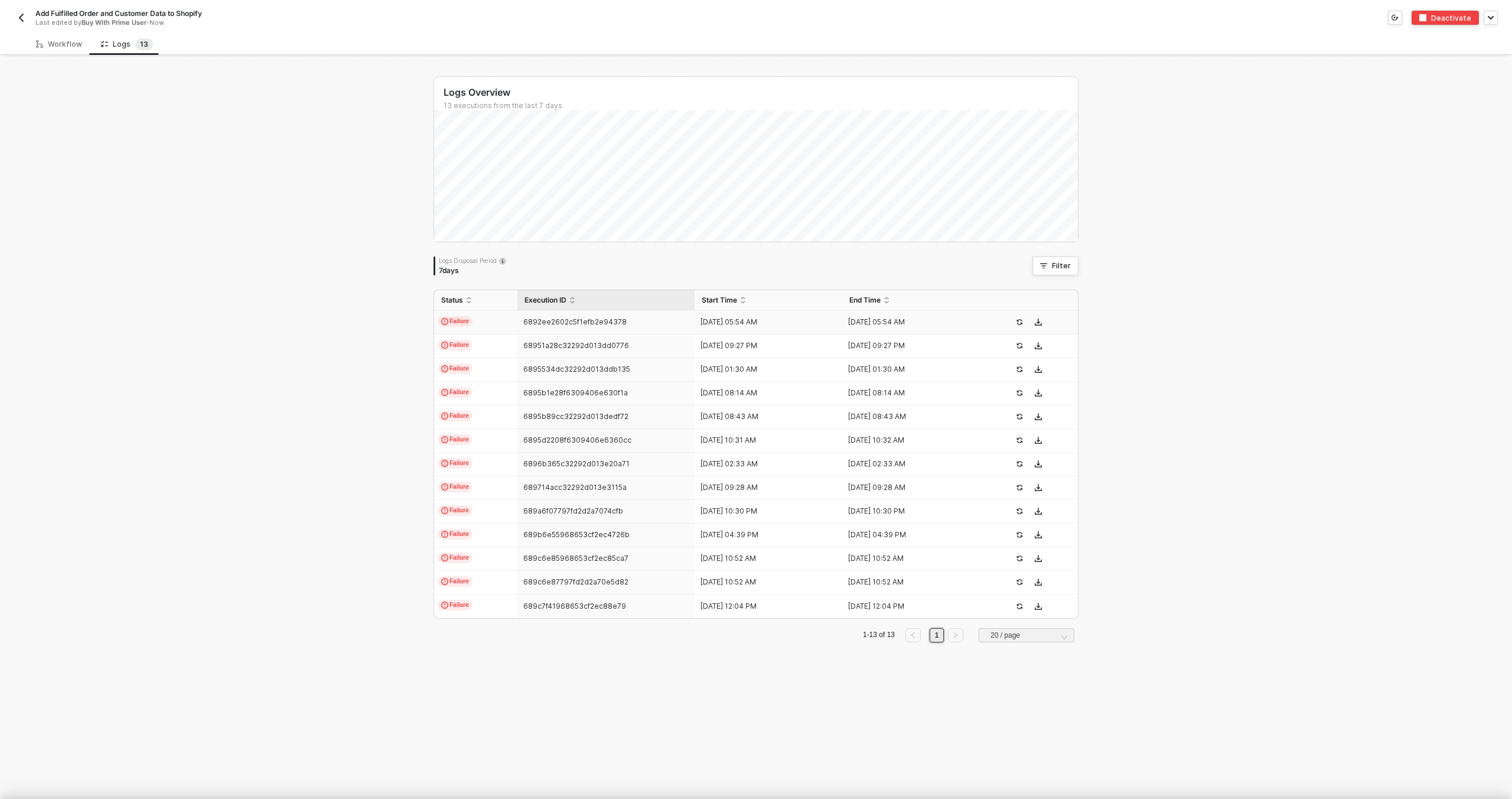
scroll to position [106, 0]
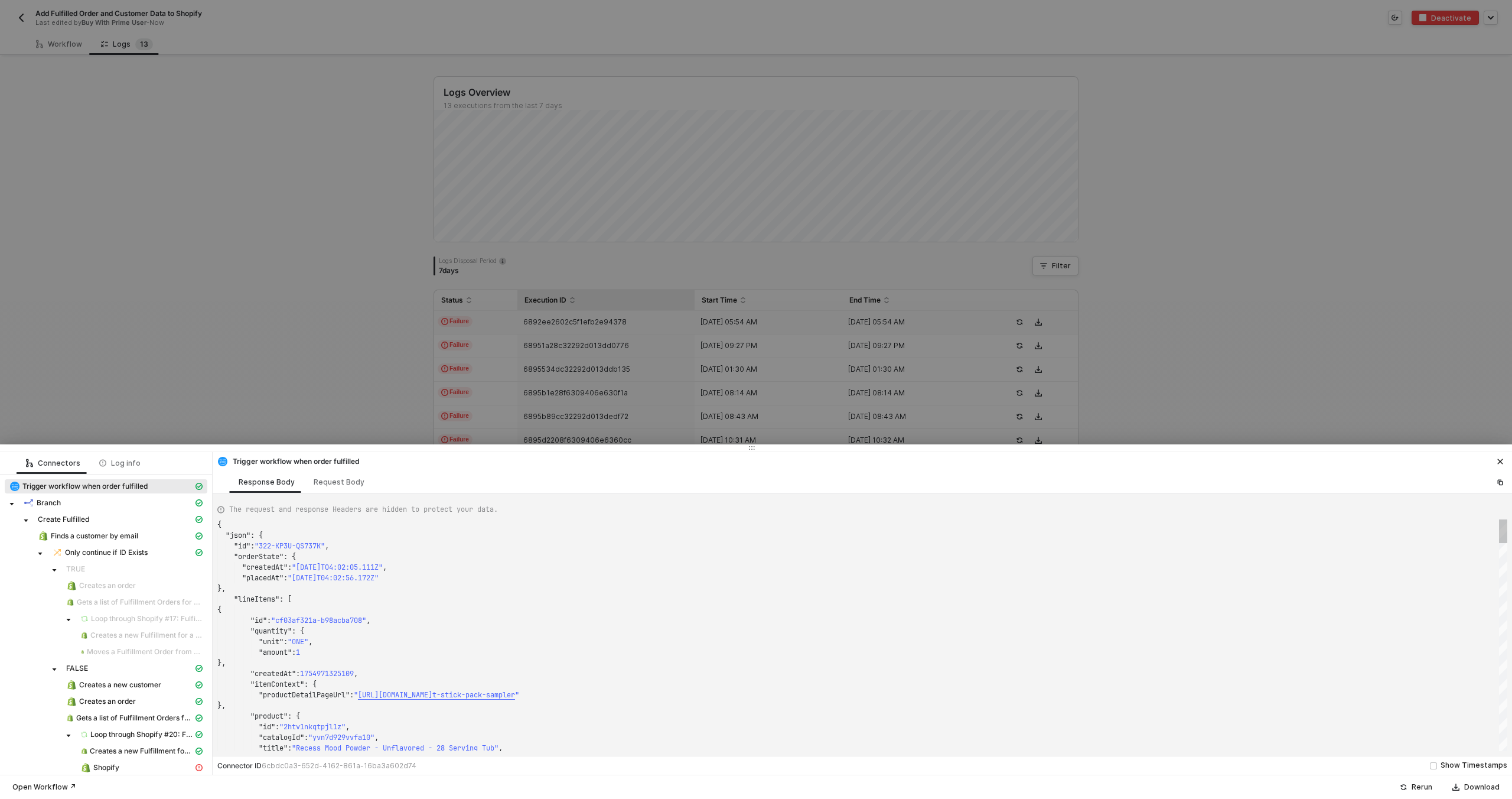
type textarea "{ "json": { "id": "322-AH9Z-MW9Z26", "orderState": { "createdAt": "2025-08-05T1…"
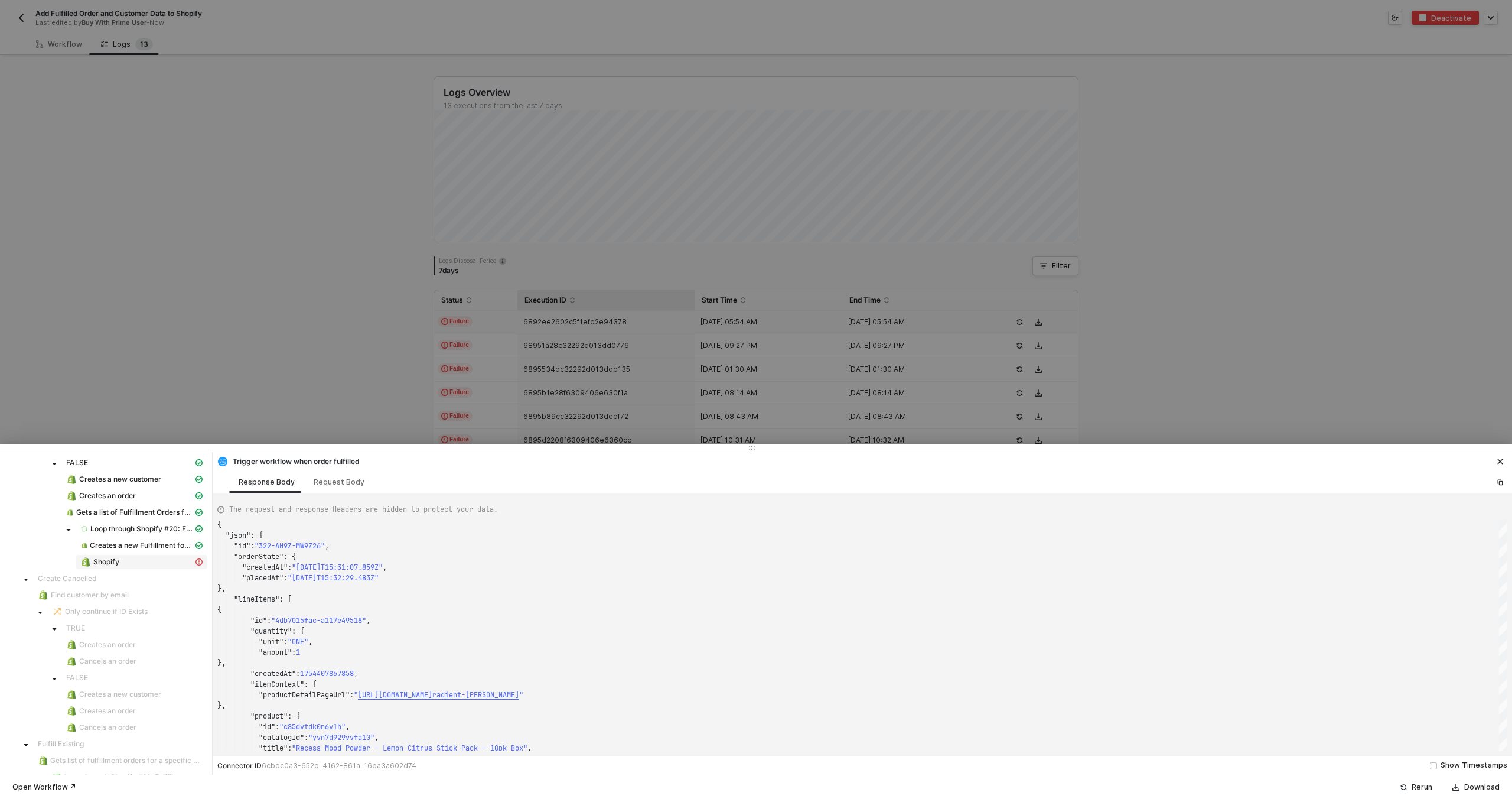
click at [158, 559] on div "Shopify" at bounding box center [137, 561] width 113 height 10
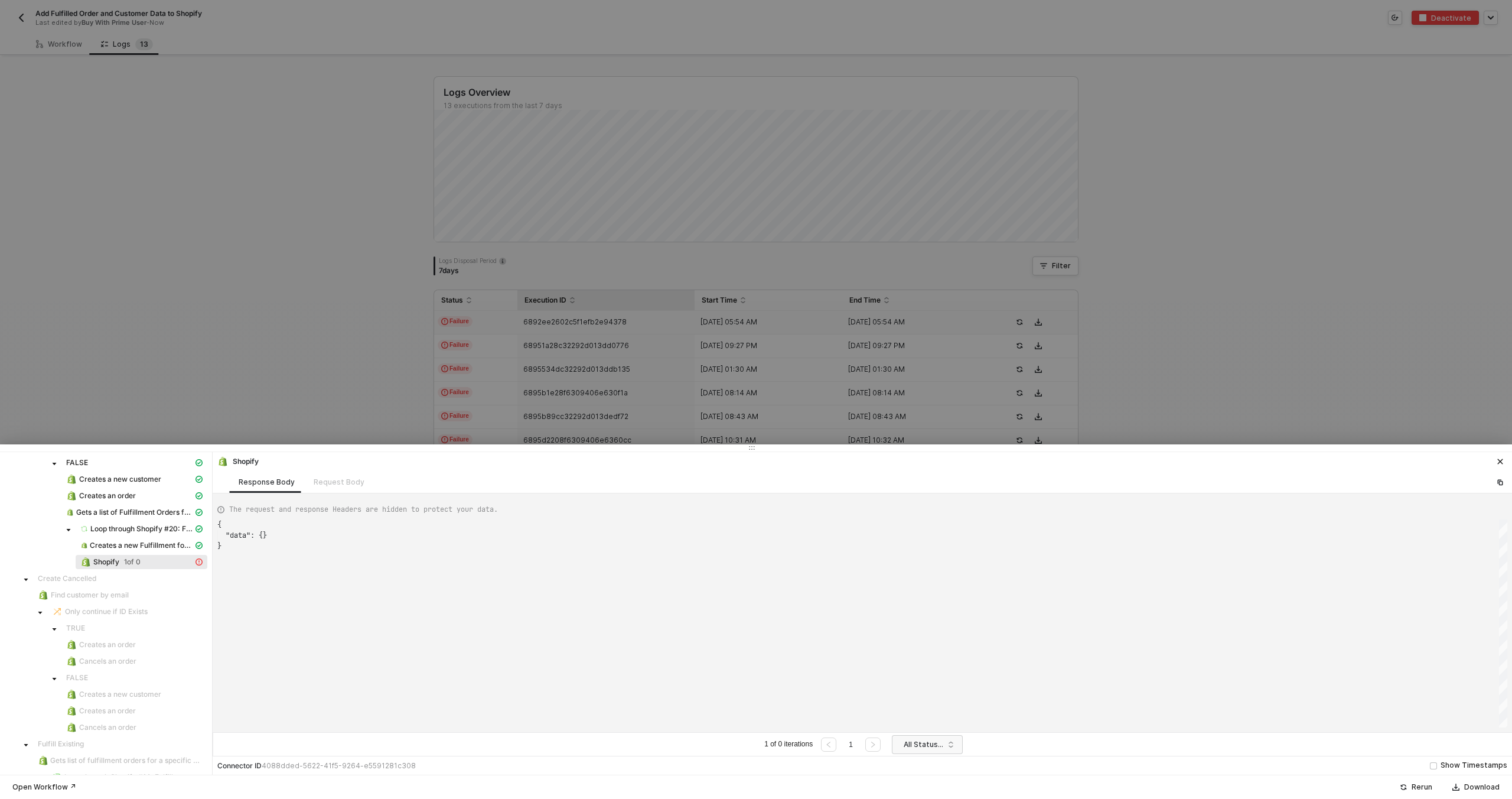
scroll to position [21, 0]
click at [176, 563] on div "Shopify 1 of 0" at bounding box center [137, 561] width 113 height 10
click at [640, 373] on div at bounding box center [756, 400] width 1512 height 799
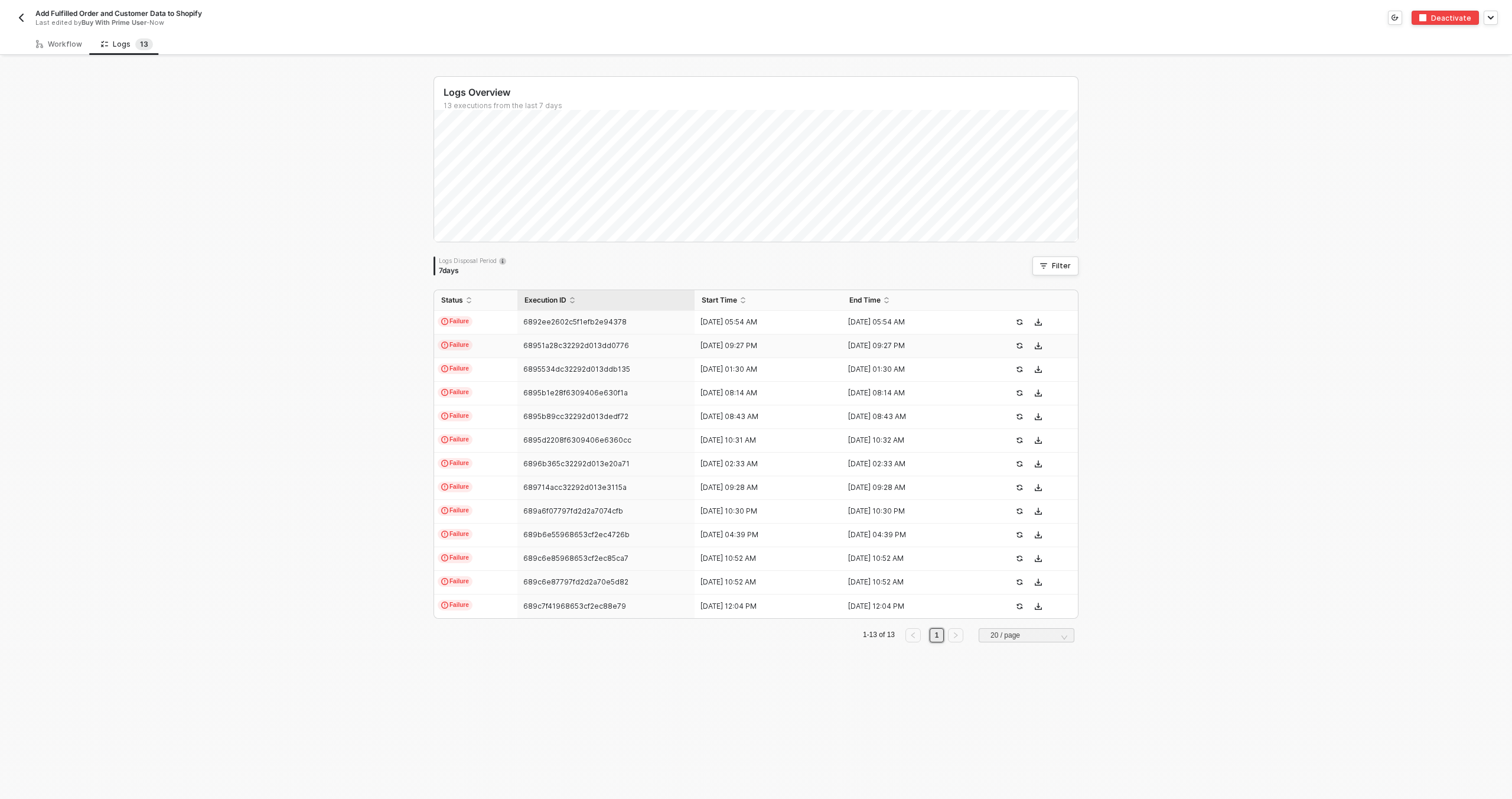
click at [630, 346] on div "68951a28c32292d013dd0776" at bounding box center [601, 346] width 168 height 10
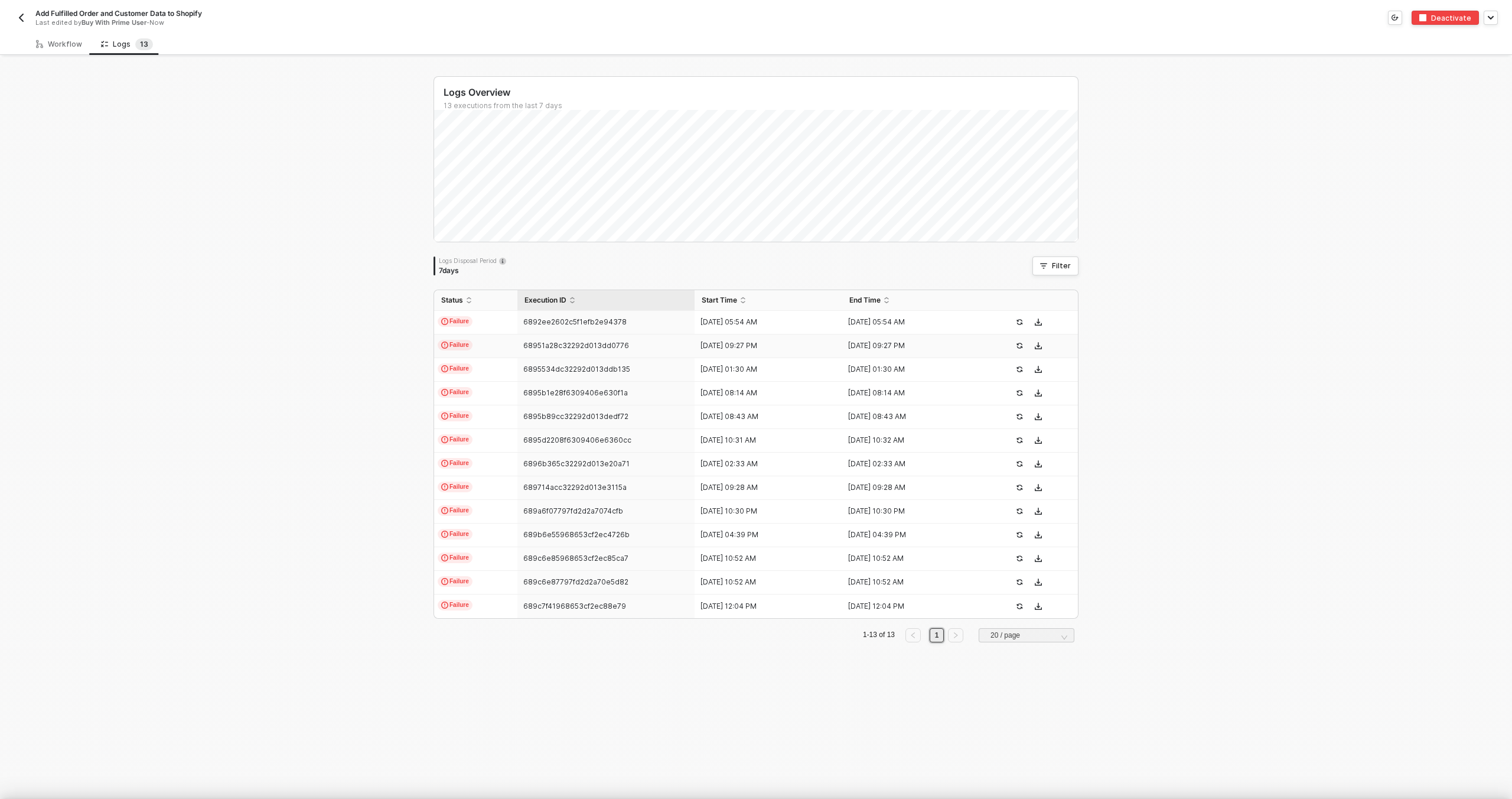
scroll to position [106, 0]
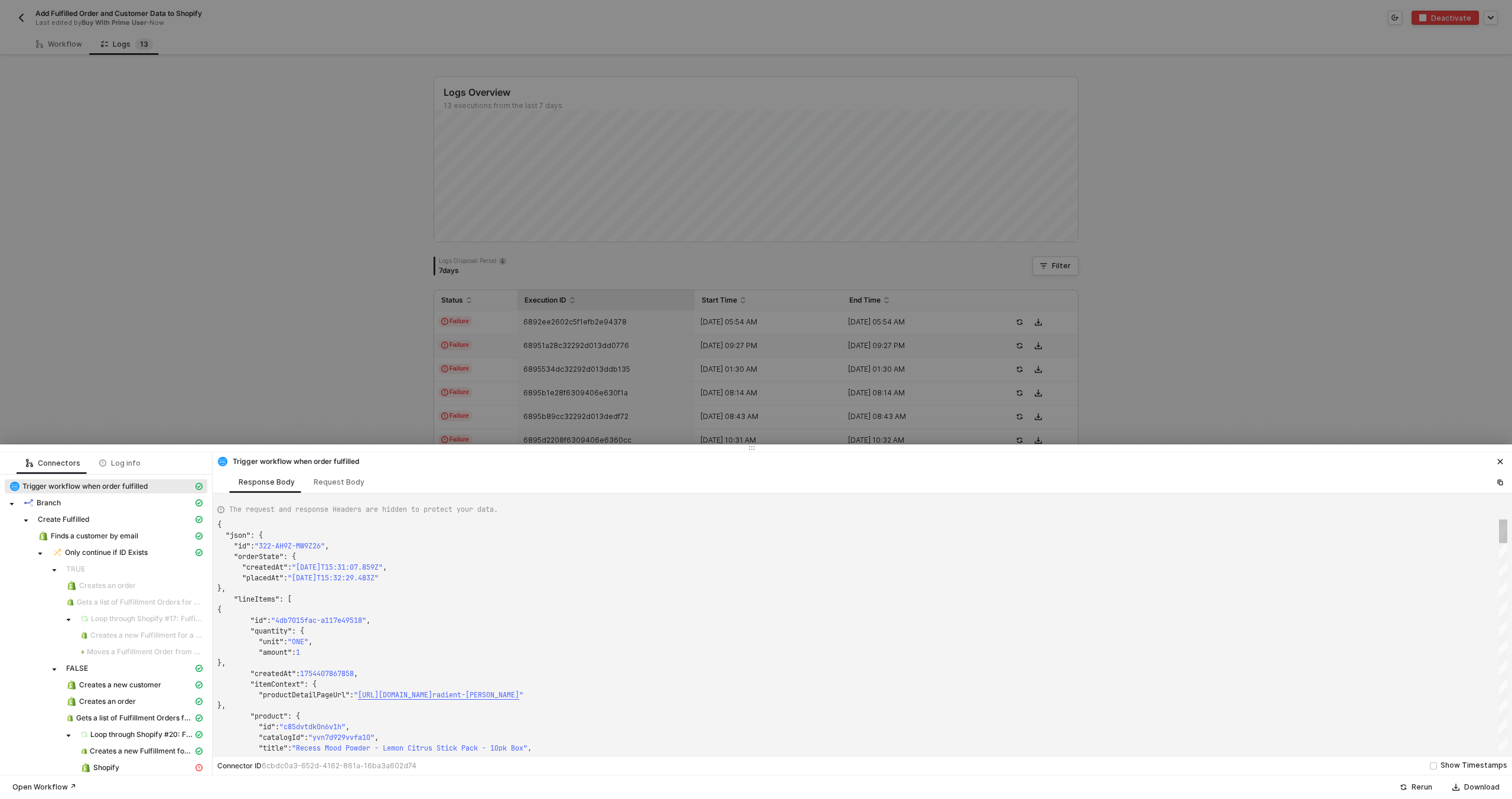
type textarea "{ "json": { "id": "322-RZ3D-J85QPA", "orderState": { "createdAt": "2025-08-07T1…"
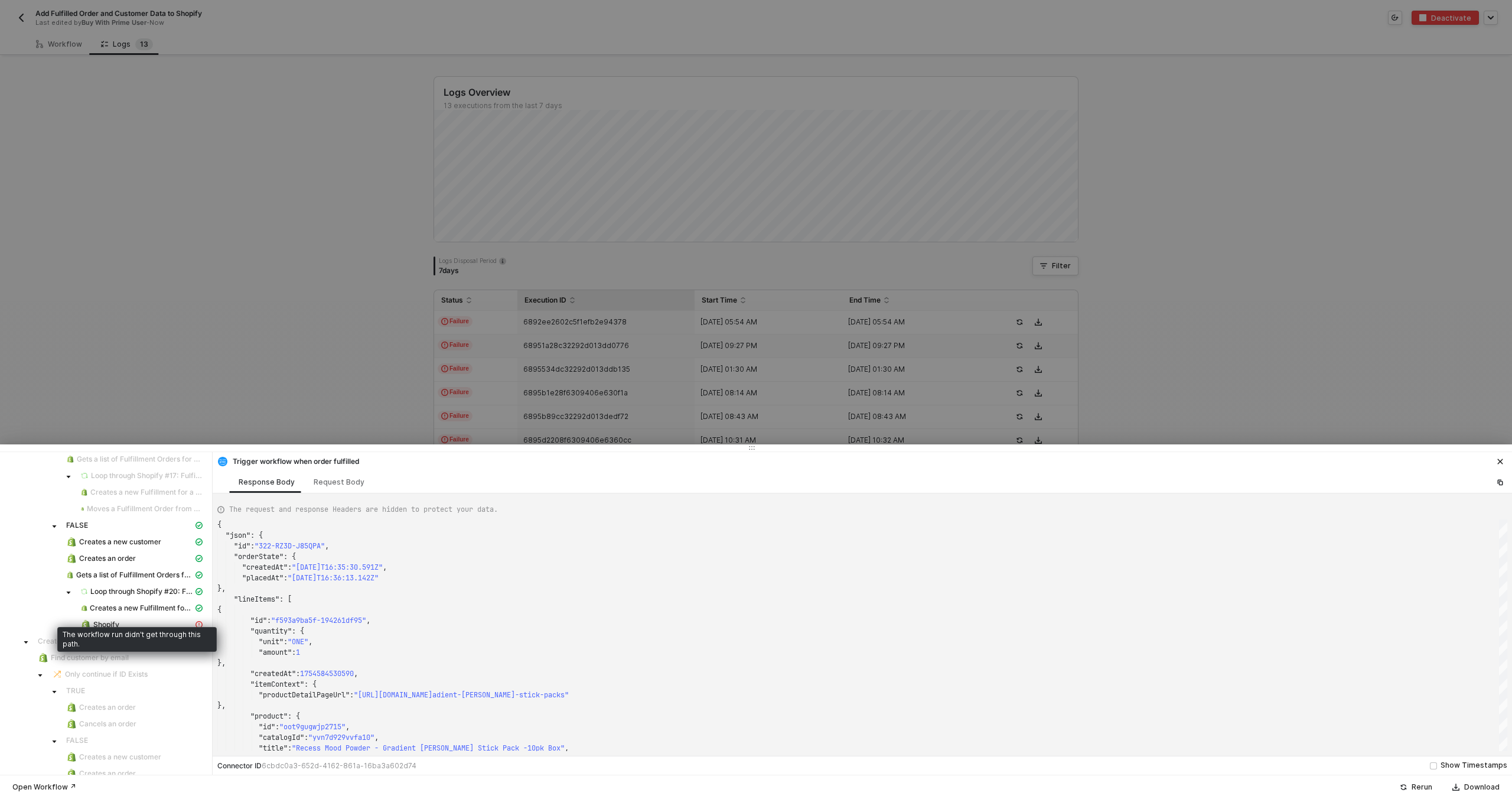
scroll to position [204, 0]
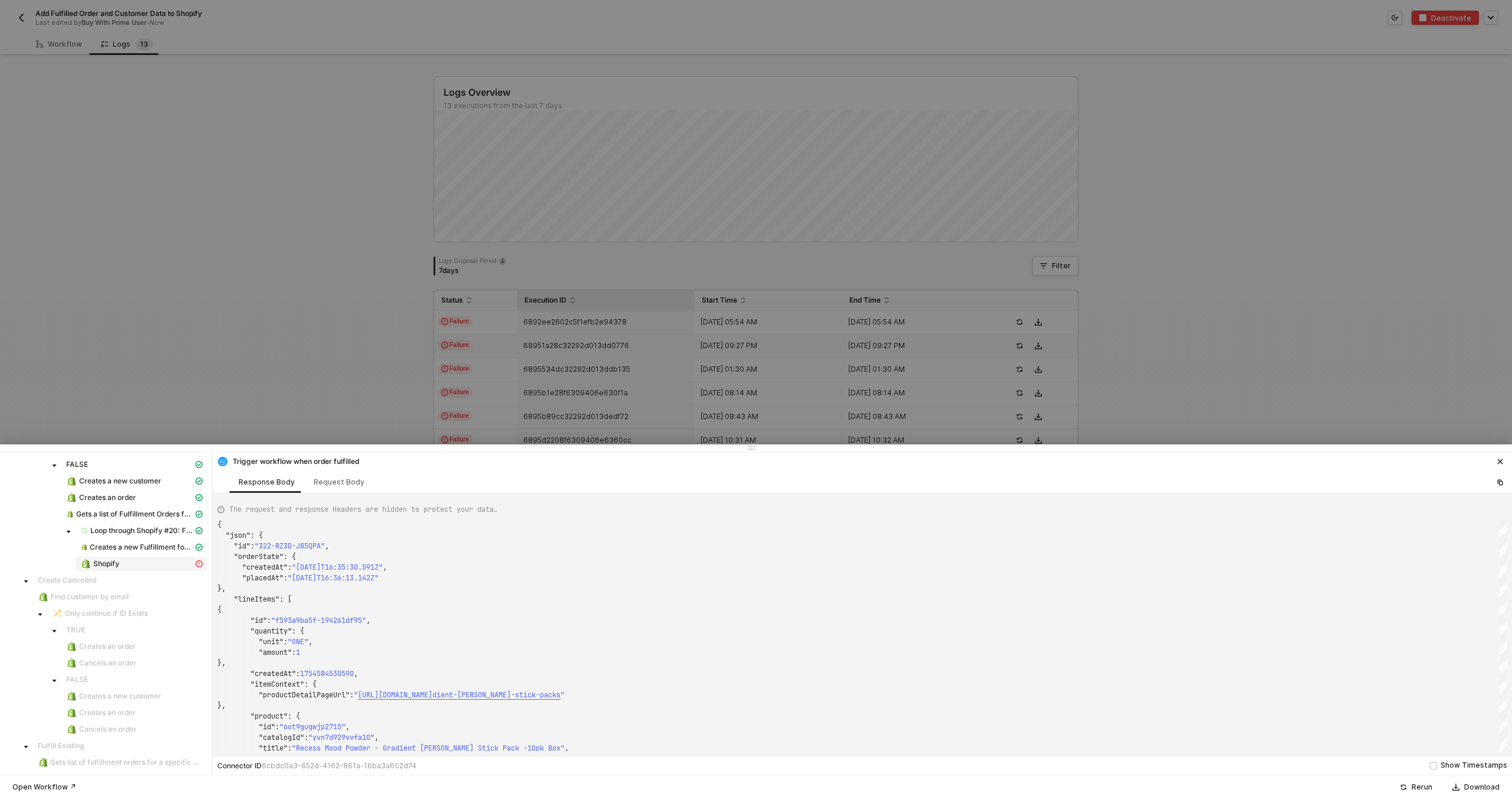
click at [128, 559] on div "Shopify" at bounding box center [137, 563] width 113 height 10
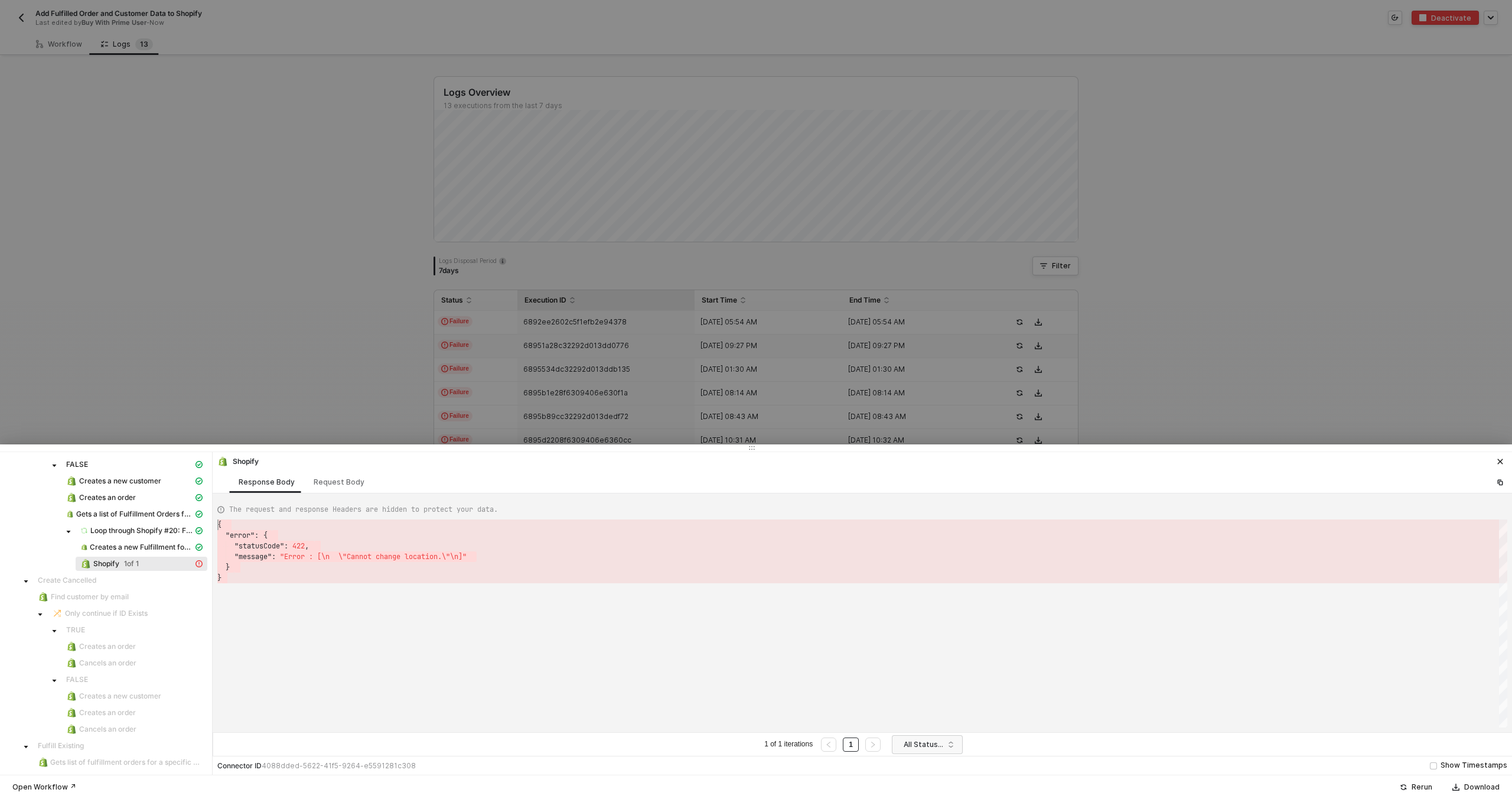
scroll to position [0, 0]
drag, startPoint x: 244, startPoint y: 577, endPoint x: 206, endPoint y: 528, distance: 62.0
click at [27, 24] on div at bounding box center [756, 400] width 1512 height 799
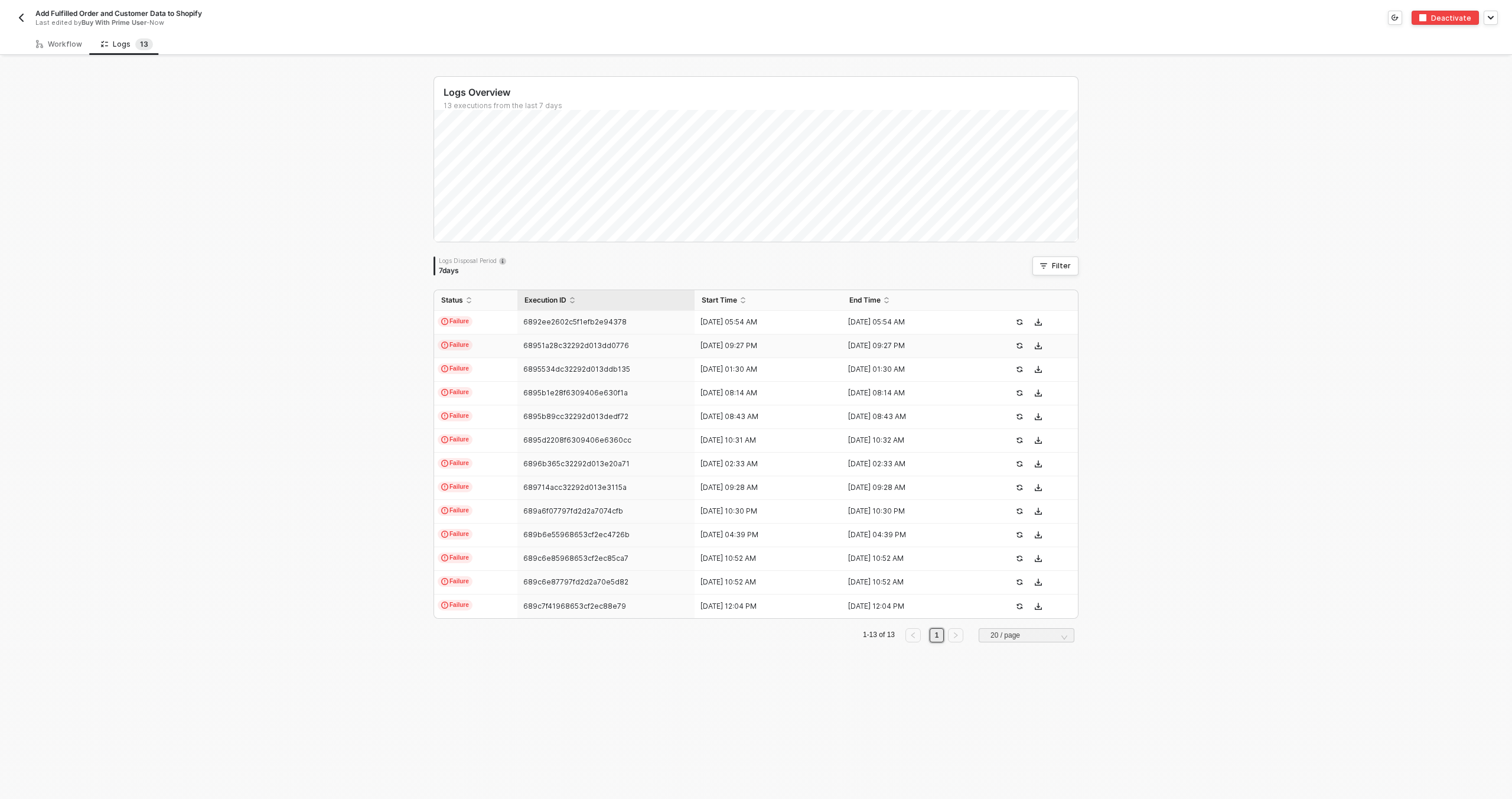
click at [22, 19] on img "button" at bounding box center [21, 18] width 10 height 10
